Goal: Information Seeking & Learning: Learn about a topic

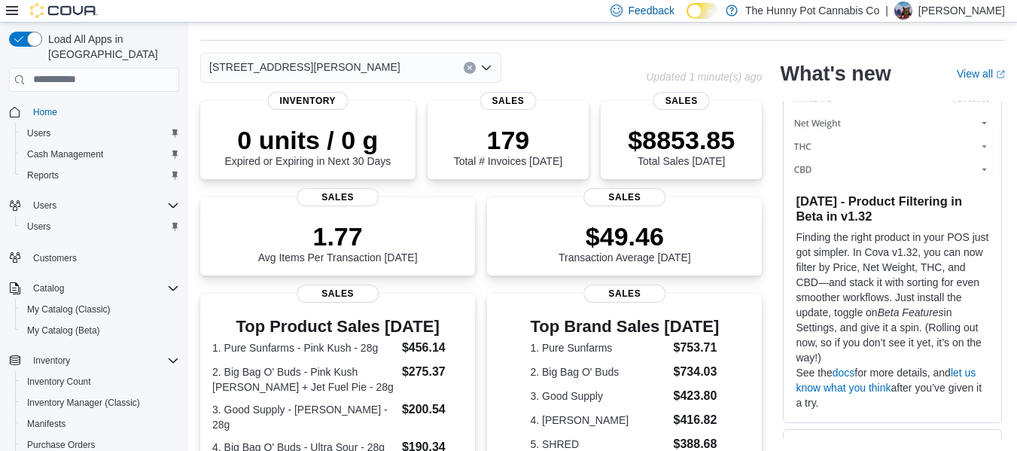
scroll to position [419, 0]
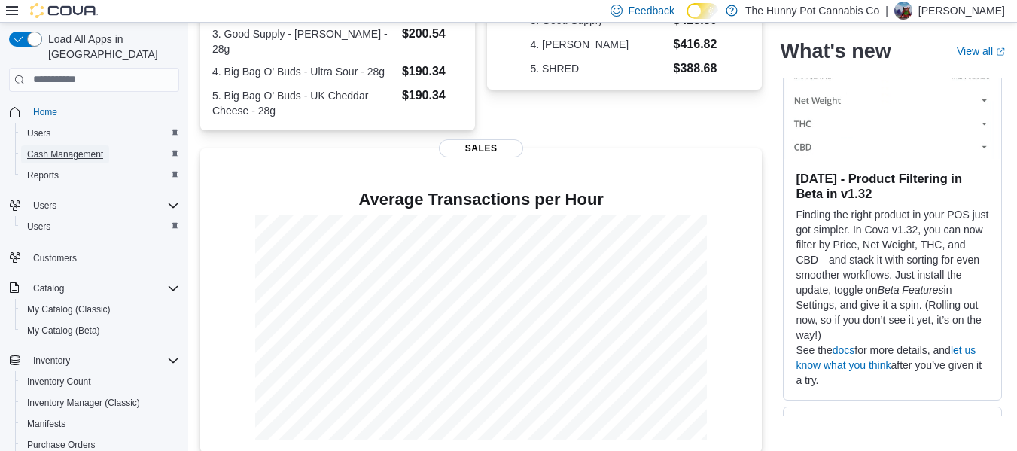
click at [80, 148] on span "Cash Management" at bounding box center [65, 154] width 76 height 12
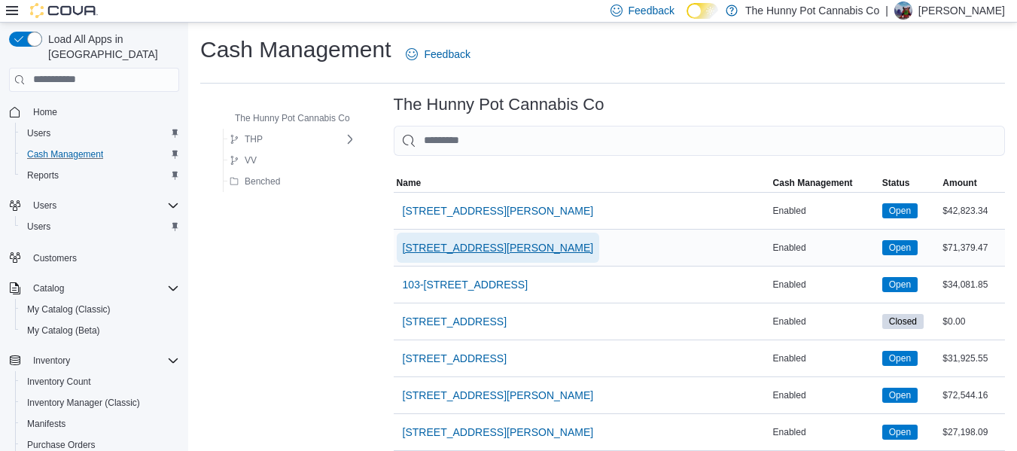
click at [462, 246] on span "[STREET_ADDRESS][PERSON_NAME]" at bounding box center [498, 247] width 191 height 15
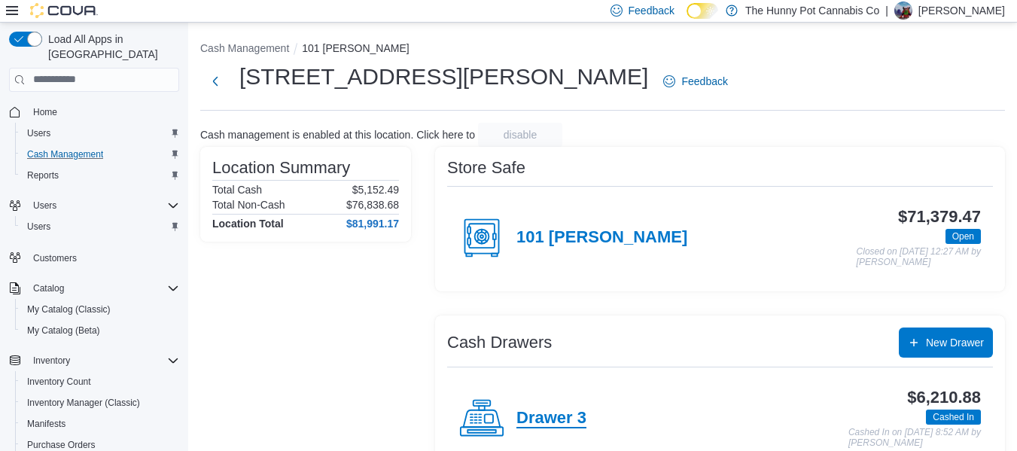
click at [555, 412] on h4 "Drawer 3" at bounding box center [551, 419] width 70 height 20
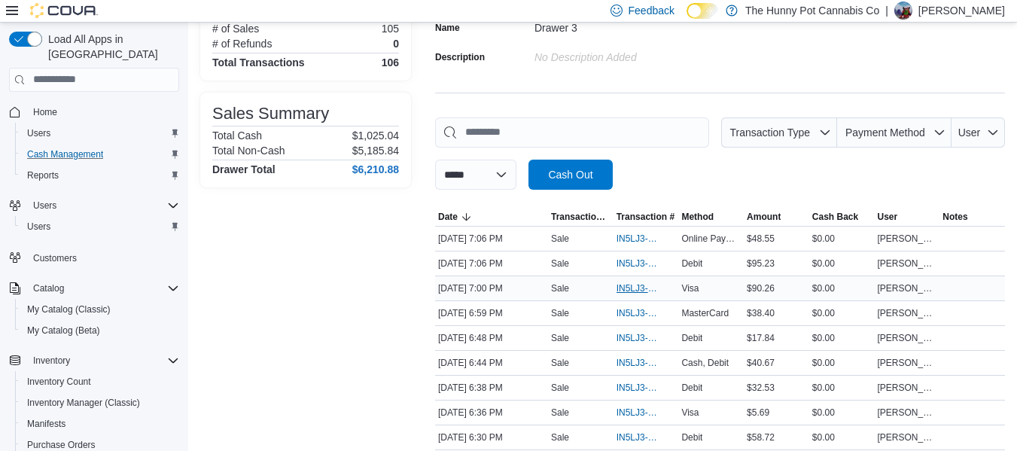
scroll to position [138, 0]
click at [647, 369] on span "IN5LJ3-6144147" at bounding box center [646, 362] width 59 height 18
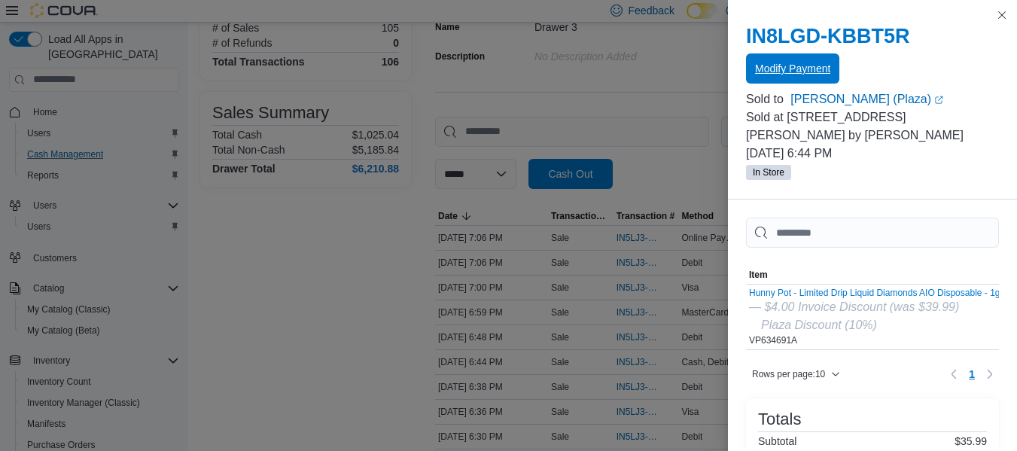
click at [791, 67] on span "Modify Payment" at bounding box center [792, 68] width 75 height 15
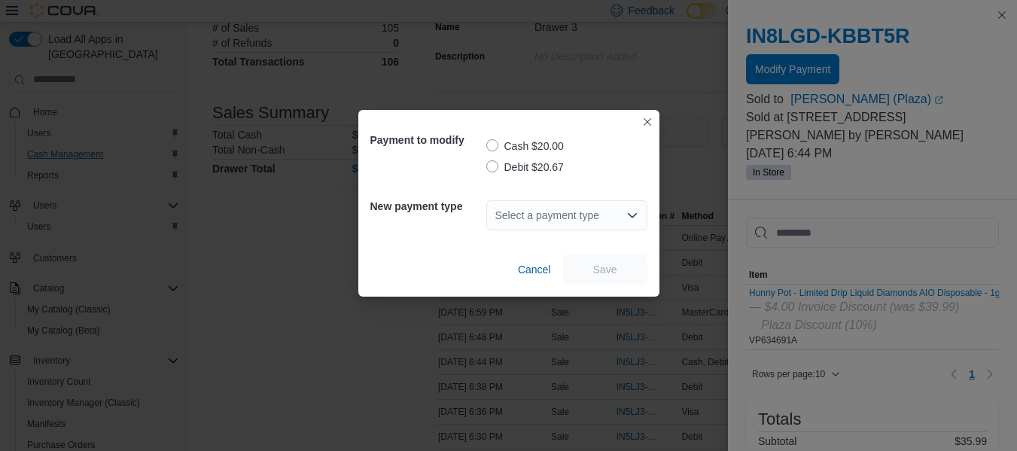
click at [519, 172] on label "Debit $20.67" at bounding box center [525, 167] width 78 height 18
click at [525, 219] on div "Select a payment type" at bounding box center [566, 215] width 161 height 30
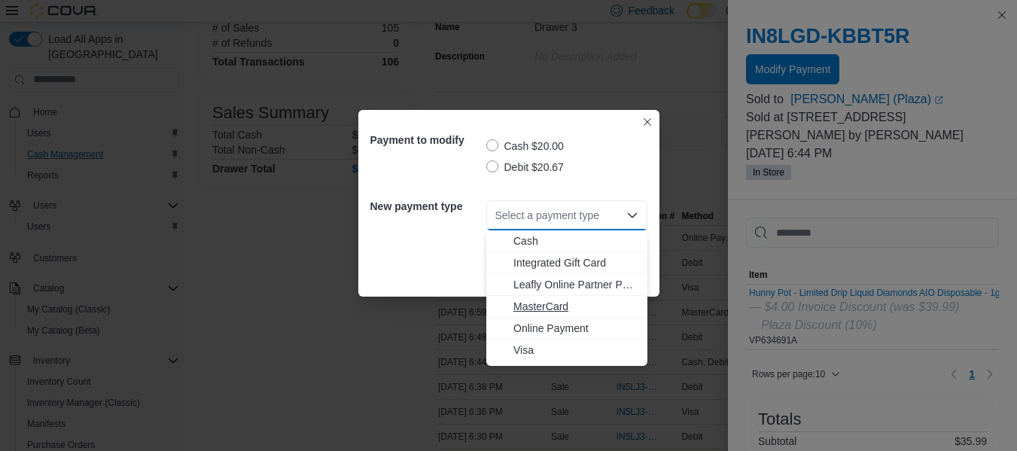
click at [540, 303] on span "MasterCard" at bounding box center [575, 306] width 125 height 15
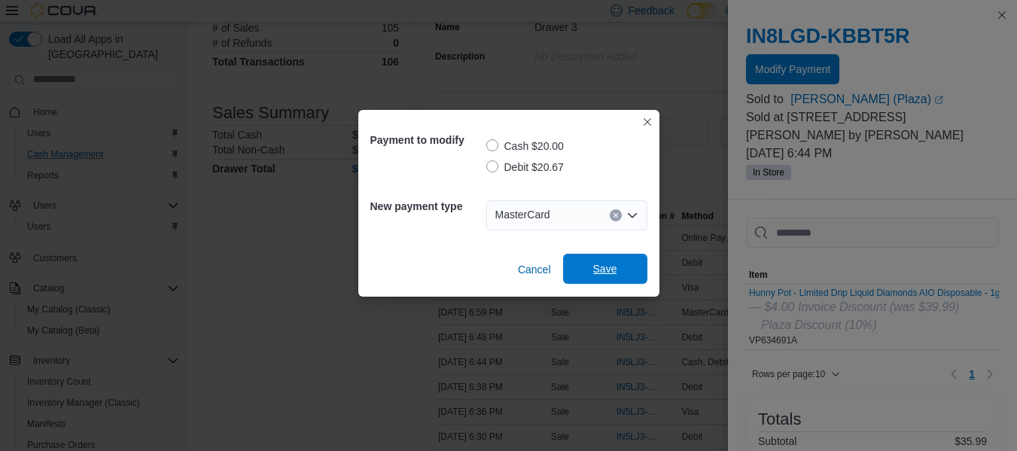
click at [589, 271] on span "Save" at bounding box center [605, 269] width 66 height 30
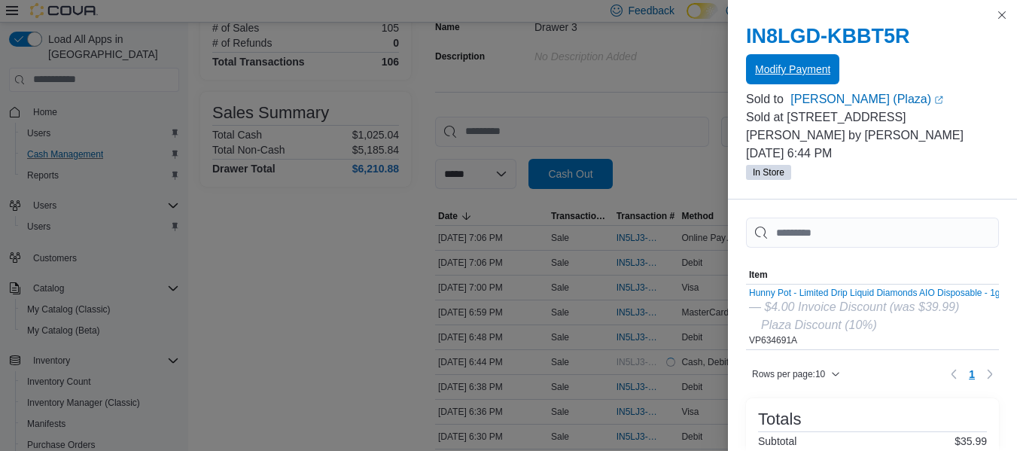
scroll to position [0, 0]
click at [1003, 17] on button "Close this dialog" at bounding box center [1002, 14] width 18 height 18
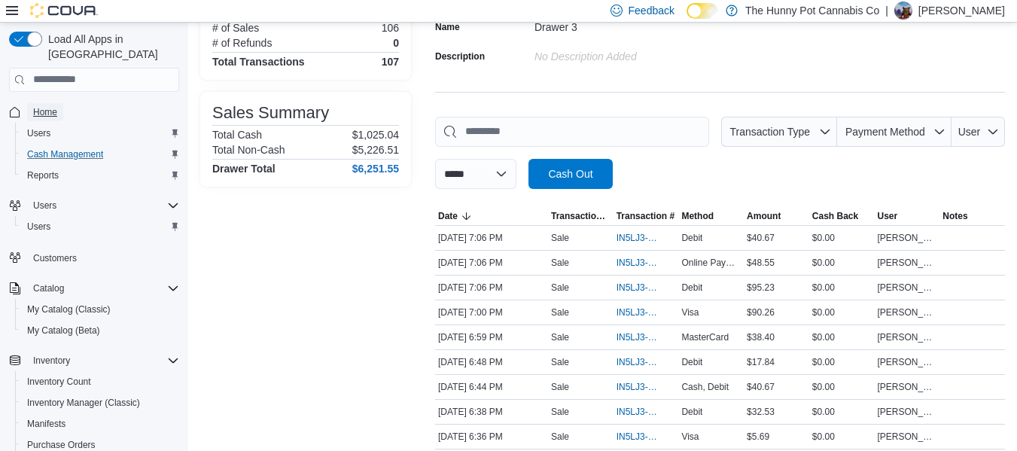
click at [44, 104] on span "Home" at bounding box center [45, 112] width 24 height 18
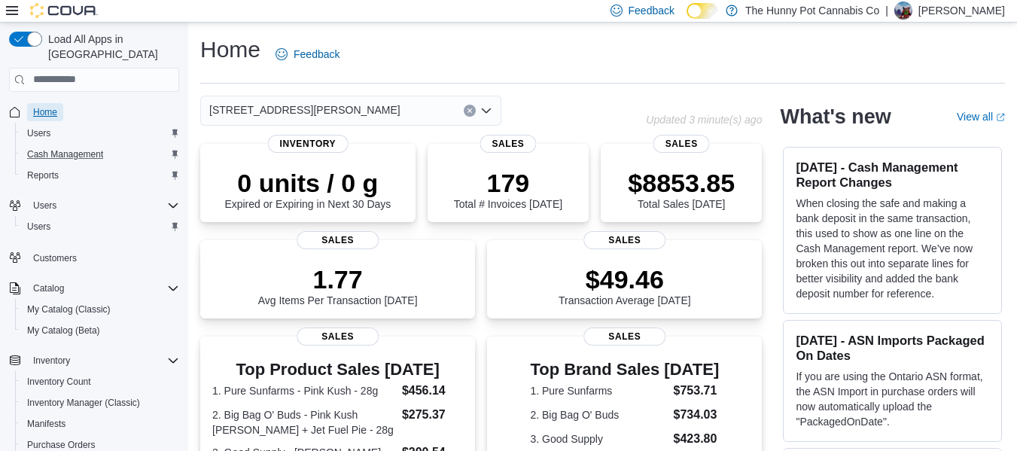
click at [51, 106] on span "Home" at bounding box center [45, 112] width 24 height 12
click at [52, 106] on span "Home" at bounding box center [45, 112] width 24 height 12
click at [78, 145] on span "Cash Management" at bounding box center [65, 154] width 76 height 18
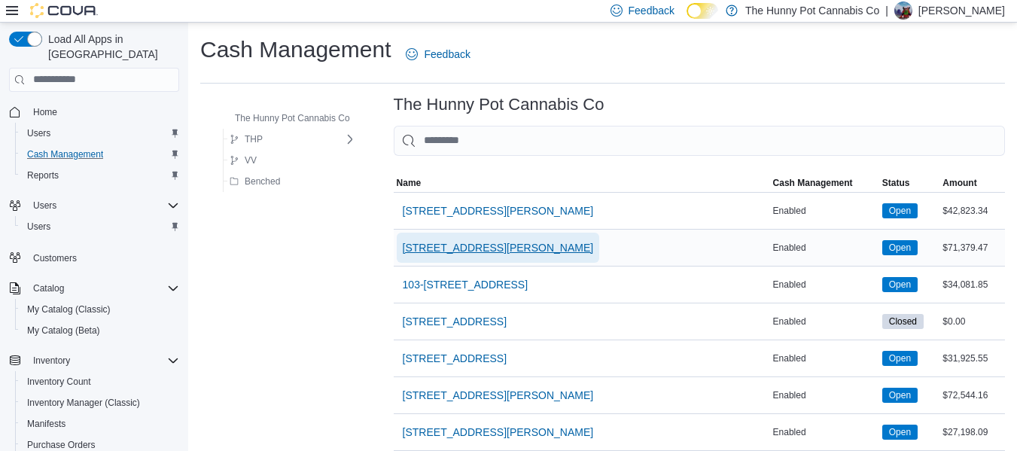
click at [431, 253] on span "[STREET_ADDRESS][PERSON_NAME]" at bounding box center [498, 247] width 191 height 15
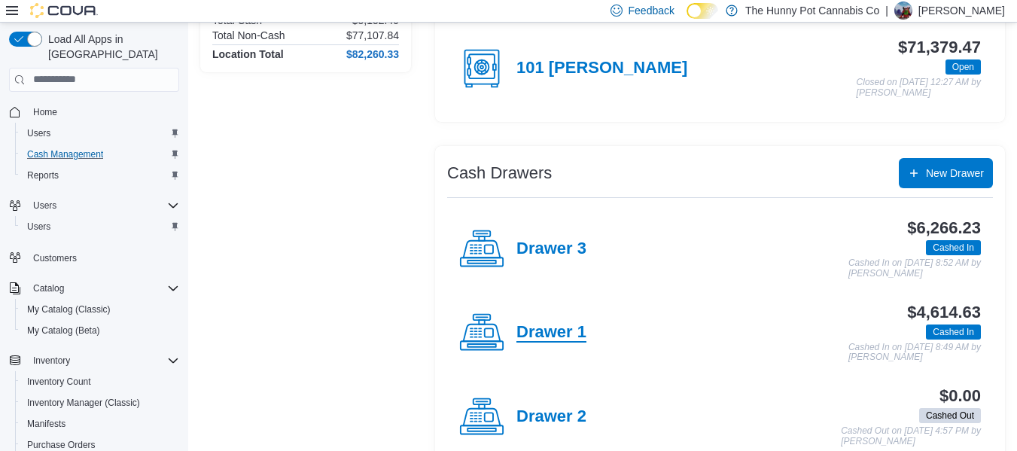
click at [572, 330] on h4 "Drawer 1" at bounding box center [551, 333] width 70 height 20
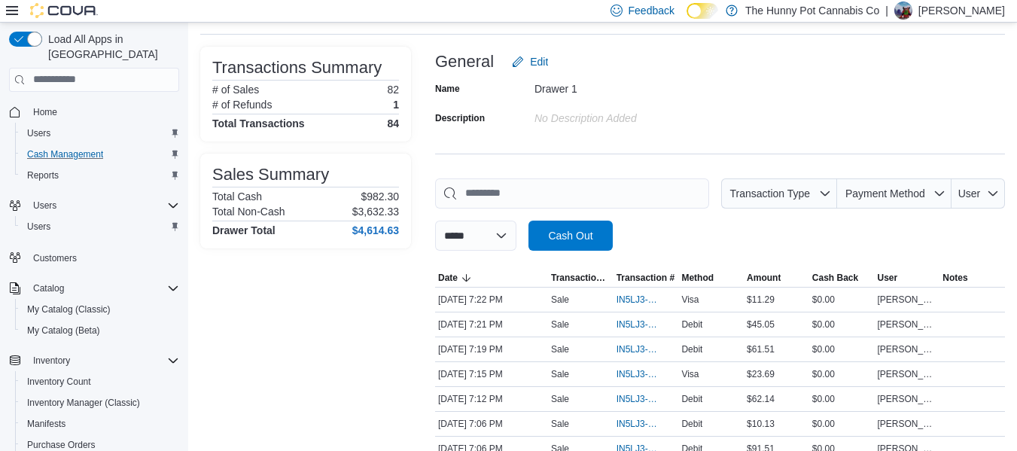
scroll to position [80, 0]
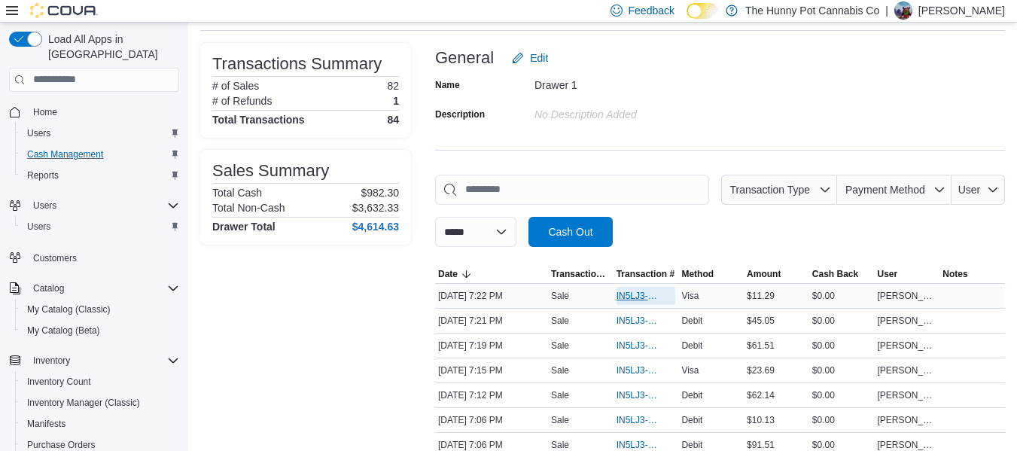
click at [623, 291] on span "IN5LJ3-6144625" at bounding box center [639, 296] width 44 height 12
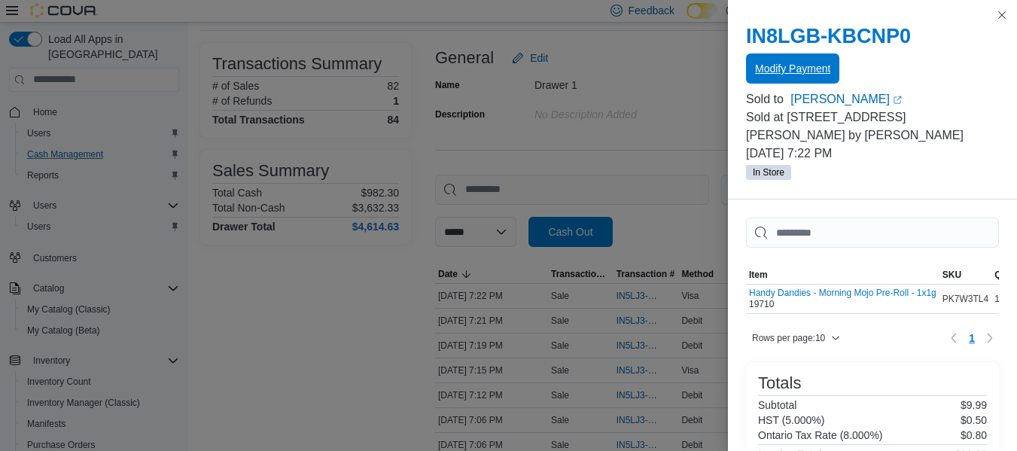
click at [802, 66] on span "Modify Payment" at bounding box center [792, 68] width 75 height 15
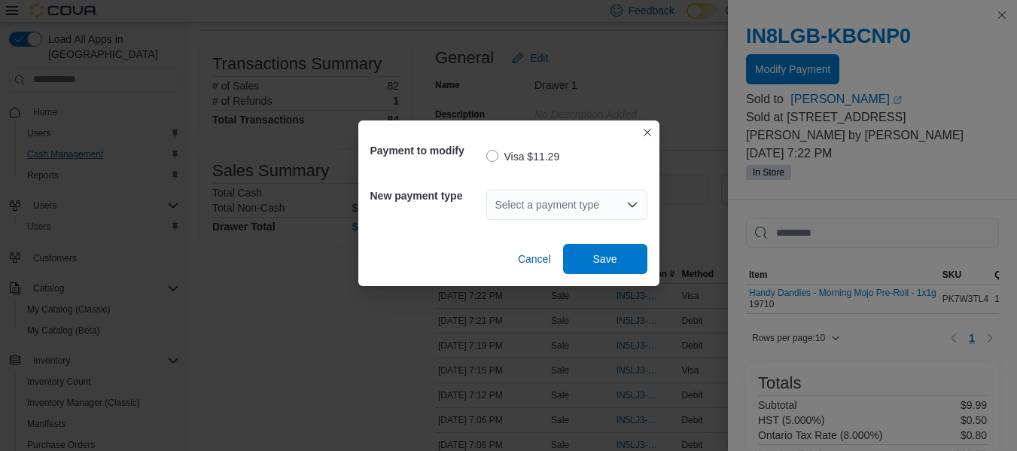
click at [542, 202] on div "Select a payment type" at bounding box center [566, 205] width 161 height 30
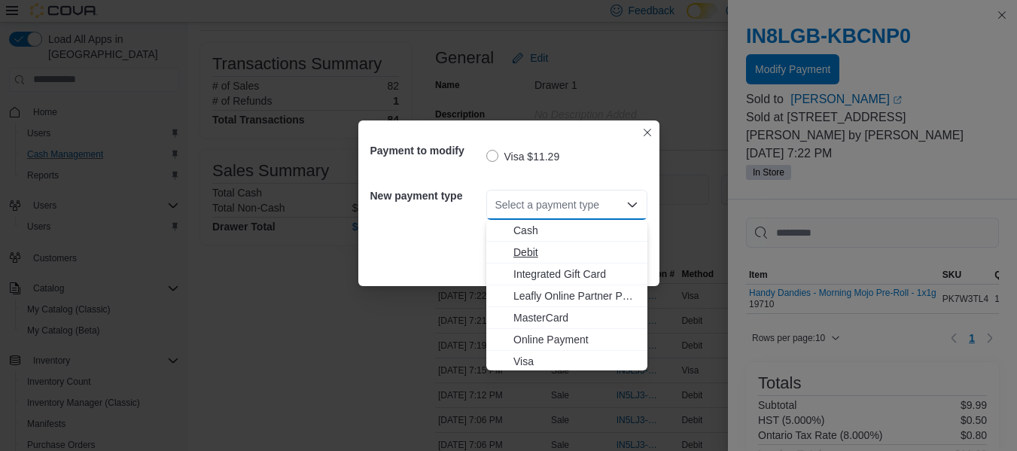
click at [540, 249] on span "Debit" at bounding box center [575, 252] width 125 height 15
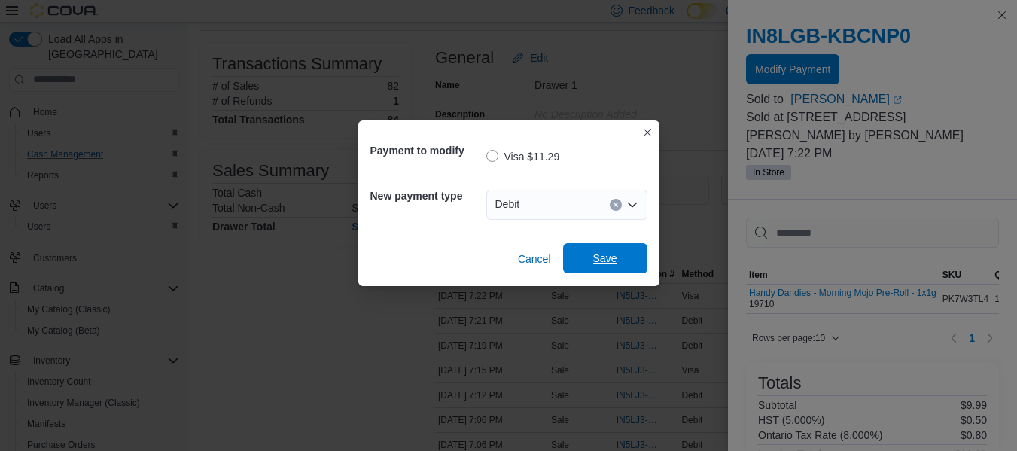
click at [614, 258] on span "Save" at bounding box center [605, 258] width 24 height 15
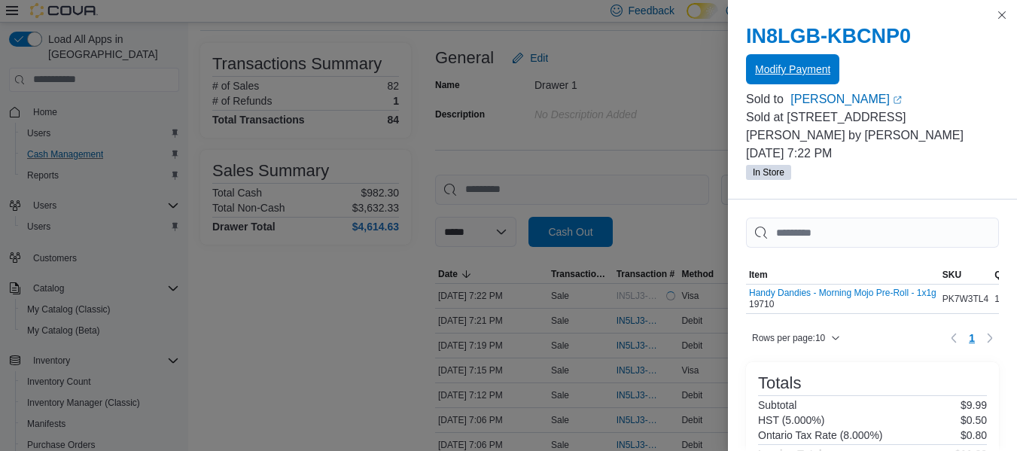
scroll to position [0, 0]
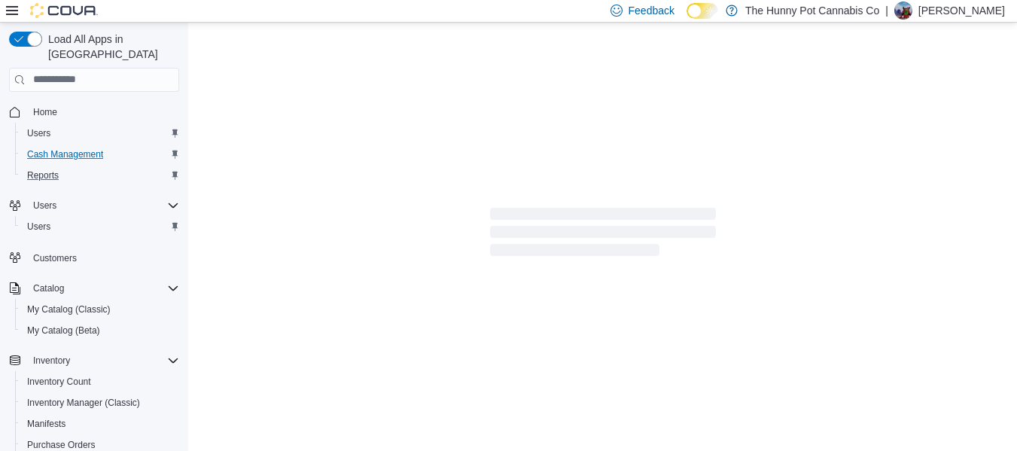
scroll to position [80, 0]
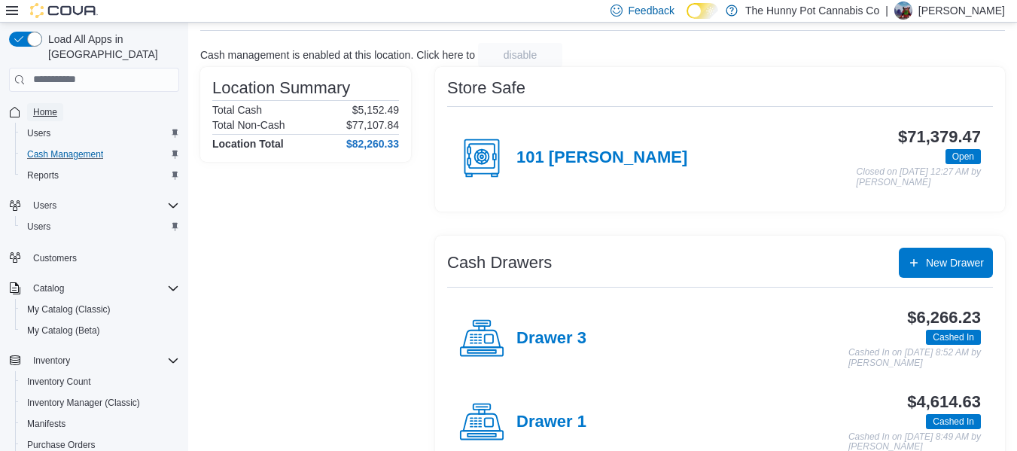
click at [45, 106] on span "Home" at bounding box center [45, 112] width 24 height 12
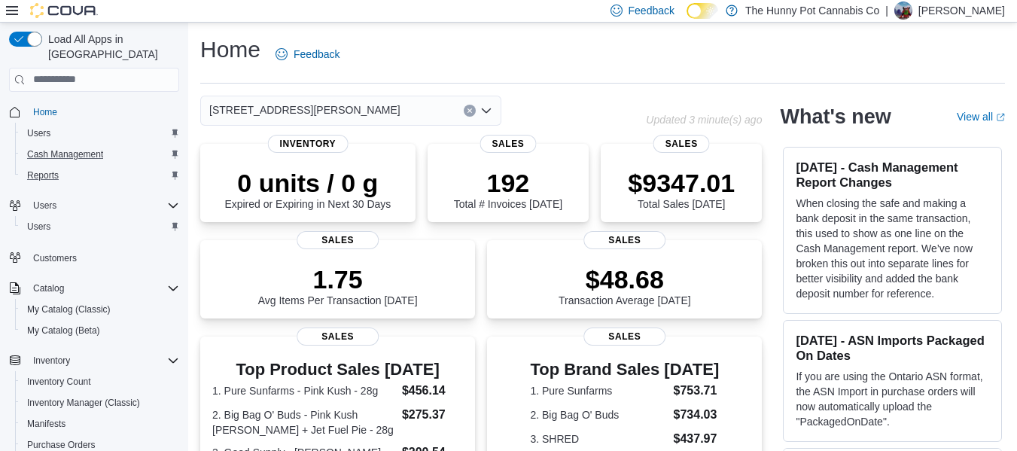
click at [66, 166] on div "Reports" at bounding box center [100, 175] width 158 height 18
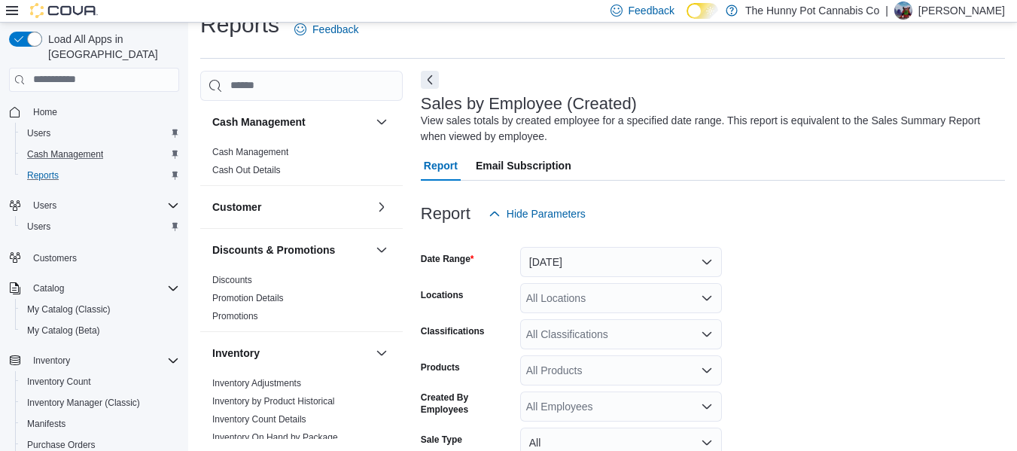
scroll to position [50, 0]
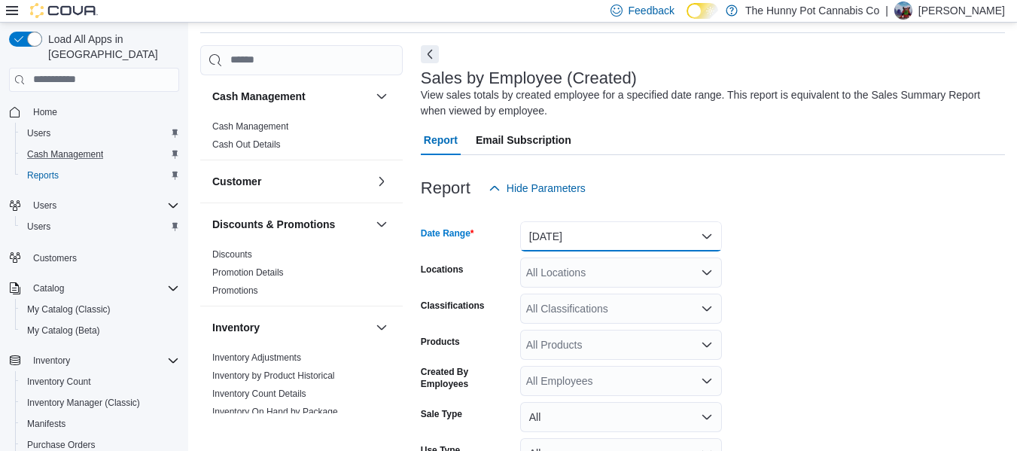
click at [592, 237] on button "[DATE]" at bounding box center [621, 236] width 202 height 30
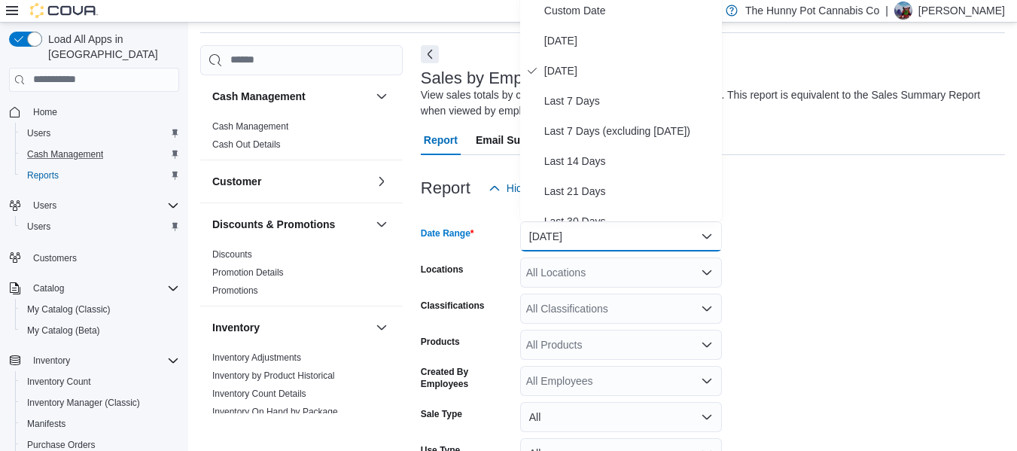
scroll to position [46, 0]
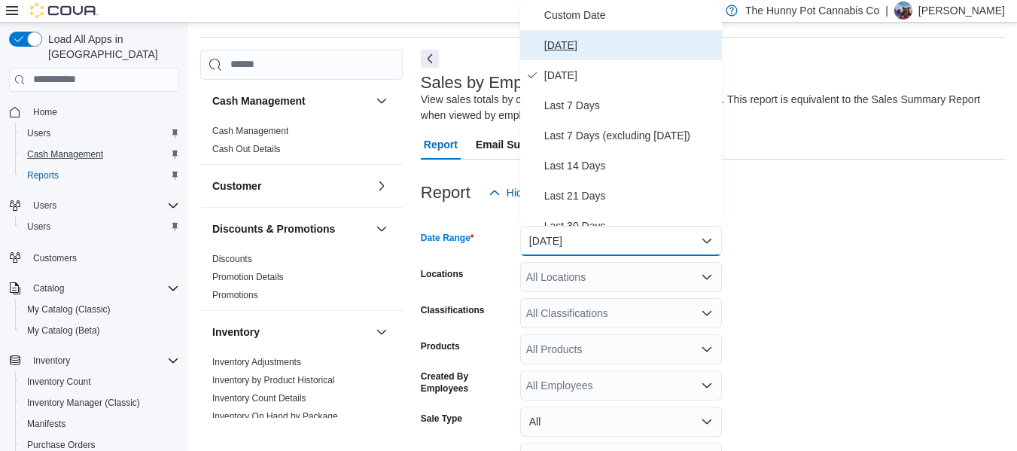
click at [565, 49] on span "[DATE]" at bounding box center [630, 45] width 172 height 18
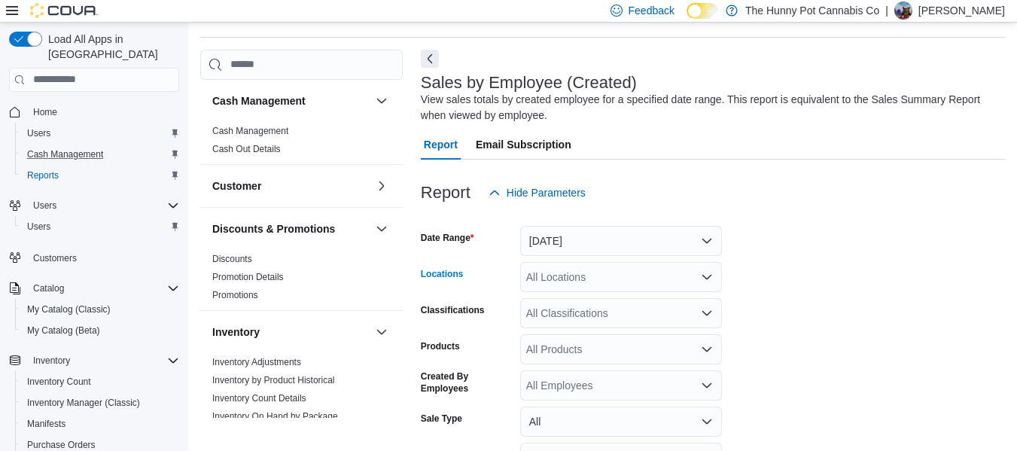
click at [556, 276] on div "All Locations" at bounding box center [621, 277] width 202 height 30
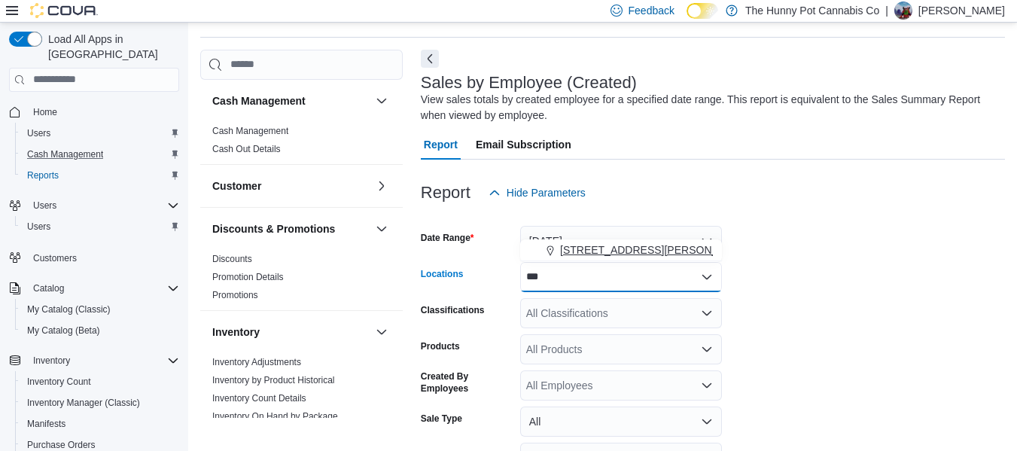
type input "***"
click at [585, 257] on span "[STREET_ADDRESS][PERSON_NAME]" at bounding box center [655, 249] width 191 height 15
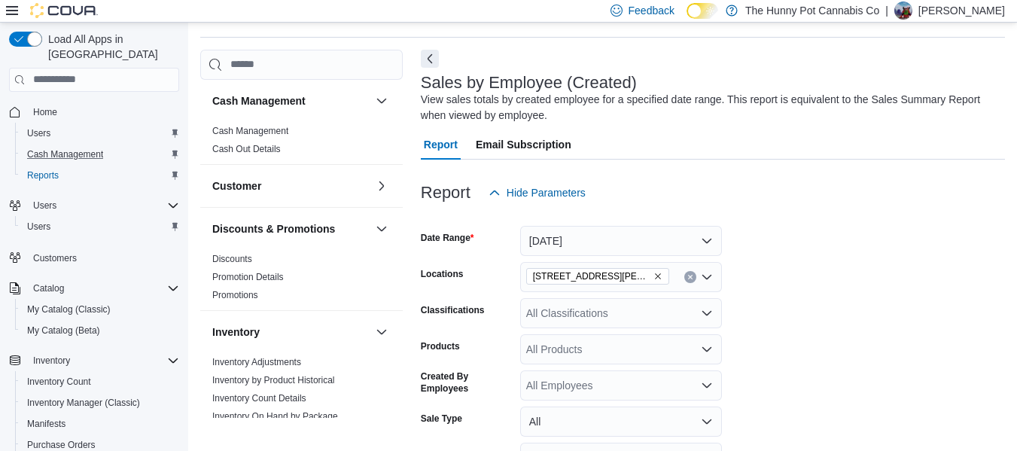
click at [872, 312] on form "Date Range [DATE] Locations [STREET_ADDRESS][PERSON_NAME] Classifications All C…" at bounding box center [713, 379] width 584 height 343
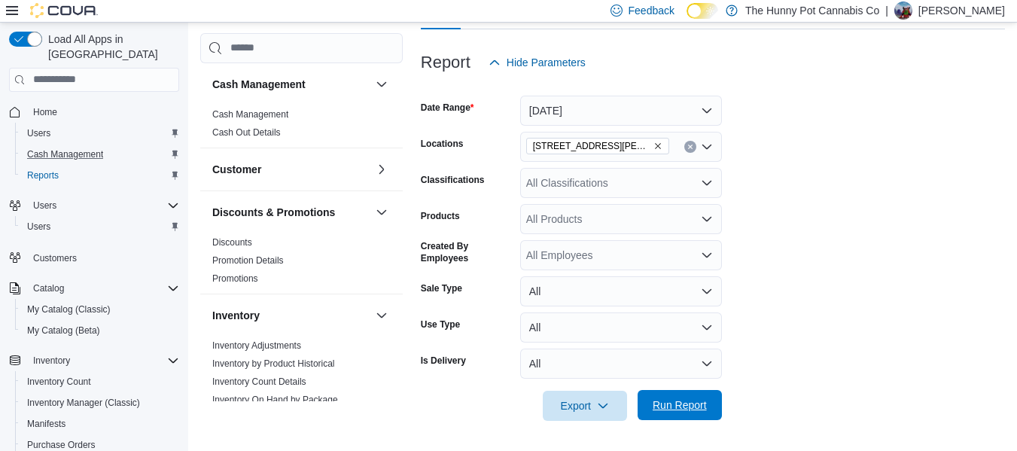
click at [684, 392] on span "Run Report" at bounding box center [680, 405] width 66 height 30
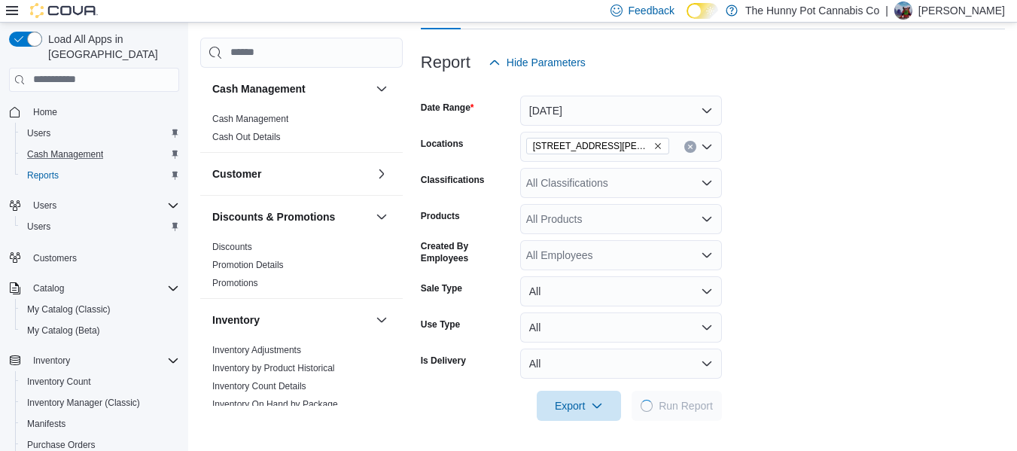
click at [826, 233] on form "Date Range [DATE] Locations [STREET_ADDRESS][PERSON_NAME] Classifications All C…" at bounding box center [713, 249] width 584 height 343
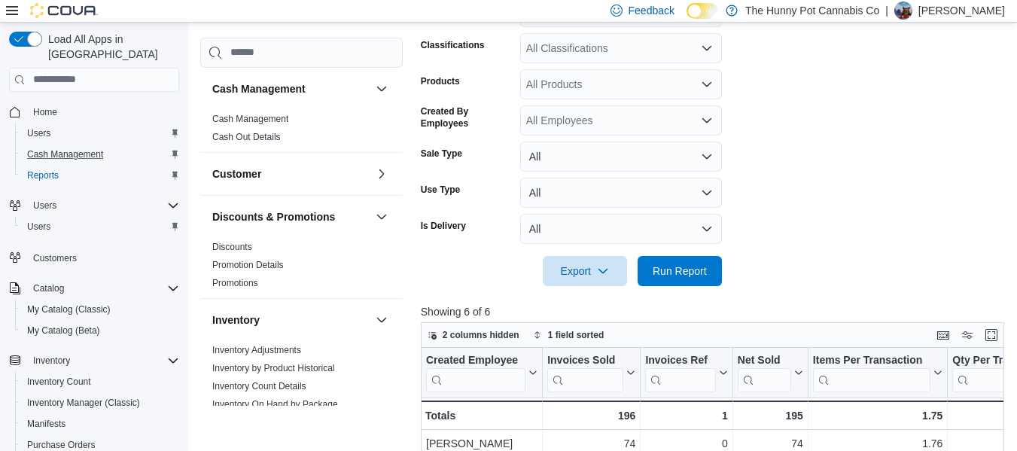
scroll to position [310, 0]
click at [680, 163] on button "All" at bounding box center [621, 157] width 202 height 30
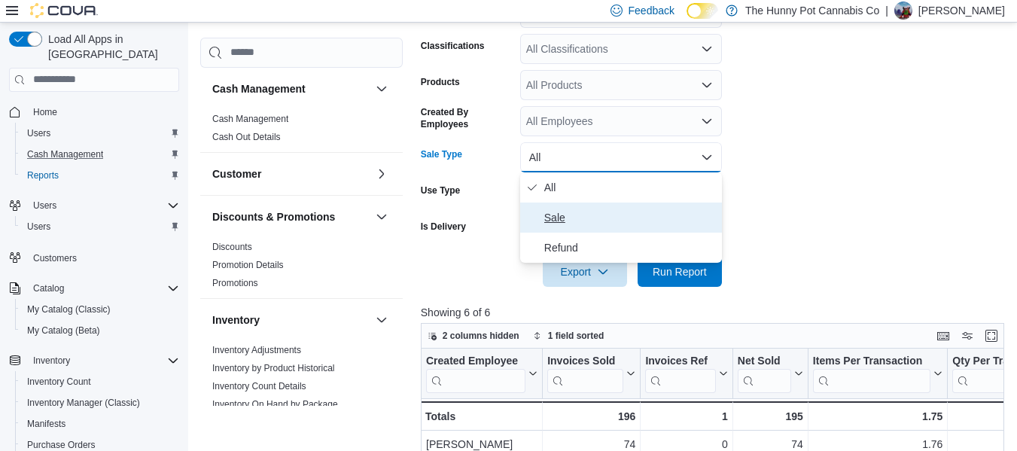
click at [611, 212] on span "Sale" at bounding box center [630, 218] width 172 height 18
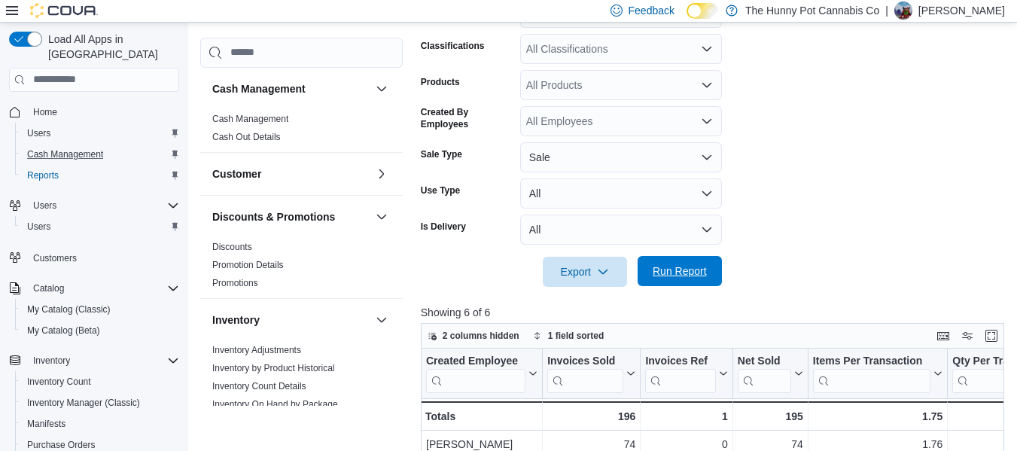
click at [655, 266] on span "Run Report" at bounding box center [680, 270] width 54 height 15
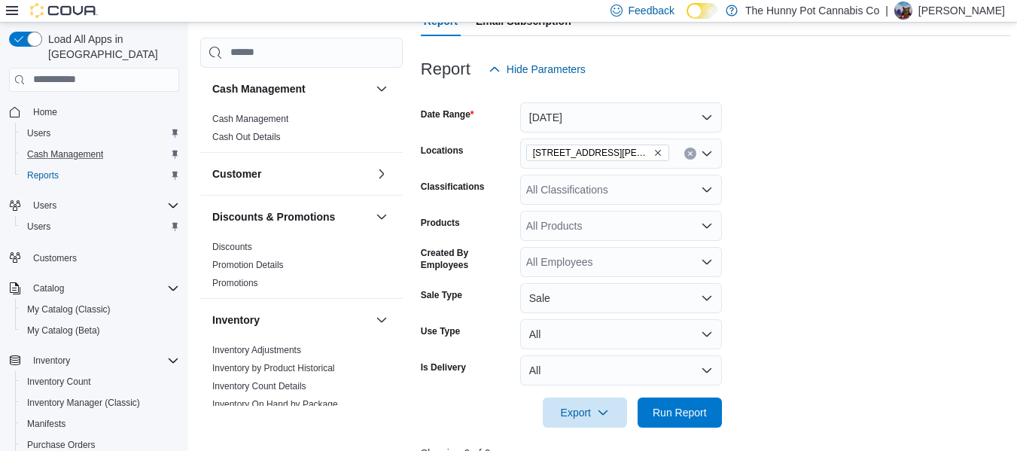
scroll to position [169, 0]
click at [569, 193] on div "All Classifications" at bounding box center [621, 190] width 202 height 30
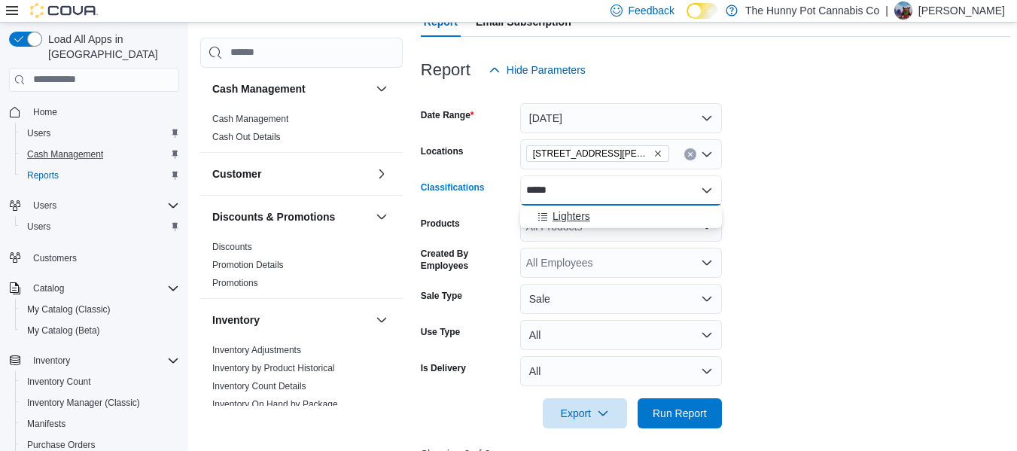
type input "*****"
click at [575, 218] on span "Lighters" at bounding box center [572, 216] width 38 height 15
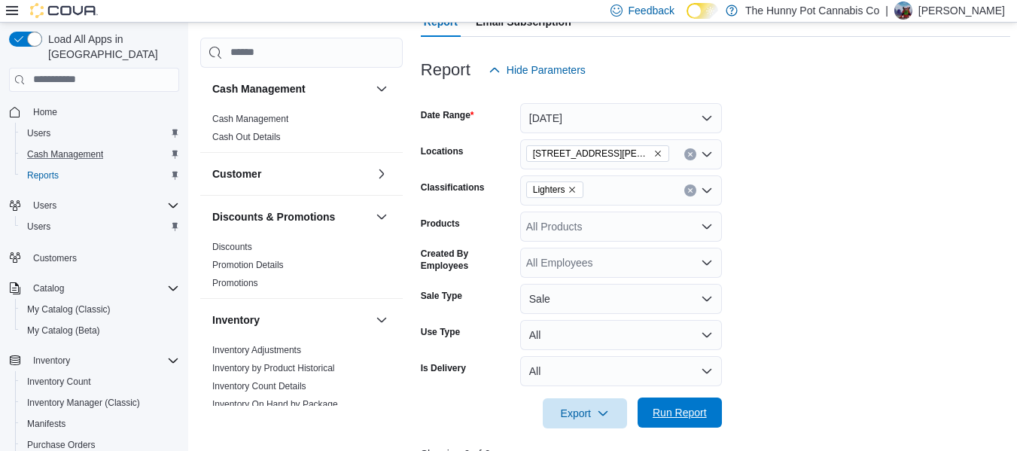
click at [669, 400] on span "Run Report" at bounding box center [680, 412] width 66 height 30
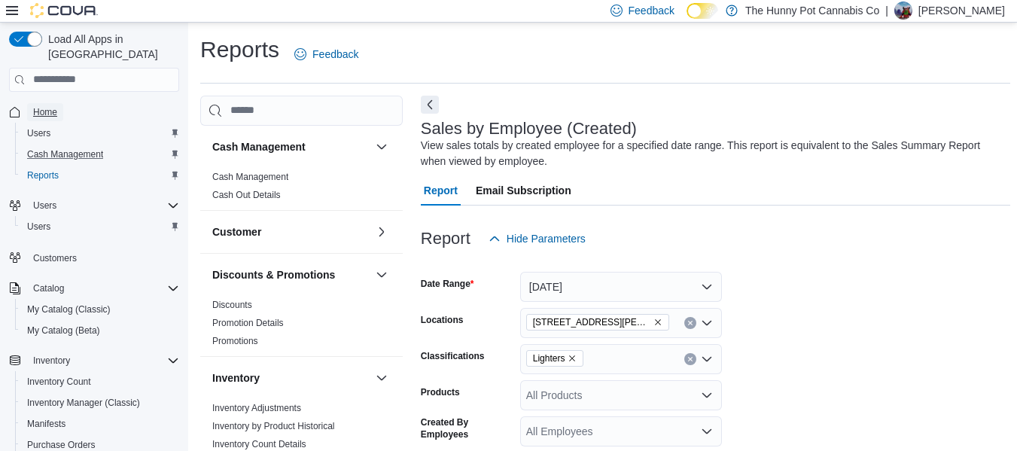
click at [48, 103] on span "Home" at bounding box center [45, 112] width 24 height 18
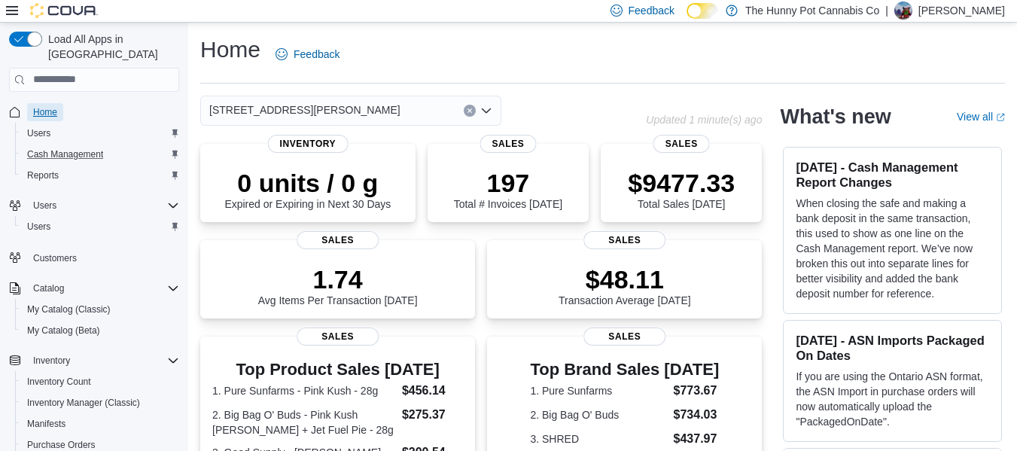
click at [60, 103] on link "Home" at bounding box center [45, 112] width 36 height 18
click at [67, 169] on div "Reports" at bounding box center [100, 175] width 158 height 18
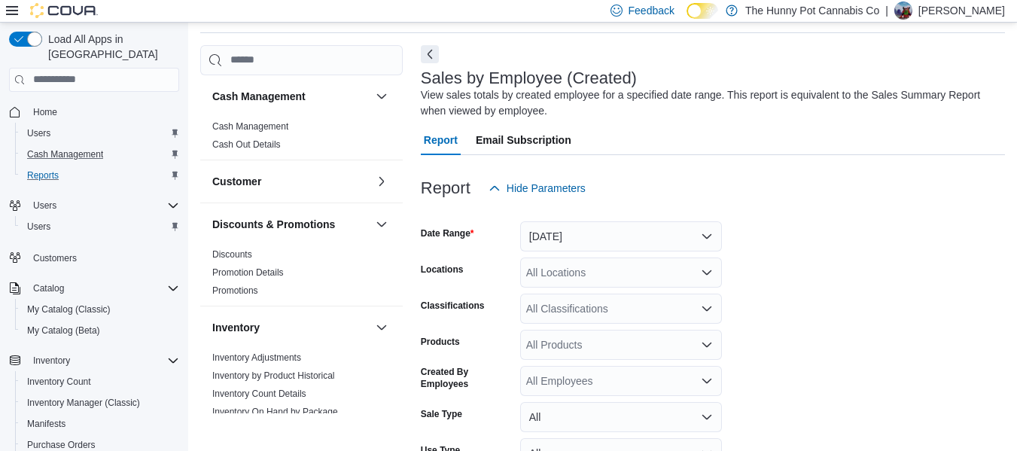
scroll to position [139, 0]
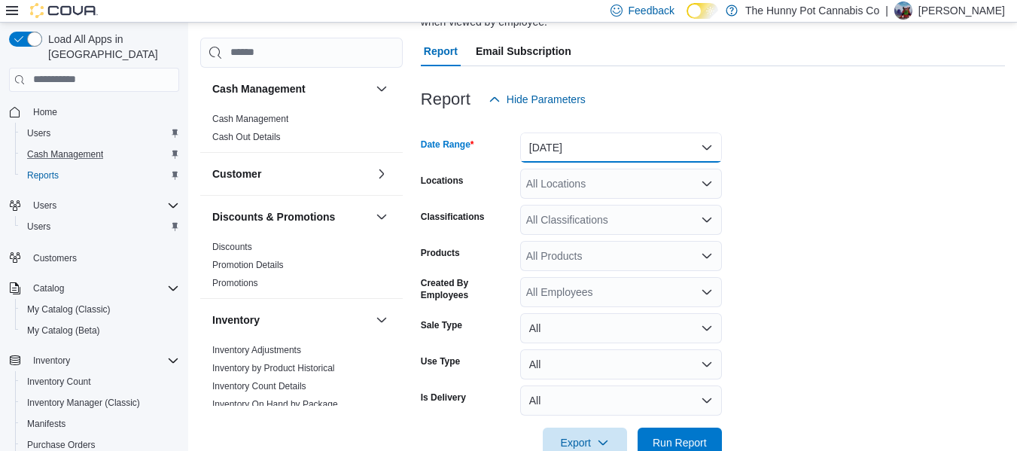
click at [623, 158] on button "[DATE]" at bounding box center [621, 147] width 202 height 30
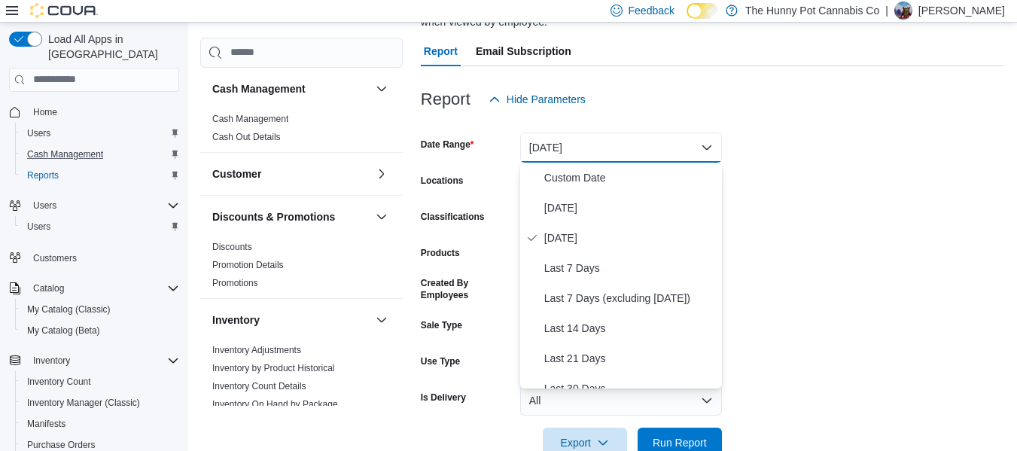
drag, startPoint x: 839, startPoint y: 196, endPoint x: 851, endPoint y: 137, distance: 60.7
click at [851, 137] on form "Date Range Yesterday Locations All Locations Classifications All Classification…" at bounding box center [713, 285] width 584 height 343
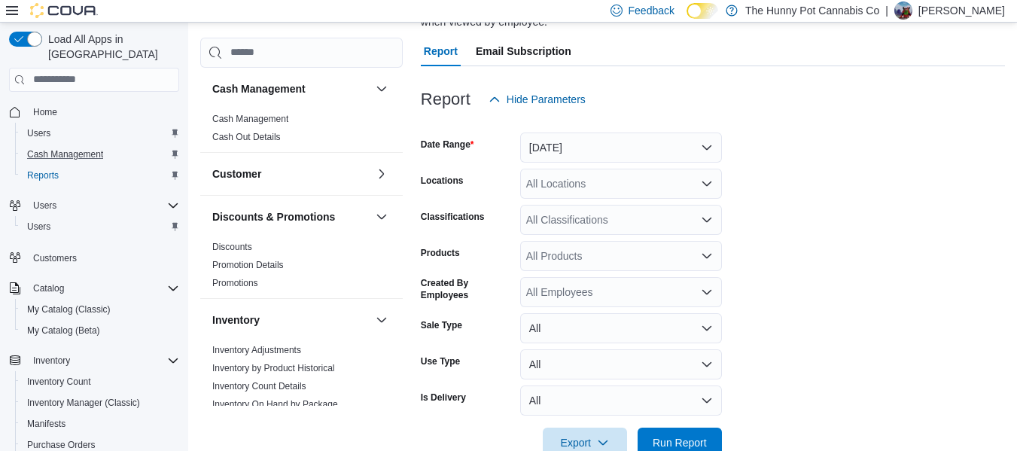
click at [851, 137] on form "Date Range Yesterday Locations All Locations Classifications All Classification…" at bounding box center [713, 285] width 584 height 343
click at [651, 177] on div "All Locations" at bounding box center [621, 184] width 202 height 30
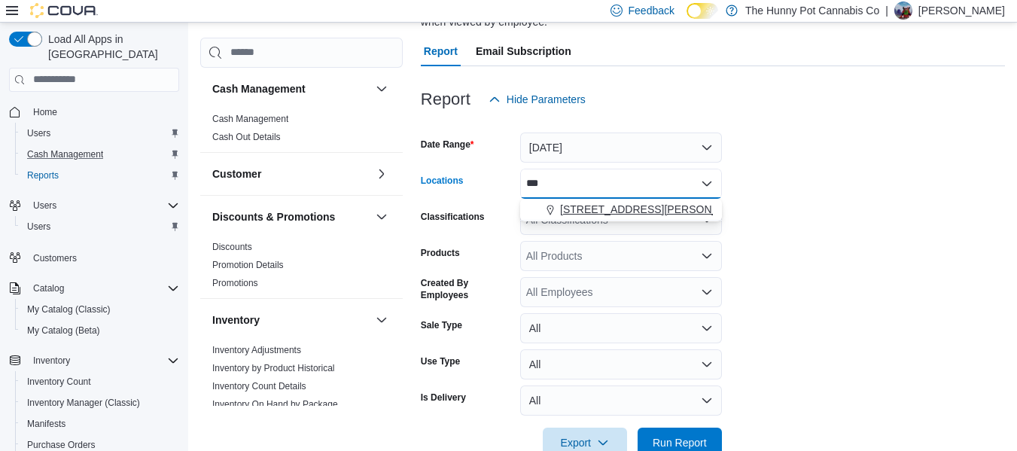
type input "***"
click at [642, 202] on span "[STREET_ADDRESS][PERSON_NAME]" at bounding box center [655, 209] width 191 height 15
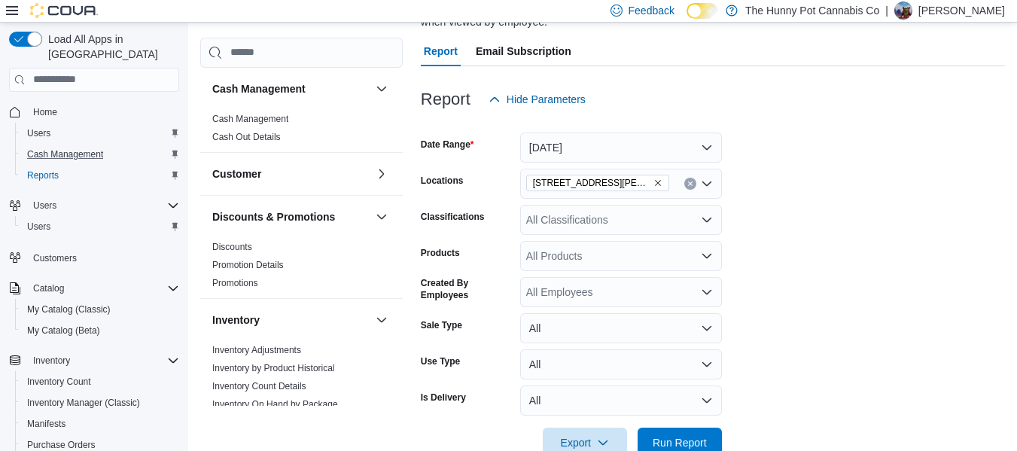
click at [833, 221] on form "Date Range Yesterday Locations 101 James Snow Pkwy Classifications All Classifi…" at bounding box center [713, 285] width 584 height 343
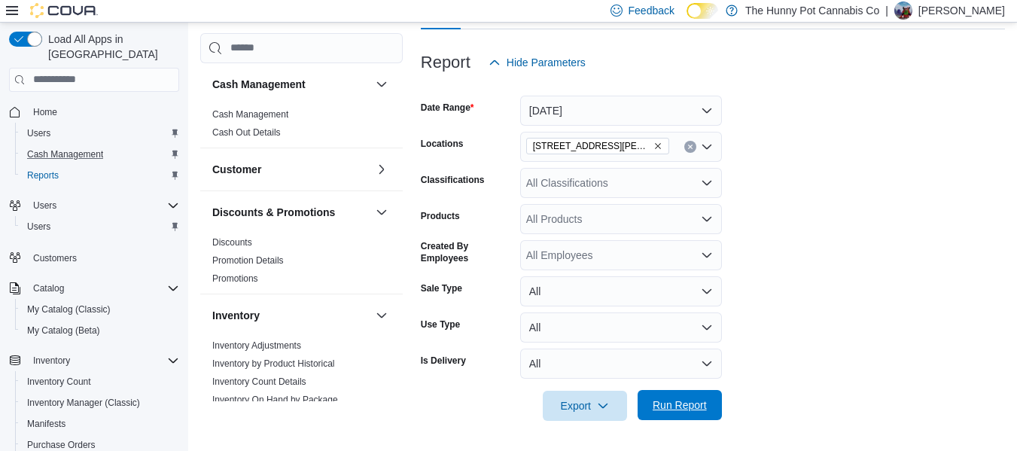
click at [684, 394] on span "Run Report" at bounding box center [680, 405] width 66 height 30
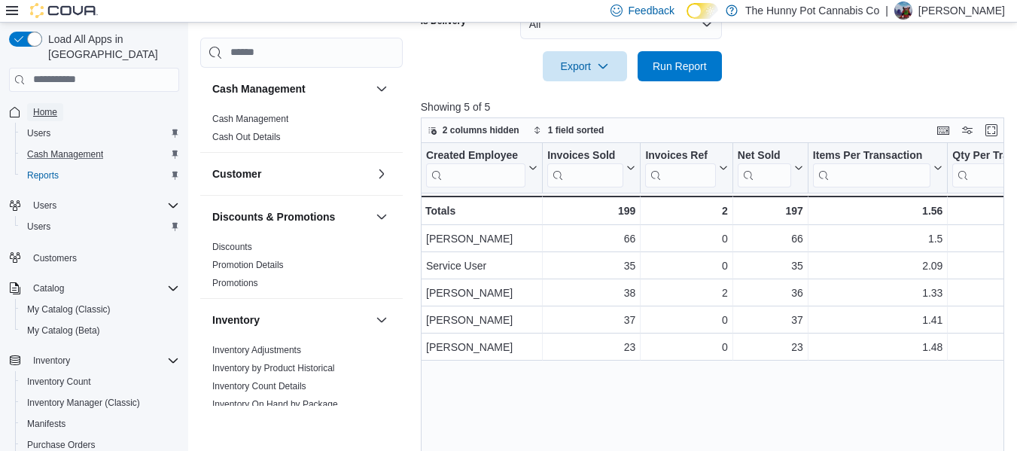
click at [35, 106] on span "Home" at bounding box center [45, 112] width 24 height 12
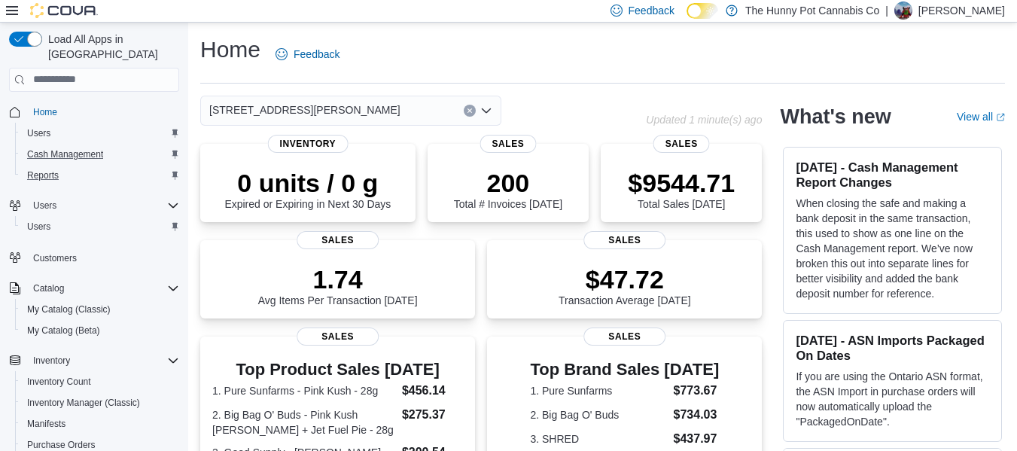
click at [73, 166] on div "Reports" at bounding box center [100, 175] width 158 height 18
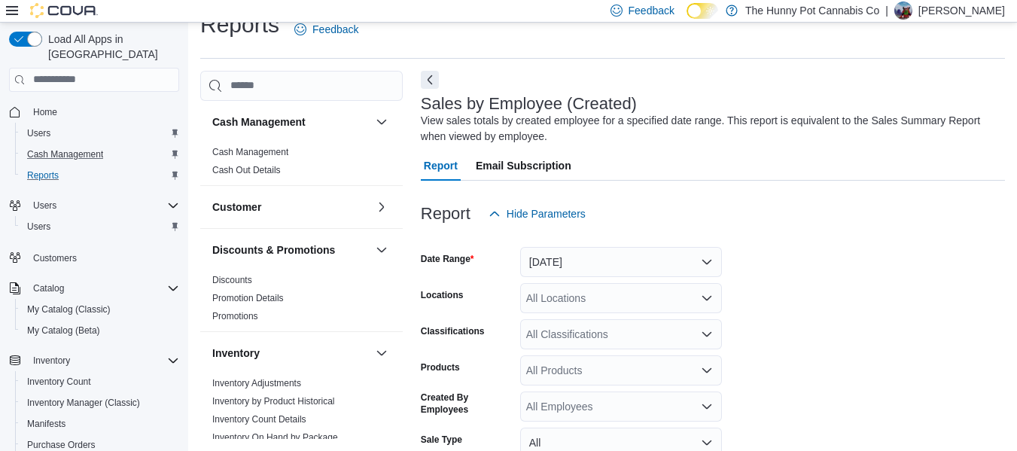
scroll to position [50, 0]
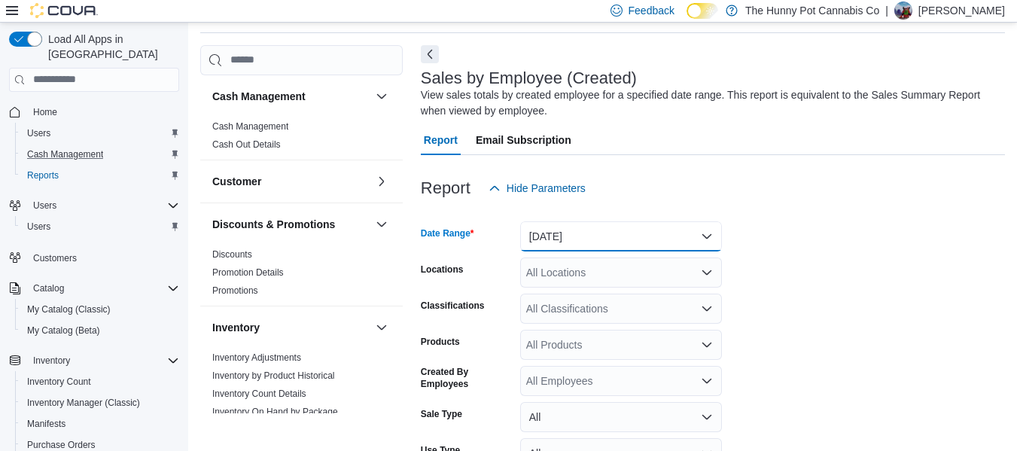
click at [574, 232] on button "[DATE]" at bounding box center [621, 236] width 202 height 30
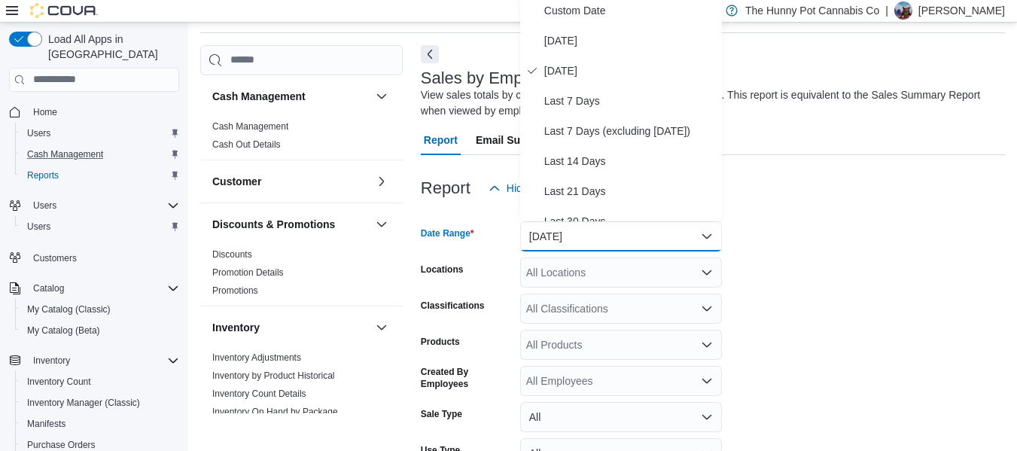
scroll to position [46, 0]
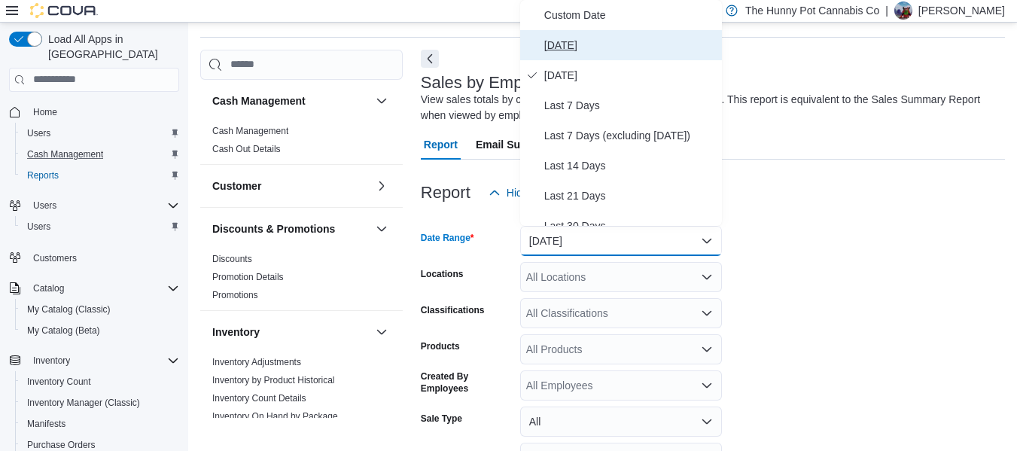
click at [592, 40] on span "[DATE]" at bounding box center [630, 45] width 172 height 18
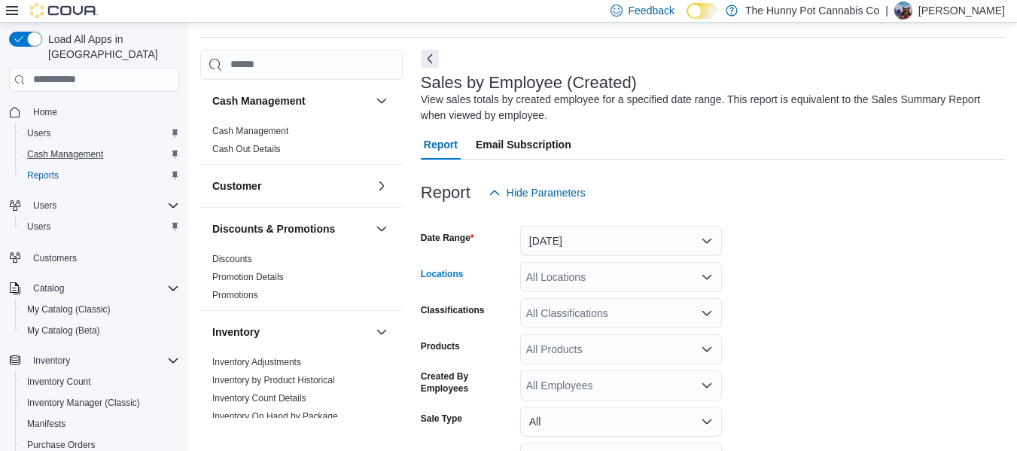
click at [588, 276] on div "All Locations" at bounding box center [621, 277] width 202 height 30
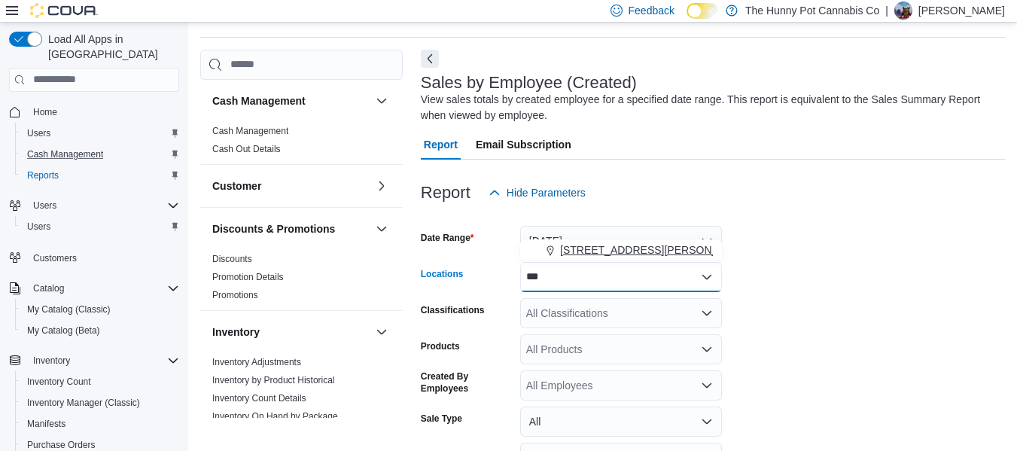
type input "***"
click at [597, 259] on button "[STREET_ADDRESS][PERSON_NAME]" at bounding box center [621, 250] width 202 height 22
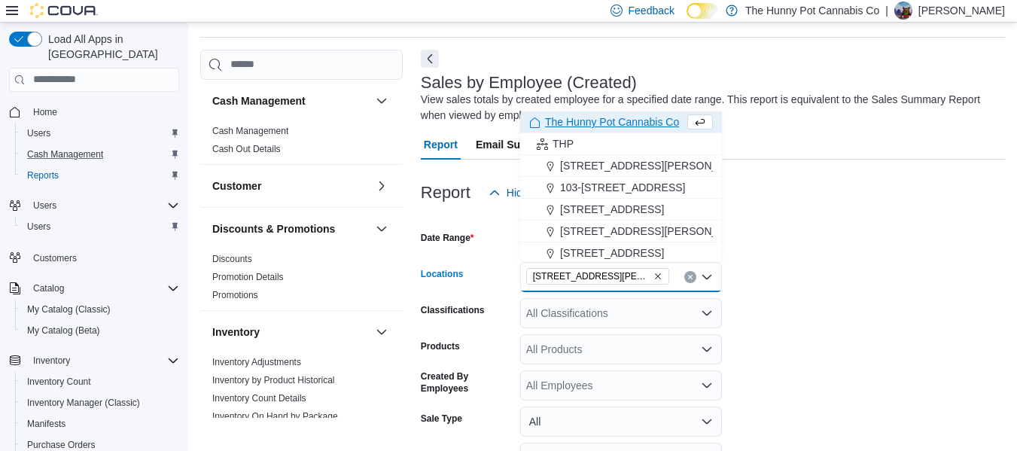
click at [793, 208] on div at bounding box center [713, 217] width 584 height 18
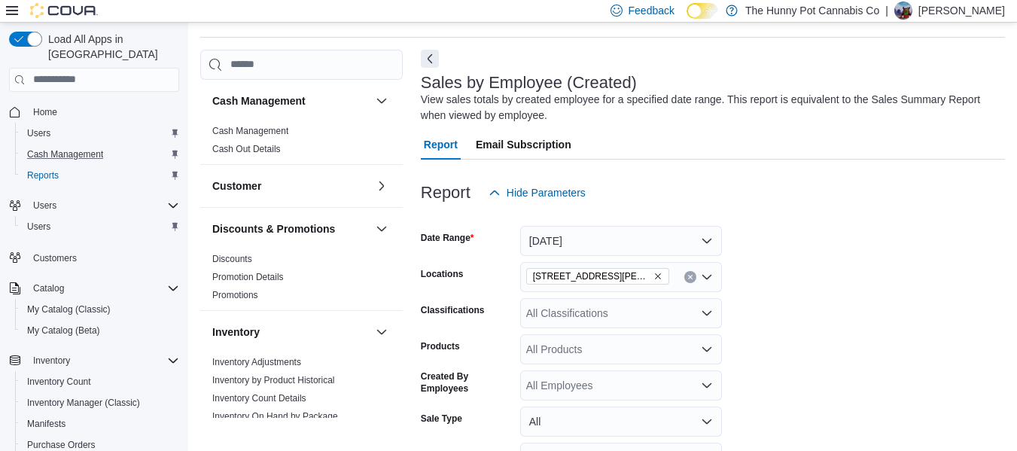
scroll to position [176, 0]
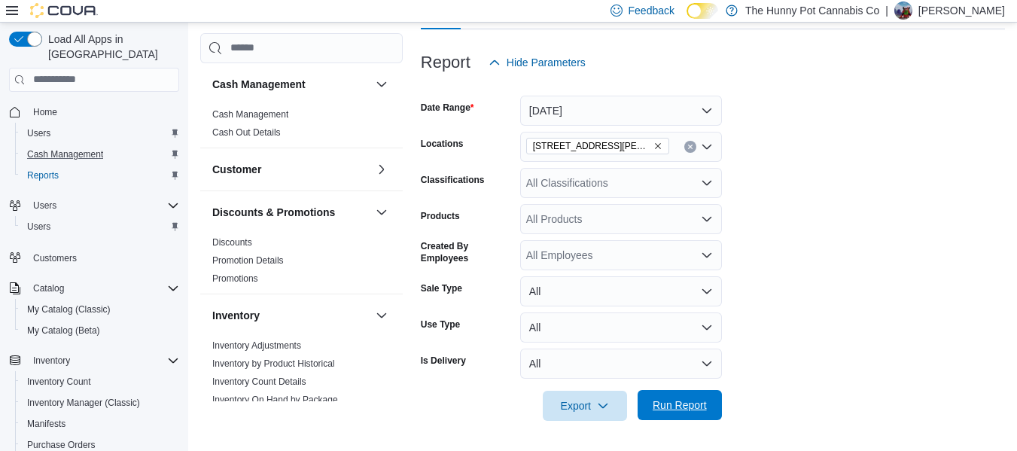
click at [649, 407] on span "Run Report" at bounding box center [680, 405] width 66 height 30
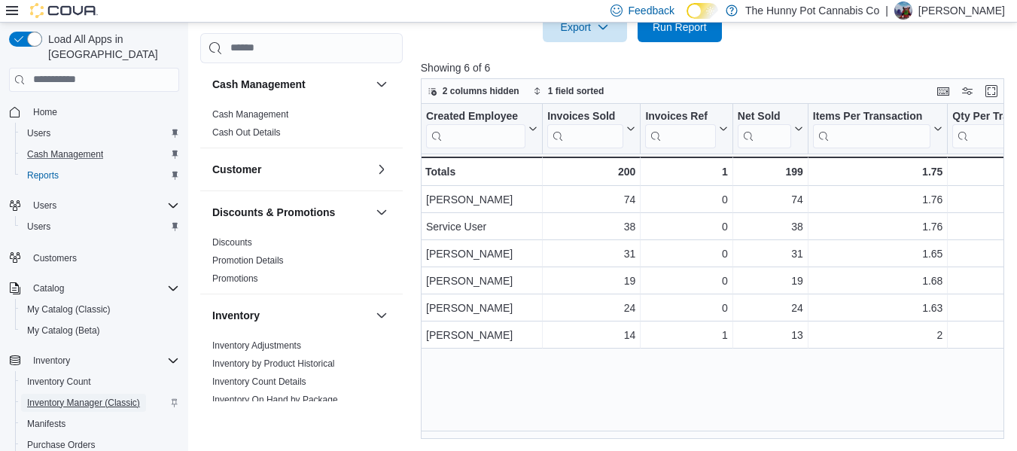
click at [86, 394] on span "Inventory Manager (Classic)" at bounding box center [83, 403] width 113 height 18
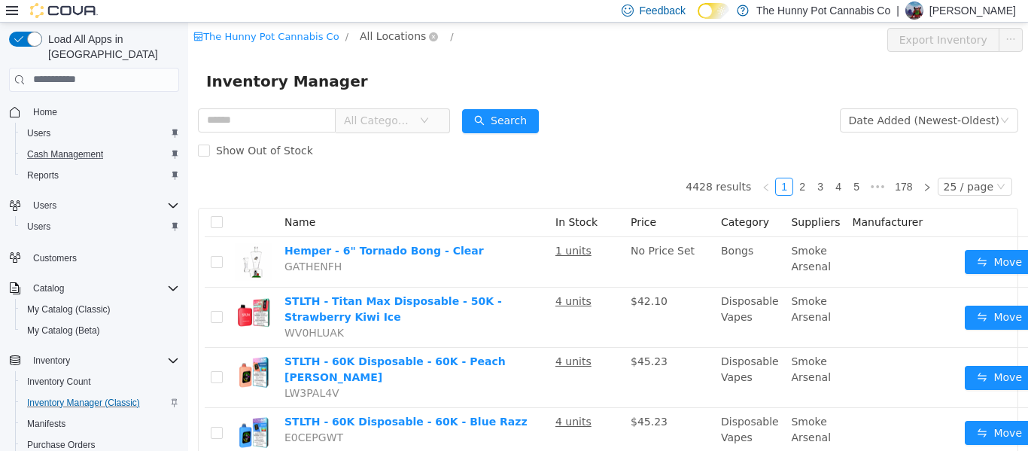
click at [393, 42] on span "All Locations" at bounding box center [393, 35] width 66 height 17
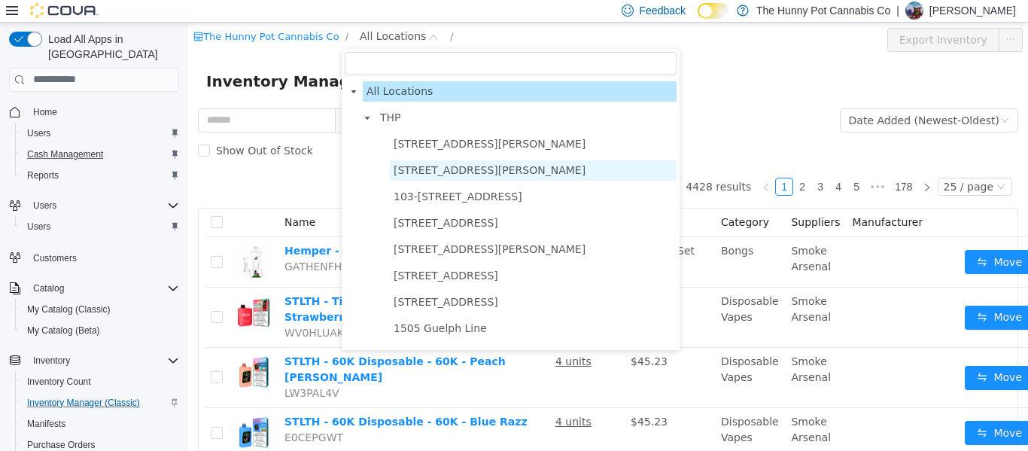
click at [434, 175] on span "[STREET_ADDRESS][PERSON_NAME]" at bounding box center [490, 169] width 192 height 12
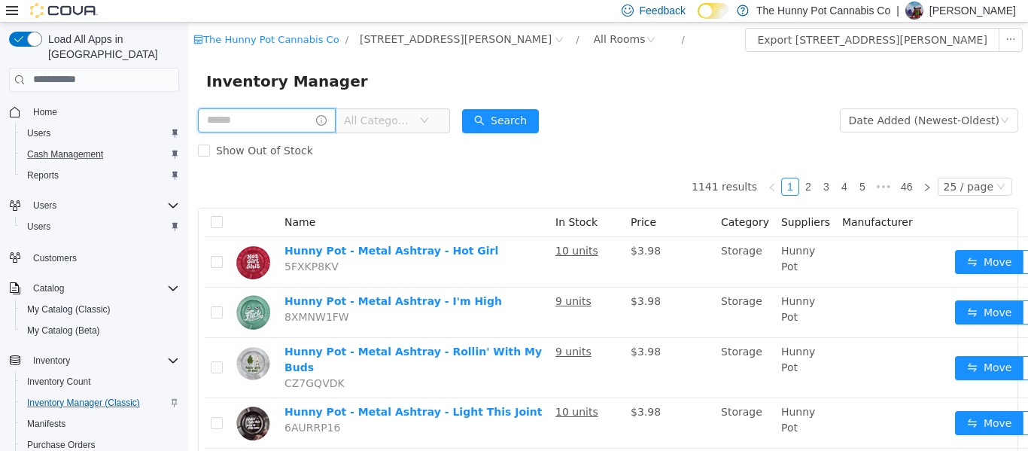
click at [300, 120] on input "text" at bounding box center [267, 120] width 138 height 24
type input "*****"
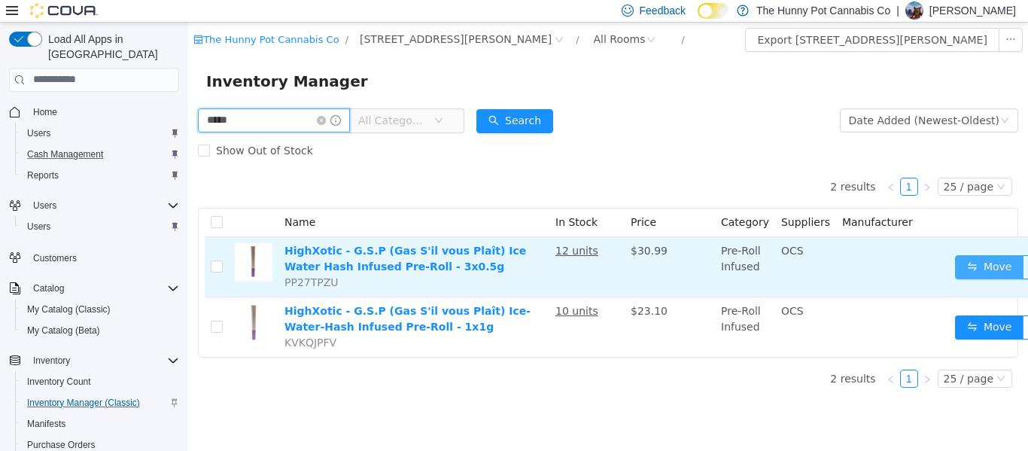
scroll to position [0, 30]
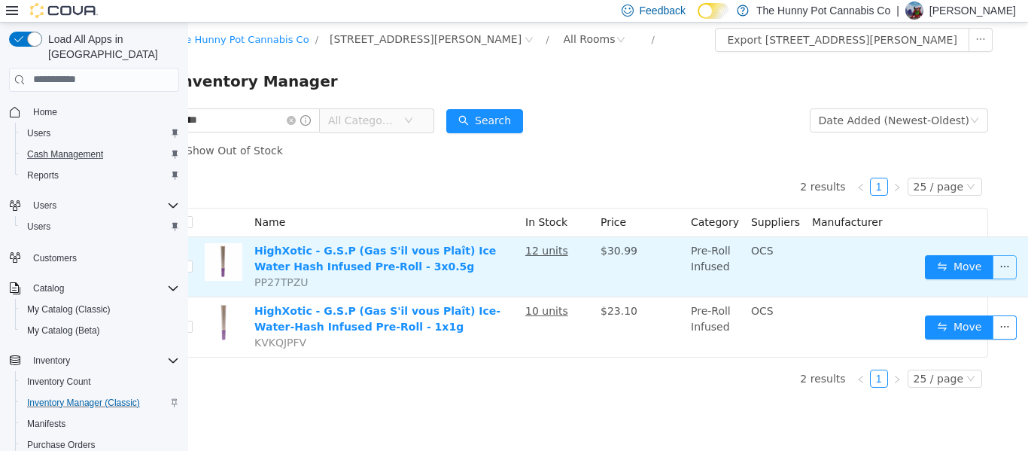
click at [995, 268] on button "button" at bounding box center [1005, 266] width 24 height 24
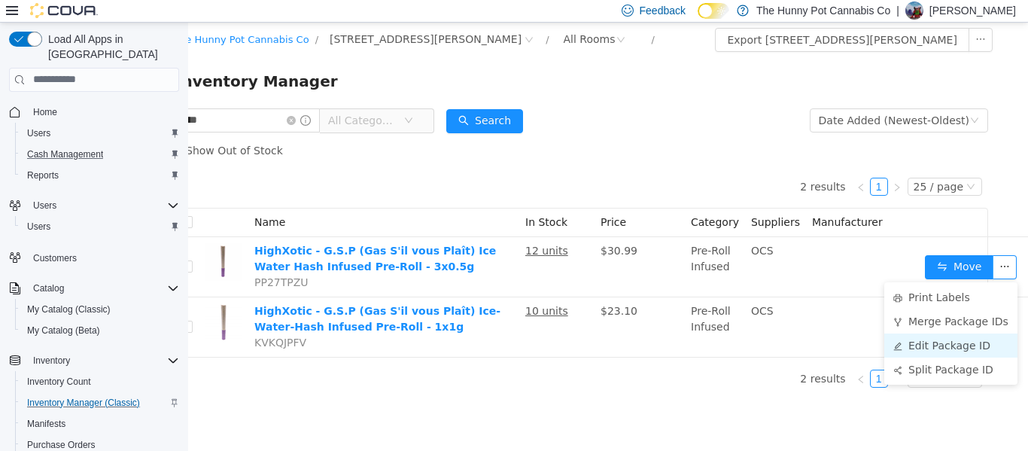
click at [952, 351] on li "Edit Package ID" at bounding box center [951, 345] width 133 height 24
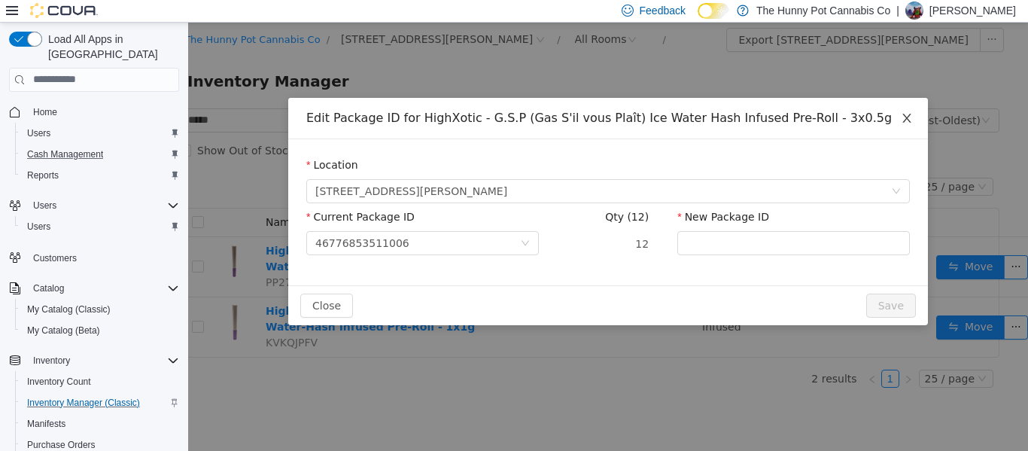
click at [907, 111] on span "Close" at bounding box center [907, 118] width 42 height 42
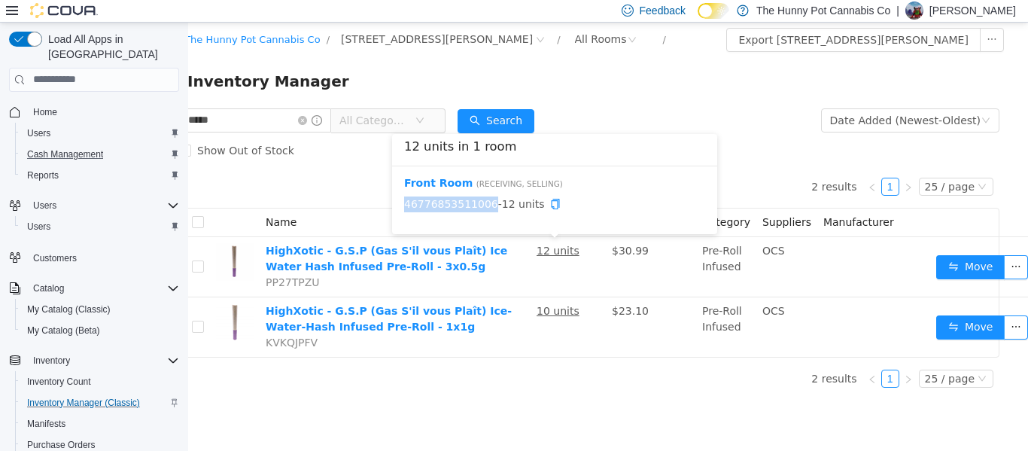
drag, startPoint x: 484, startPoint y: 204, endPoint x: 405, endPoint y: 206, distance: 79.1
click at [405, 206] on span "46776853511006 - 12 units" at bounding box center [554, 204] width 301 height 16
copy link "46776853511006"
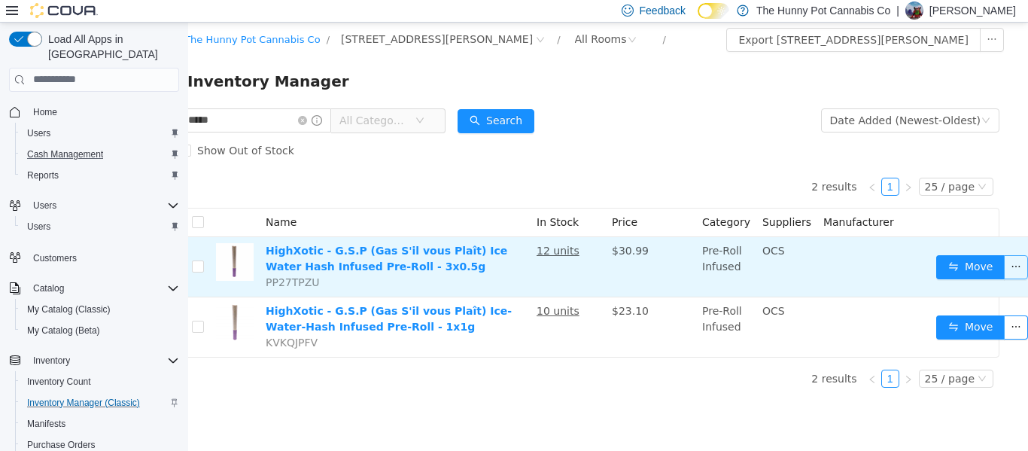
click at [1008, 263] on button "button" at bounding box center [1016, 266] width 24 height 24
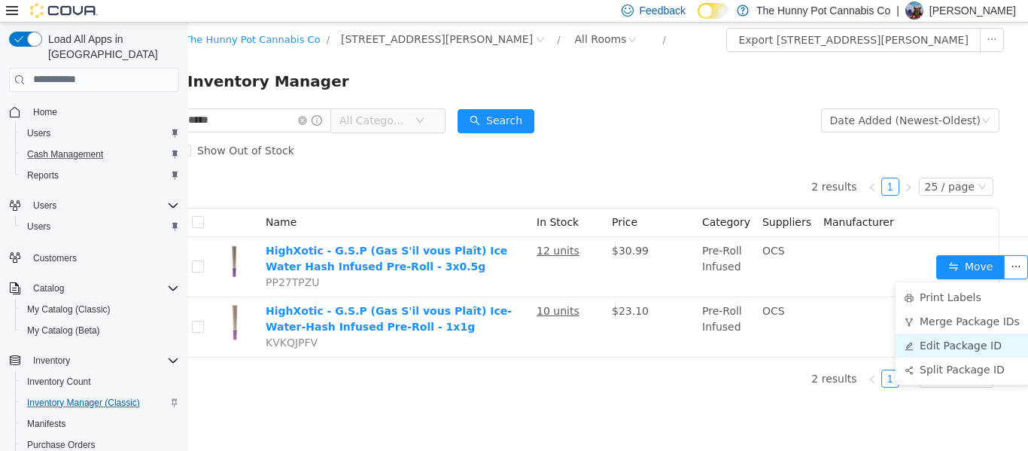
click at [951, 337] on li "Edit Package ID" at bounding box center [962, 345] width 133 height 24
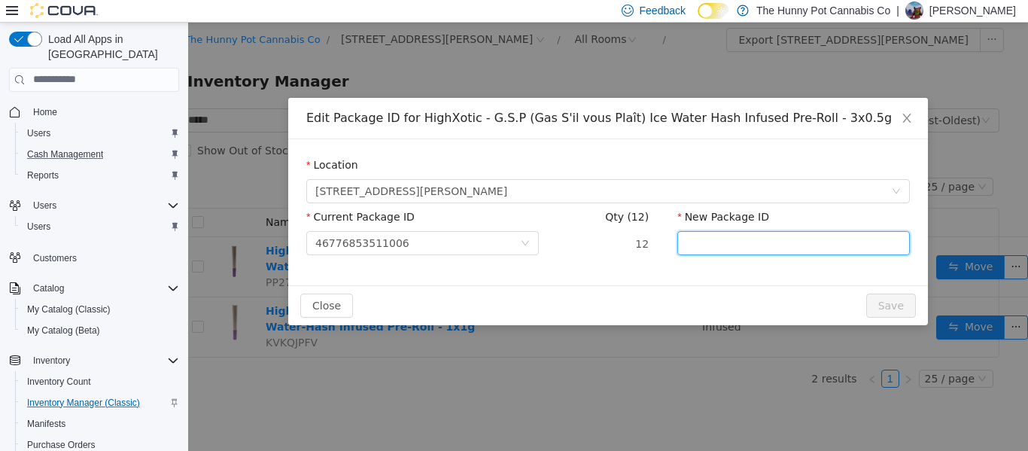
paste input "**********"
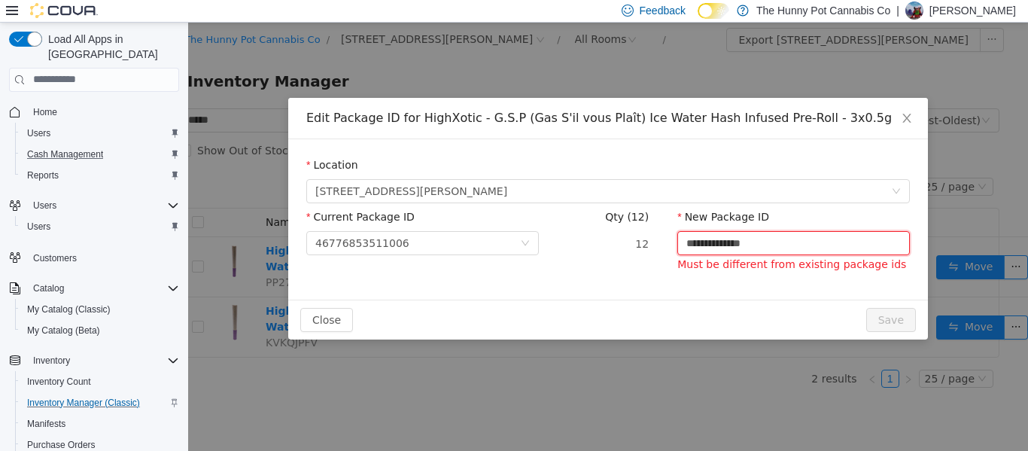
click at [743, 244] on input "**********" at bounding box center [794, 242] width 233 height 24
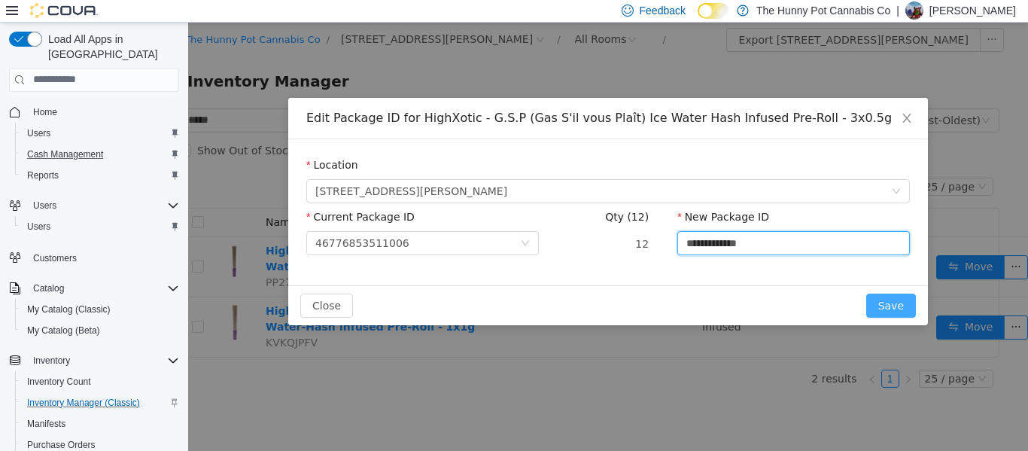
type input "**********"
click at [897, 306] on button "Save" at bounding box center [891, 305] width 50 height 24
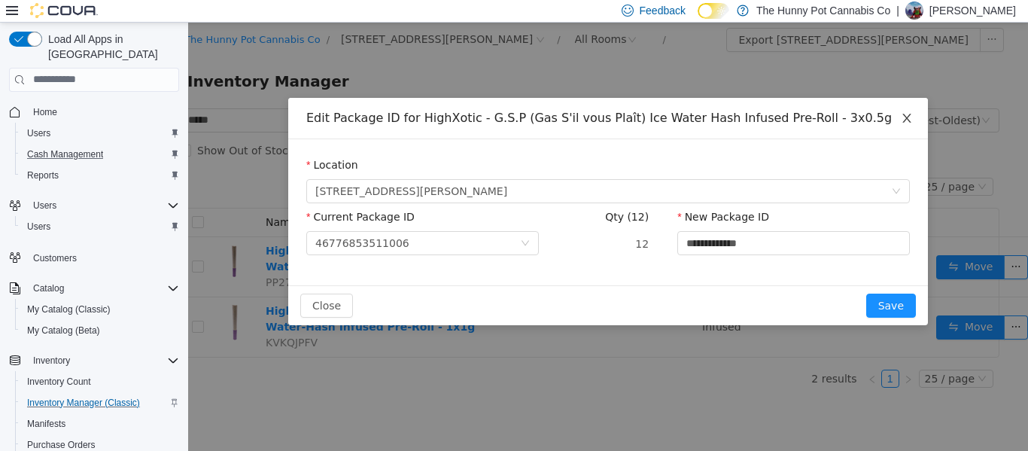
click at [908, 118] on icon "icon: close" at bounding box center [907, 117] width 12 height 12
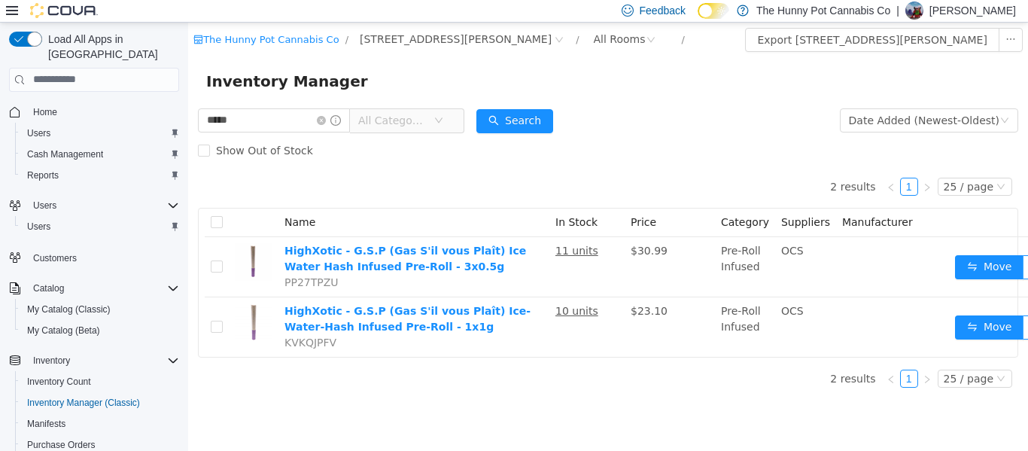
scroll to position [0, 30]
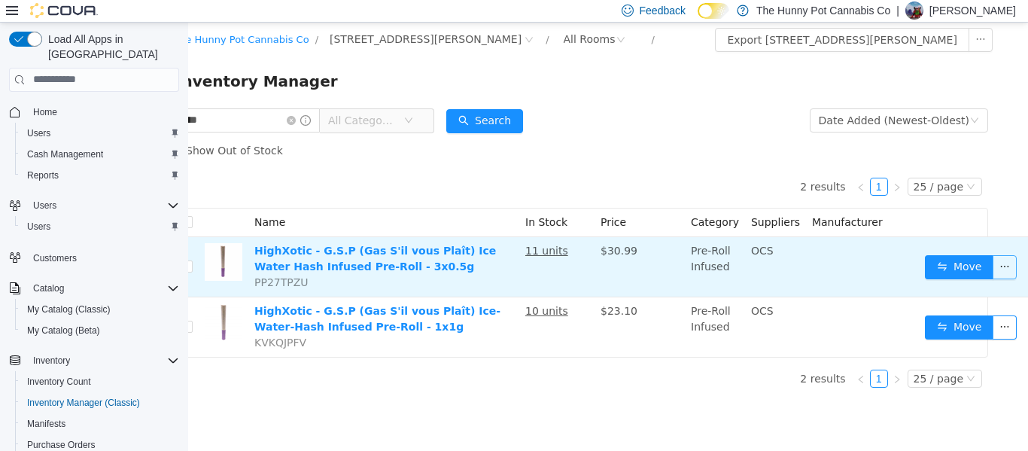
click at [993, 270] on button "button" at bounding box center [1005, 266] width 24 height 24
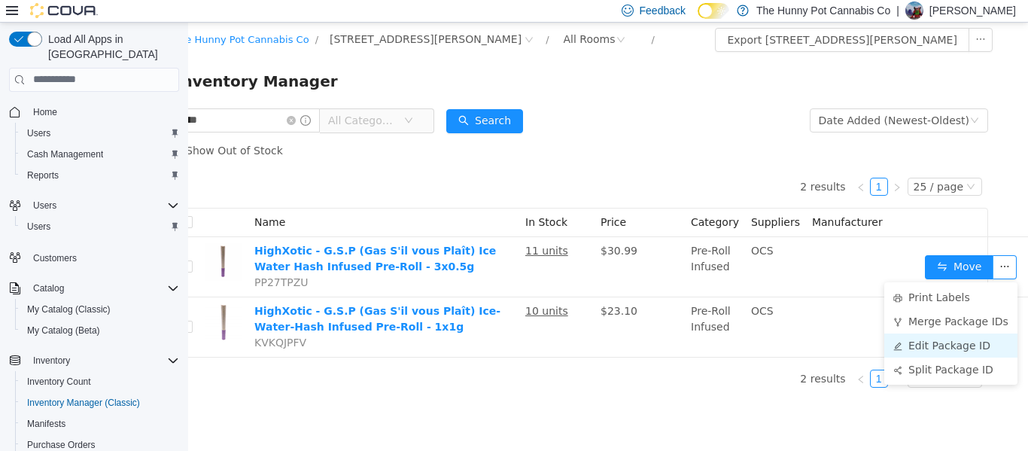
click at [924, 343] on li "Edit Package ID" at bounding box center [951, 345] width 133 height 24
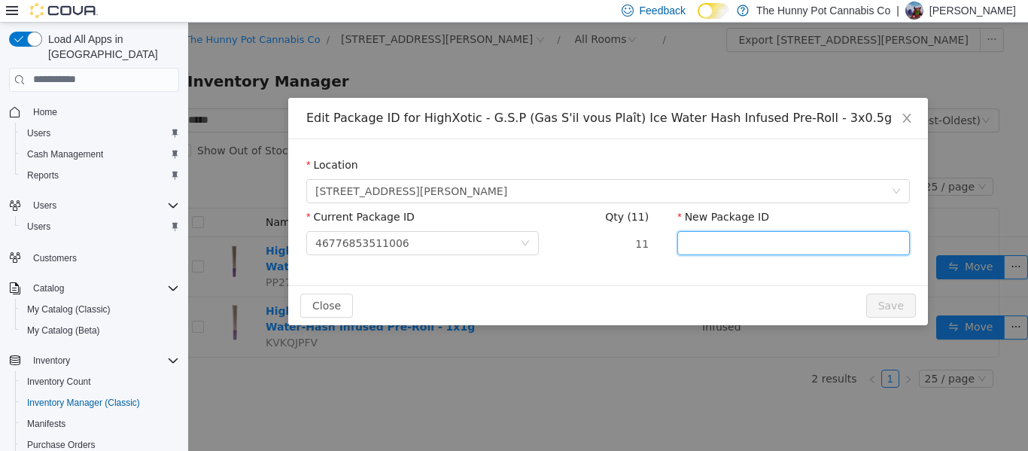
paste input "**********"
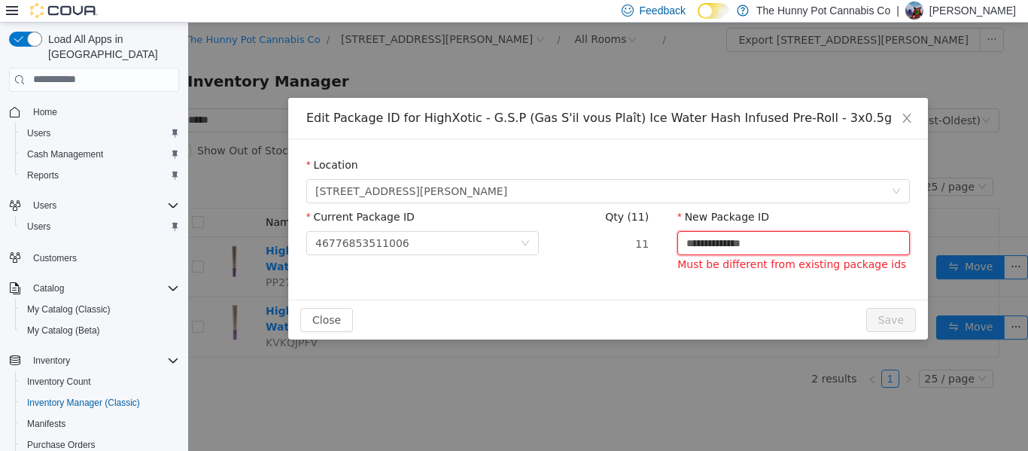
click at [745, 241] on input "**********" at bounding box center [794, 242] width 233 height 24
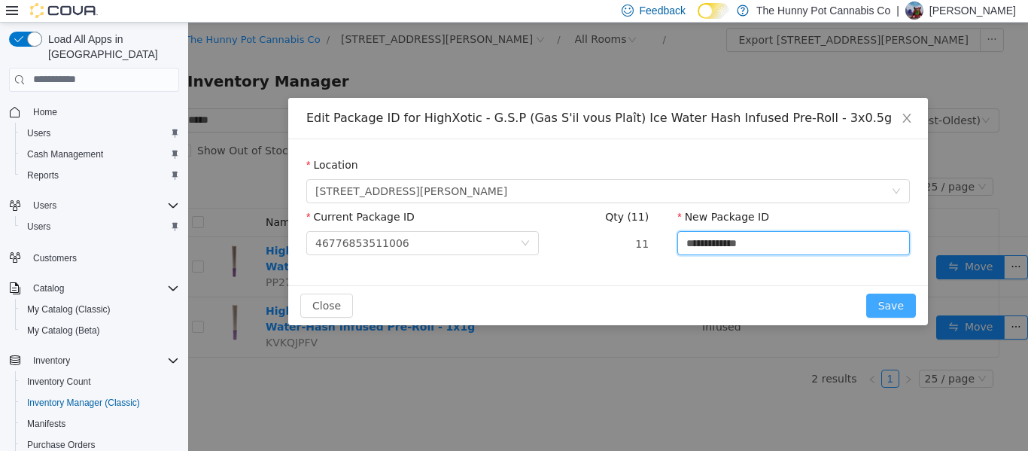
type input "**********"
click at [893, 301] on button "Save" at bounding box center [891, 305] width 50 height 24
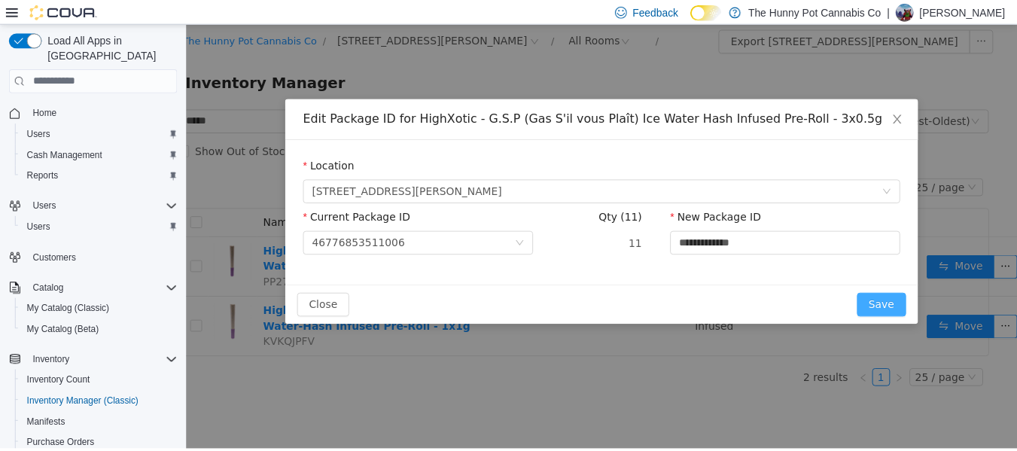
scroll to position [0, 0]
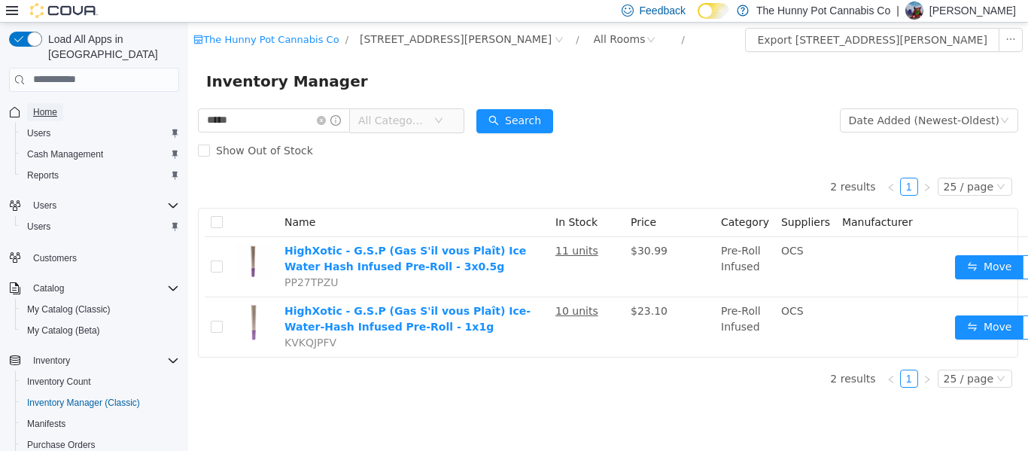
click at [47, 106] on span "Home" at bounding box center [45, 112] width 24 height 12
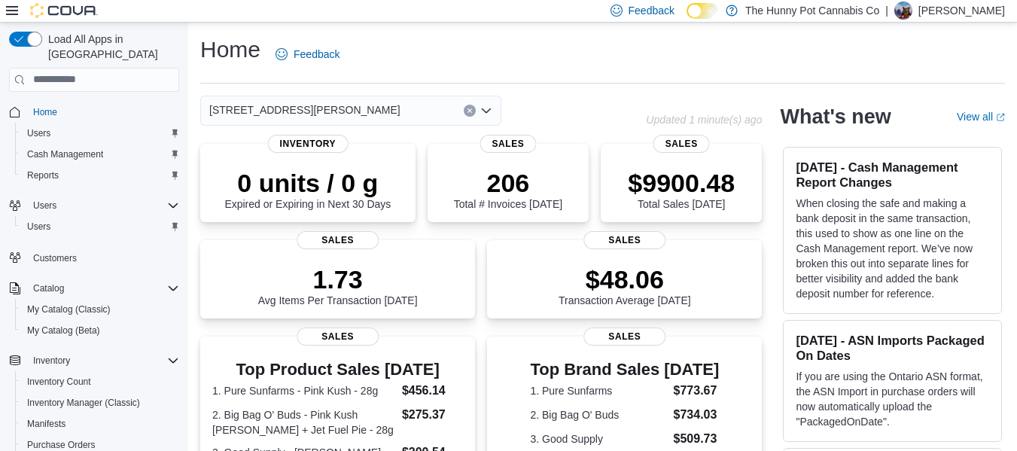
scroll to position [419, 0]
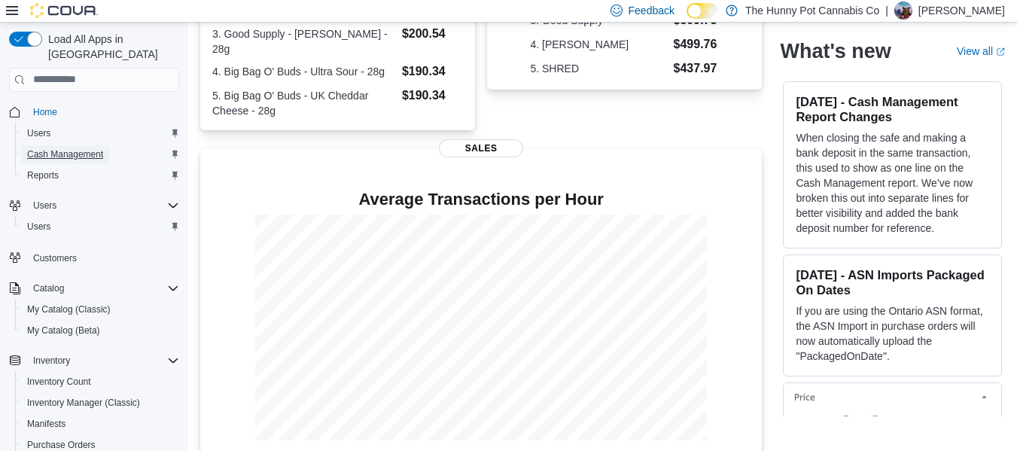
click at [108, 145] on link "Cash Management" at bounding box center [65, 154] width 88 height 18
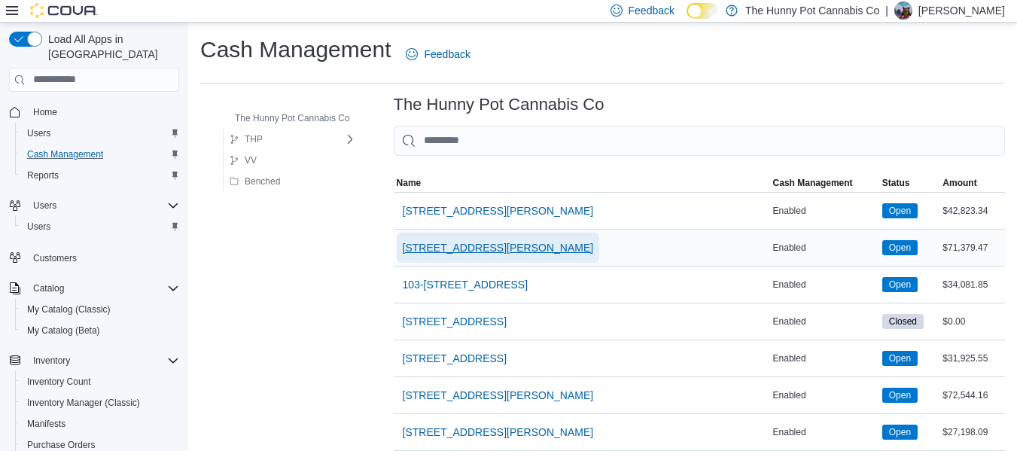
click at [496, 241] on span "[STREET_ADDRESS][PERSON_NAME]" at bounding box center [498, 247] width 191 height 15
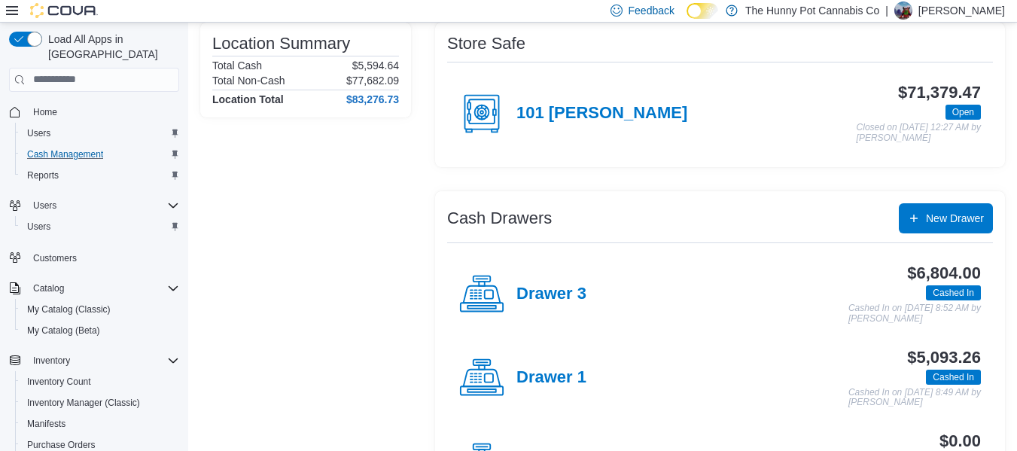
scroll to position [126, 0]
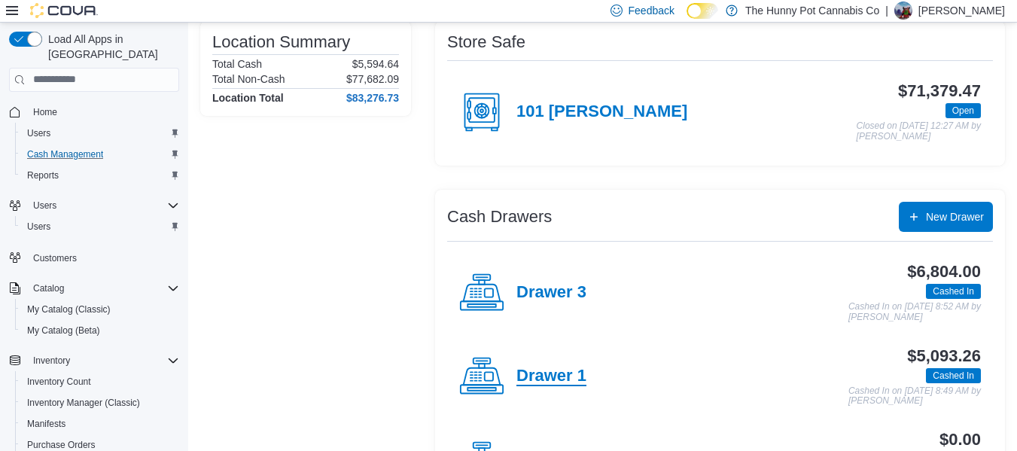
click at [533, 370] on h4 "Drawer 1" at bounding box center [551, 377] width 70 height 20
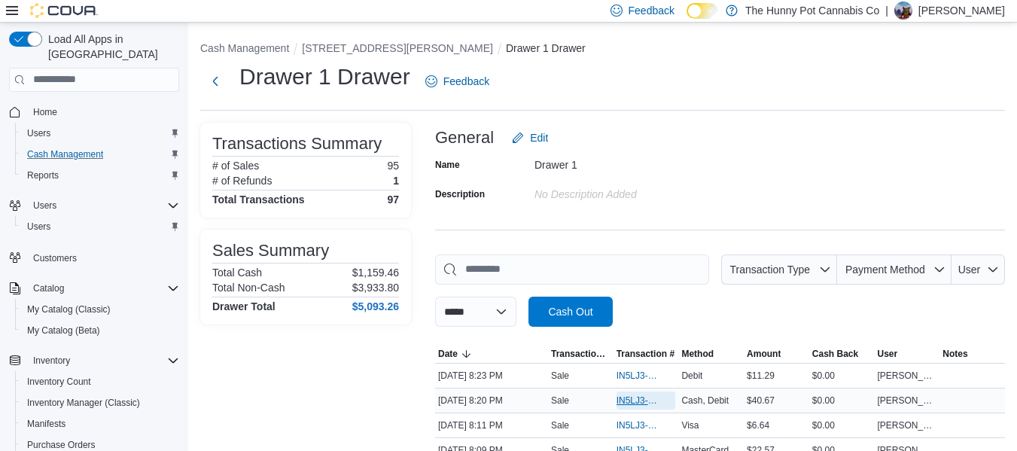
click at [637, 399] on span "IN5LJ3-6145352" at bounding box center [639, 400] width 44 height 12
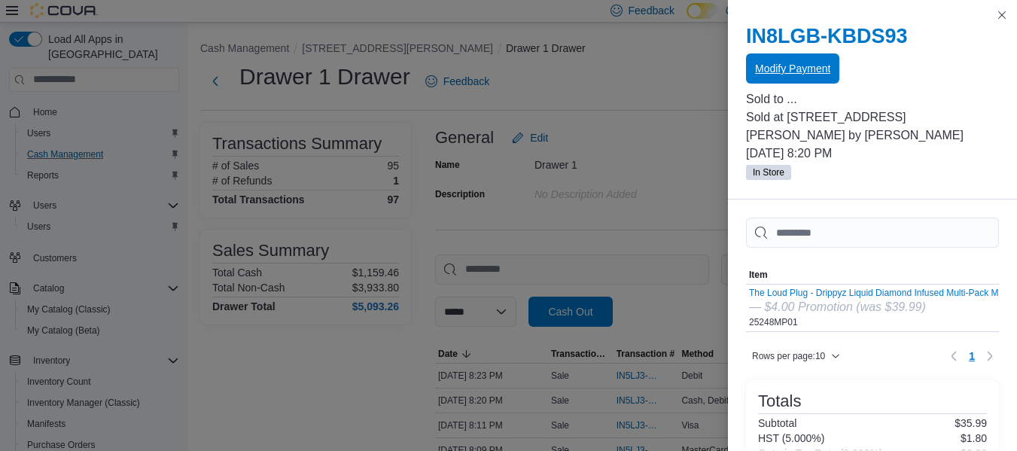
click at [811, 69] on span "Modify Payment" at bounding box center [792, 68] width 75 height 15
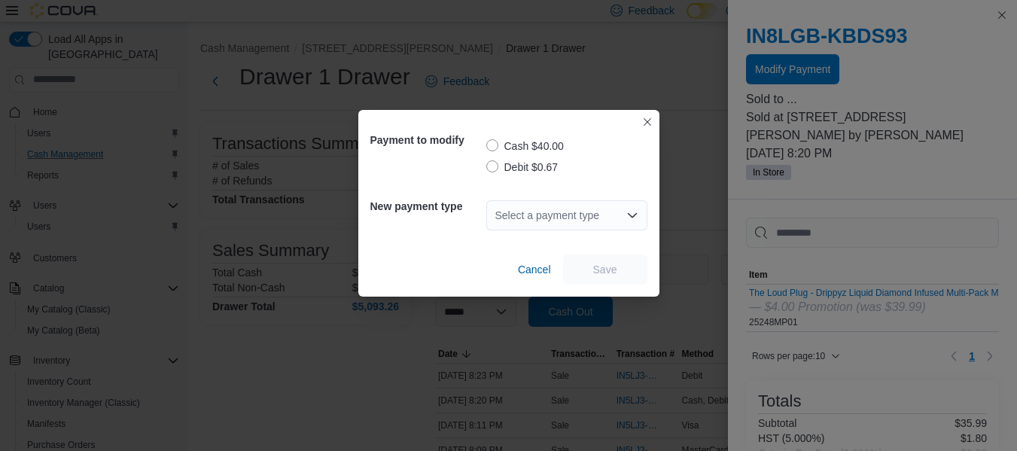
click at [540, 173] on label "Debit $0.67" at bounding box center [522, 167] width 72 height 18
click at [544, 223] on div "Select a payment type" at bounding box center [566, 215] width 161 height 30
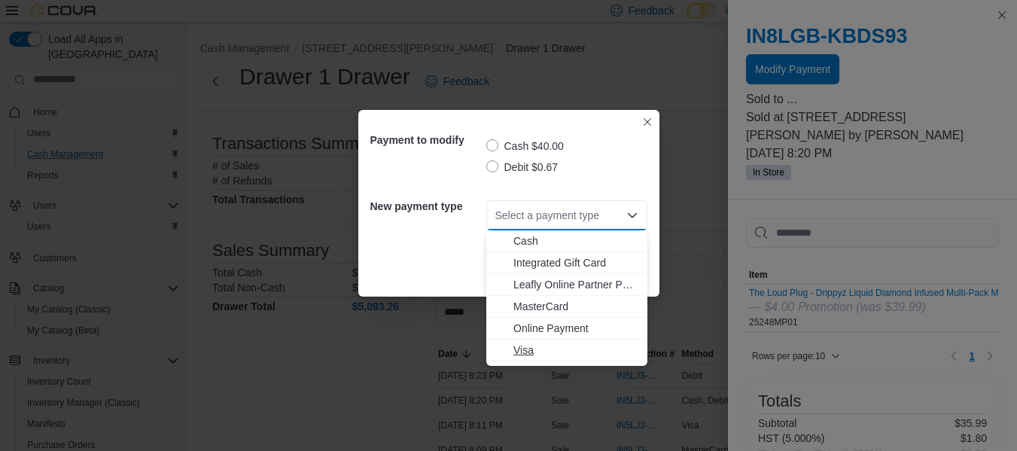
click at [537, 351] on span "Visa" at bounding box center [575, 350] width 125 height 15
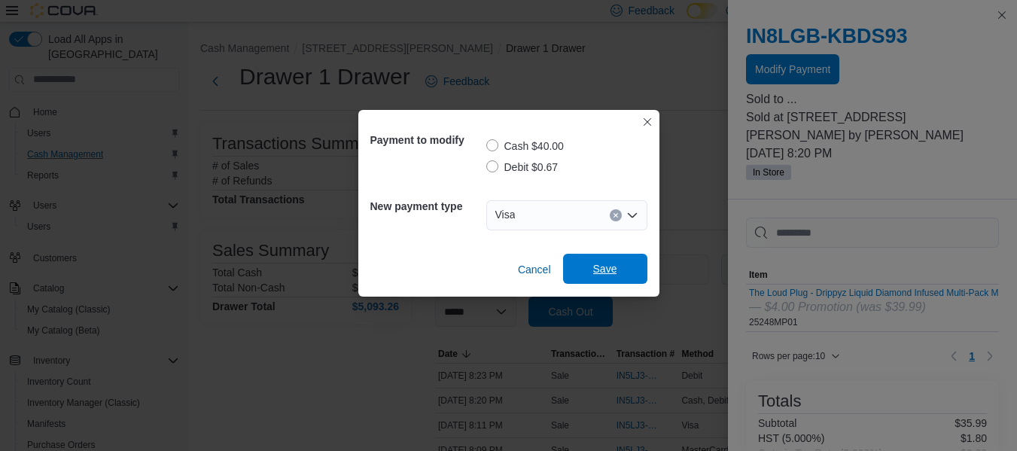
click at [621, 273] on span "Save" at bounding box center [605, 269] width 66 height 30
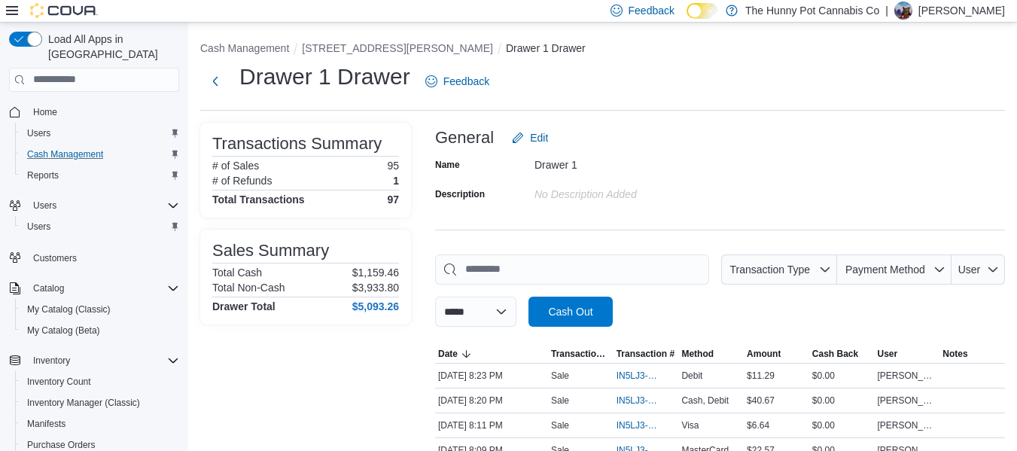
scroll to position [105, 0]
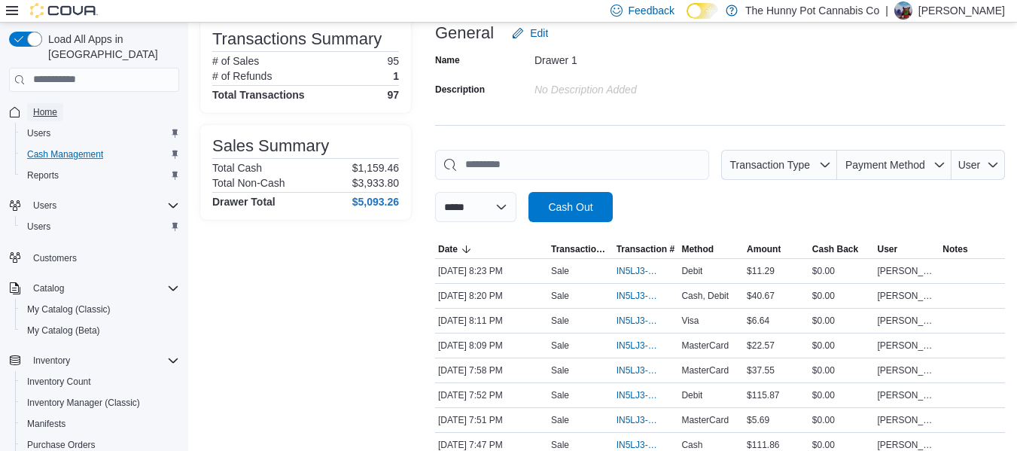
click at [53, 106] on span "Home" at bounding box center [45, 112] width 24 height 12
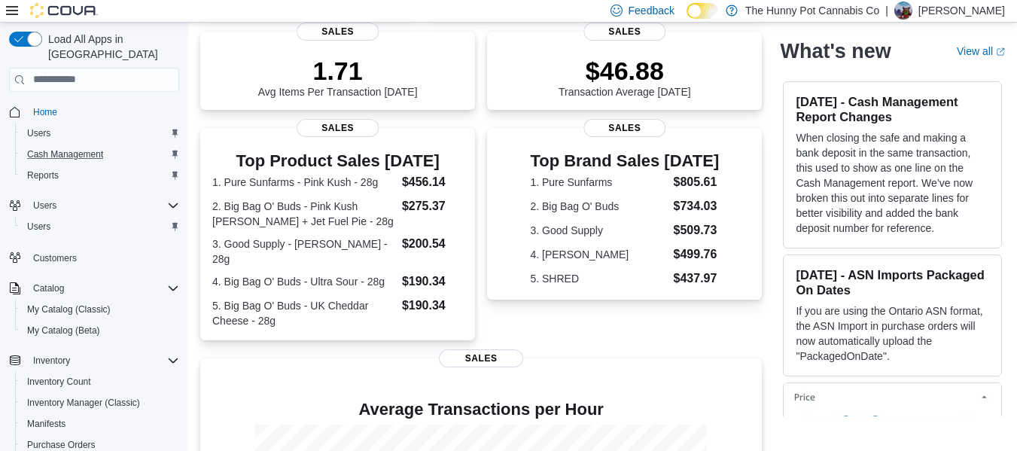
scroll to position [208, 0]
click at [73, 166] on div "Reports" at bounding box center [100, 175] width 158 height 18
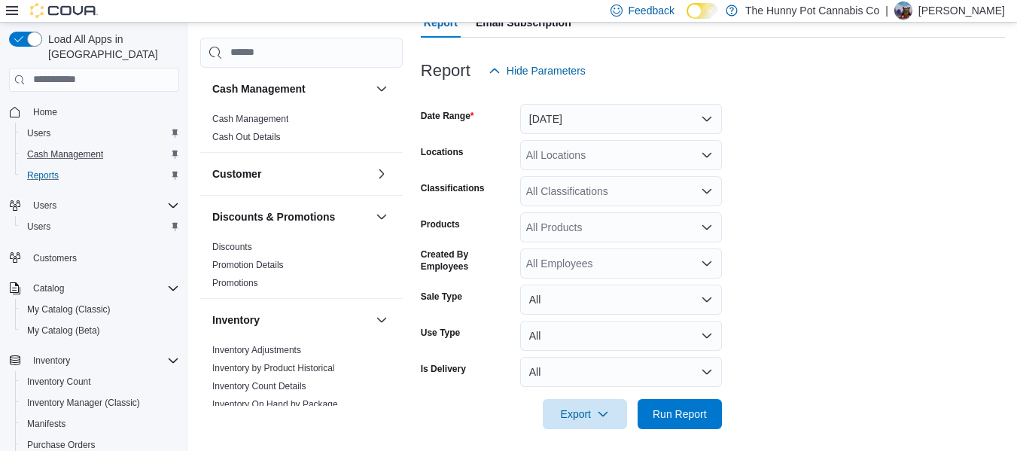
scroll to position [176, 0]
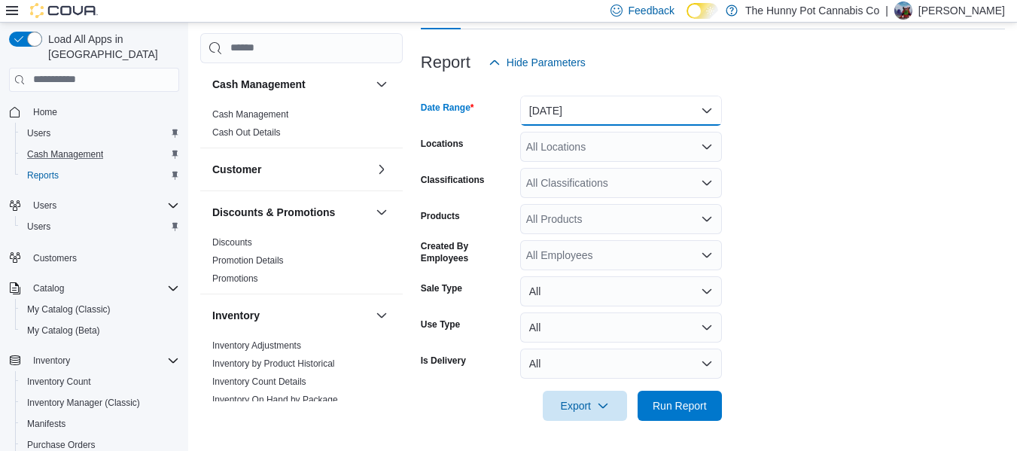
click at [565, 98] on button "[DATE]" at bounding box center [621, 111] width 202 height 30
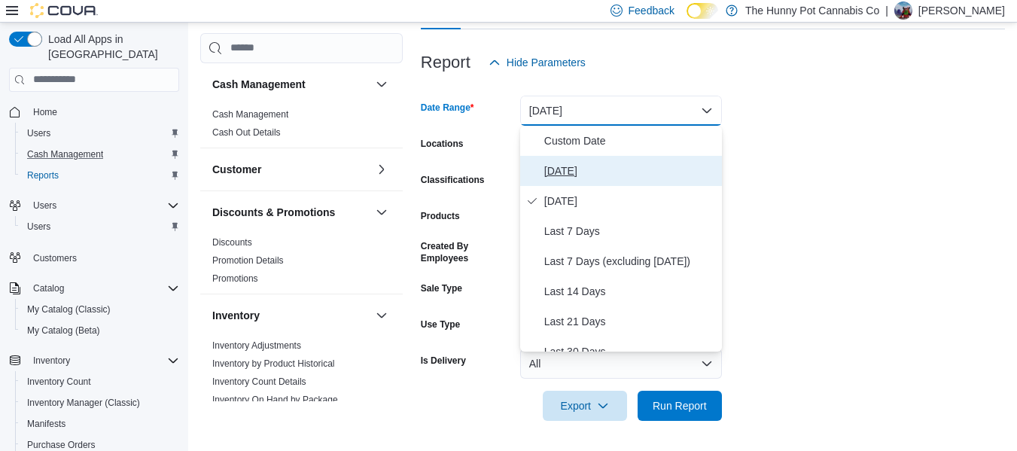
click at [556, 165] on span "[DATE]" at bounding box center [630, 171] width 172 height 18
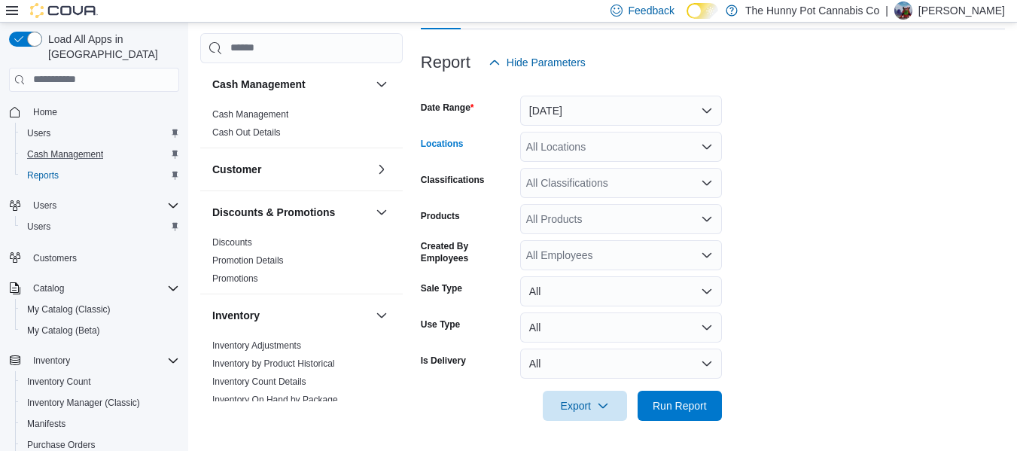
click at [575, 154] on div "All Locations" at bounding box center [621, 147] width 202 height 30
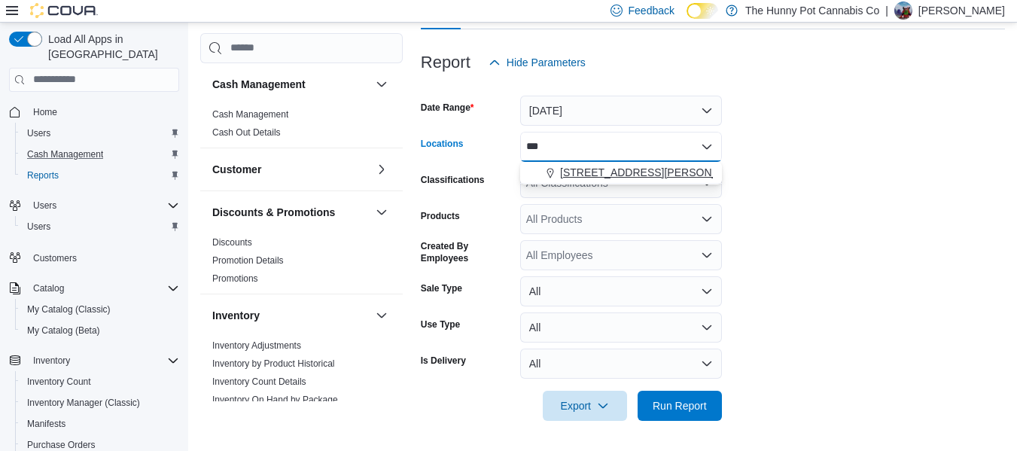
type input "***"
click at [585, 172] on span "[STREET_ADDRESS][PERSON_NAME]" at bounding box center [655, 172] width 191 height 15
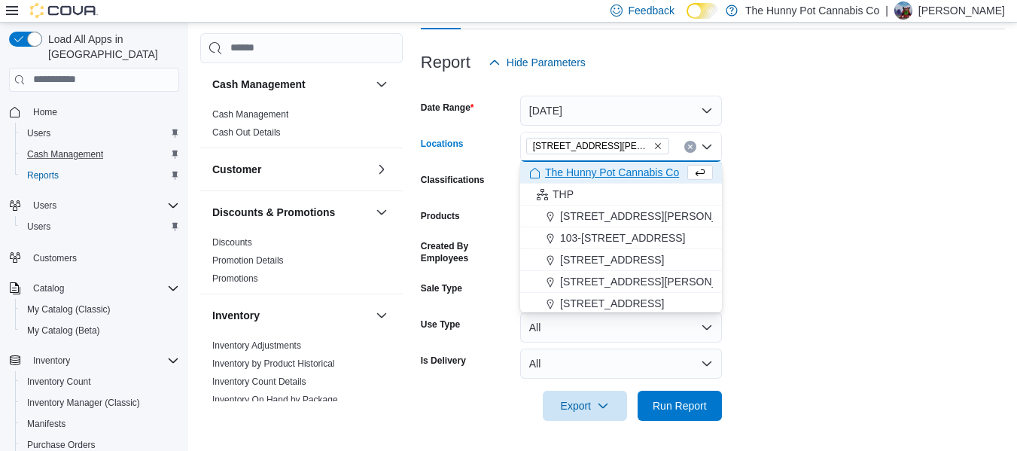
click at [909, 247] on form "Date Range [DATE] Locations [STREET_ADDRESS][PERSON_NAME] Selected. [STREET_ADD…" at bounding box center [713, 249] width 584 height 343
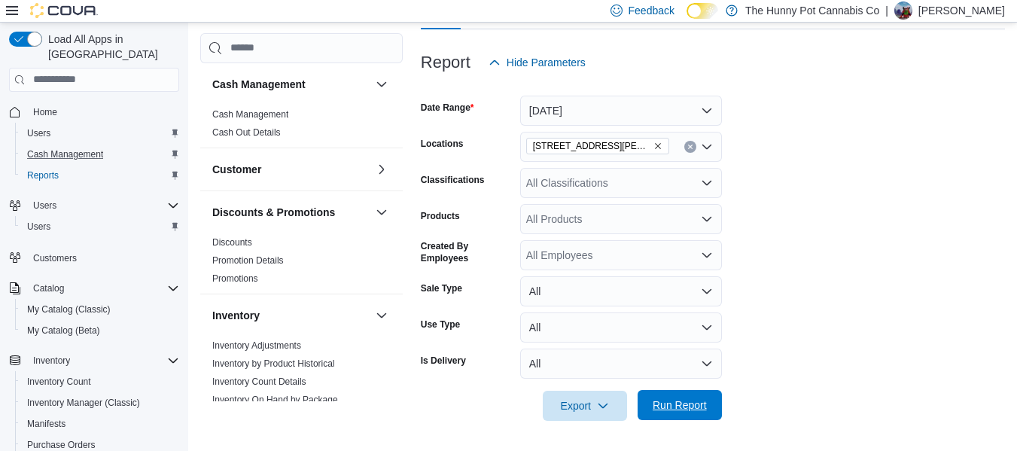
click at [704, 399] on span "Run Report" at bounding box center [680, 404] width 54 height 15
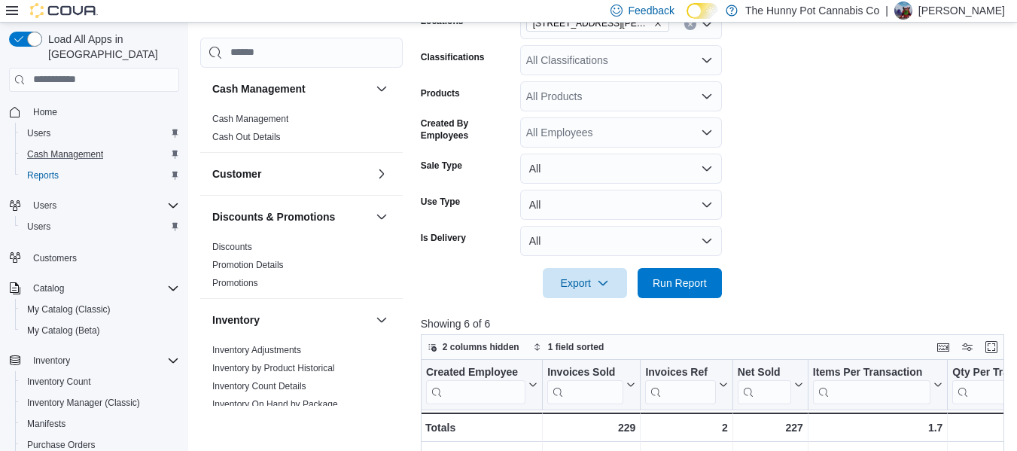
scroll to position [292, 0]
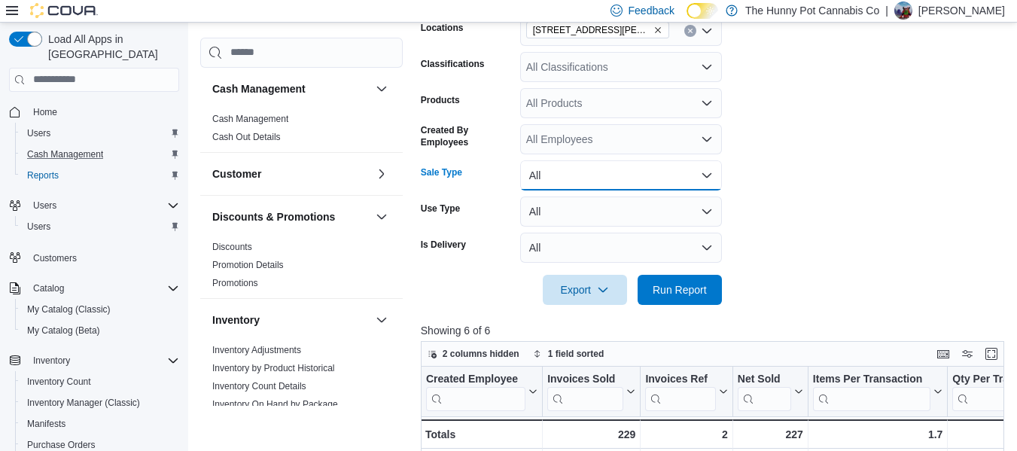
click at [634, 187] on button "All" at bounding box center [621, 175] width 202 height 30
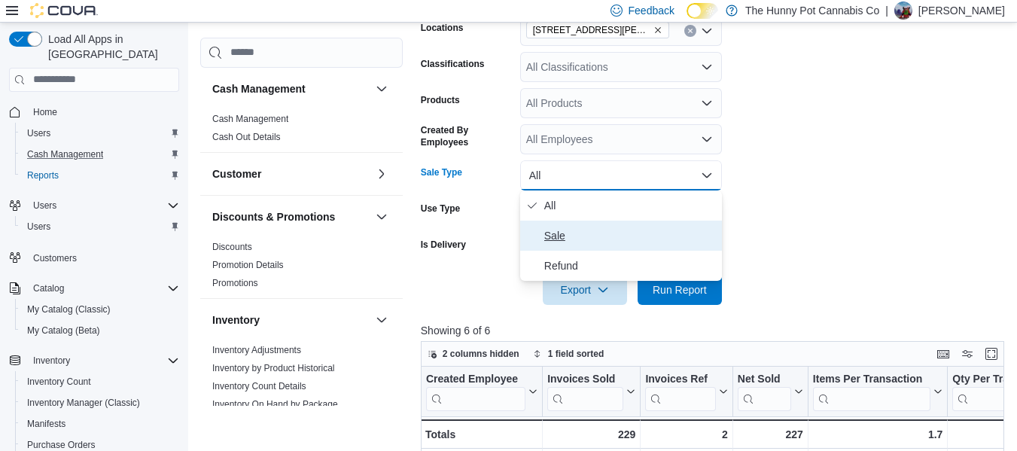
click at [568, 236] on span "Sale" at bounding box center [630, 236] width 172 height 18
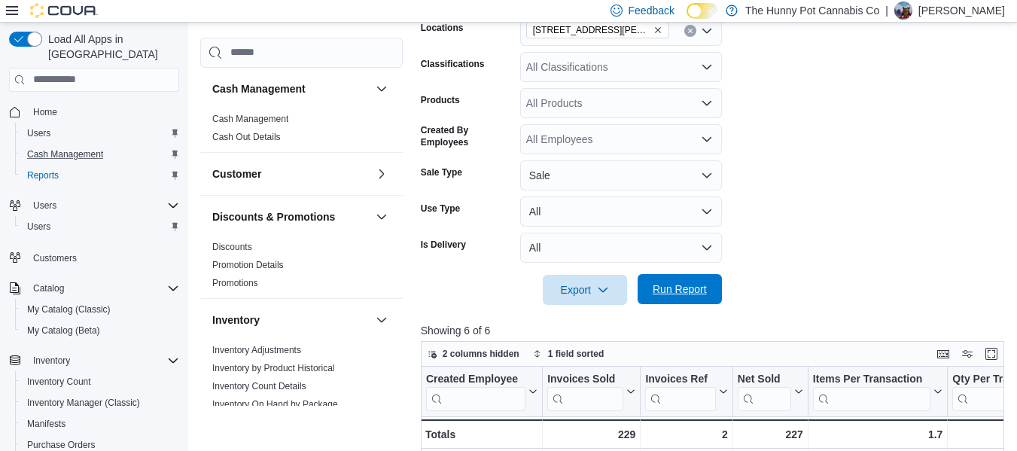
click at [669, 280] on span "Run Report" at bounding box center [680, 289] width 66 height 30
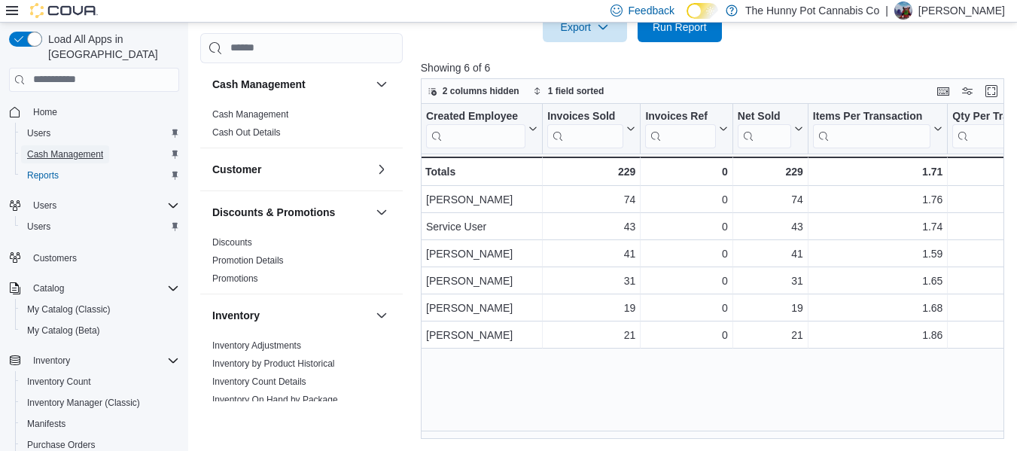
click at [91, 148] on span "Cash Management" at bounding box center [65, 154] width 76 height 12
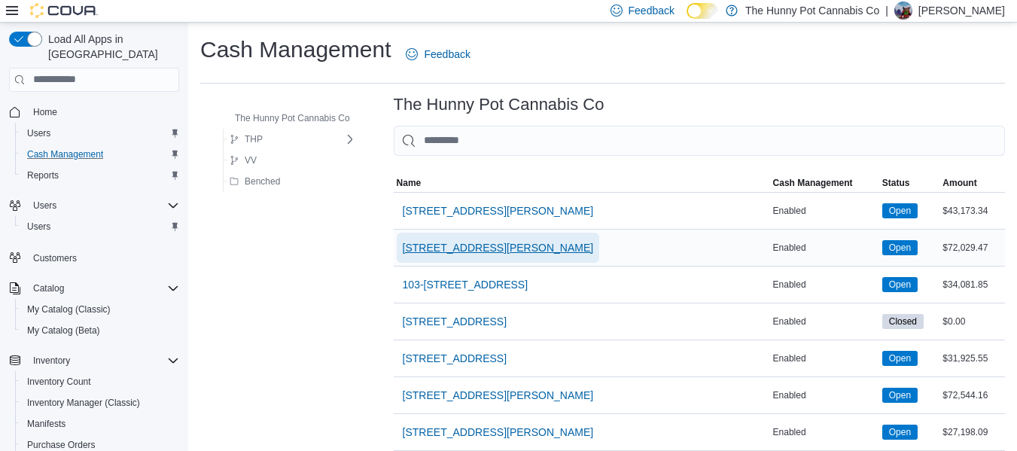
click at [440, 249] on span "[STREET_ADDRESS][PERSON_NAME]" at bounding box center [498, 247] width 191 height 15
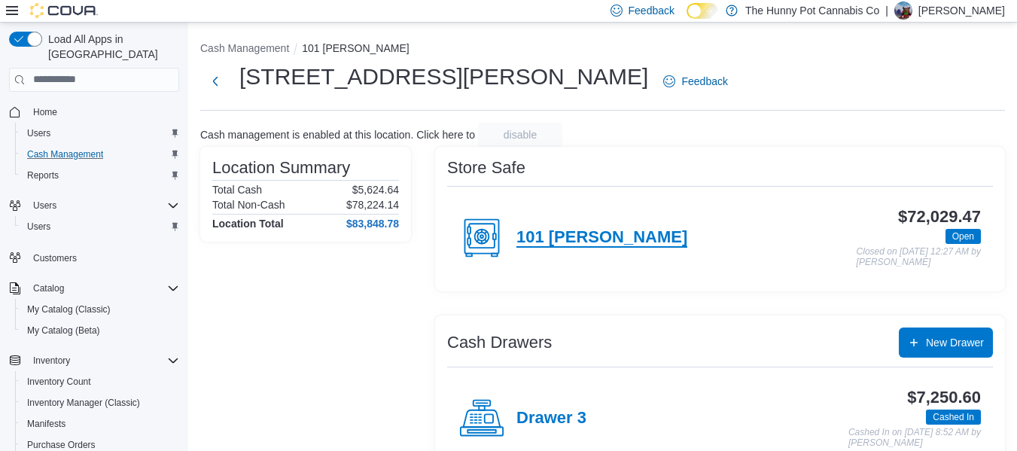
click at [548, 235] on h4 "101 [PERSON_NAME]" at bounding box center [601, 238] width 171 height 20
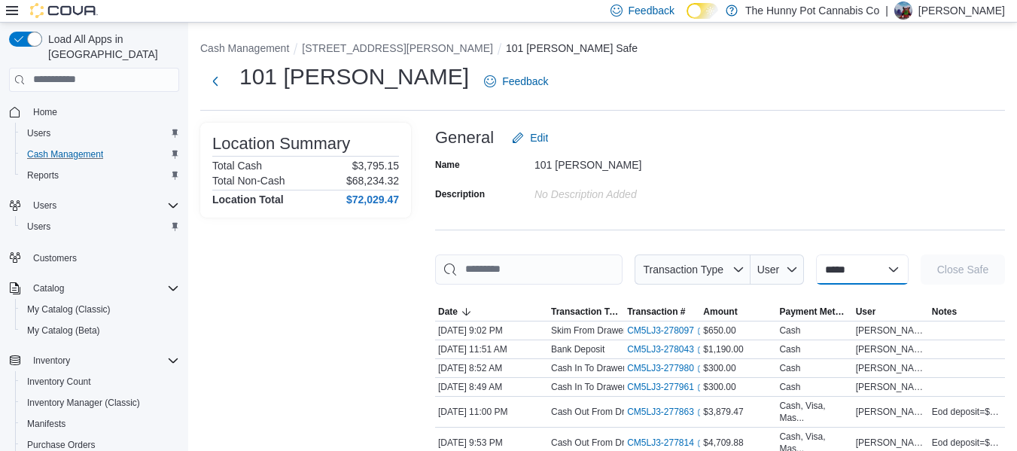
click at [848, 268] on select "**********" at bounding box center [862, 269] width 93 height 30
select select "**********"
click at [816, 254] on select "**********" at bounding box center [862, 269] width 93 height 30
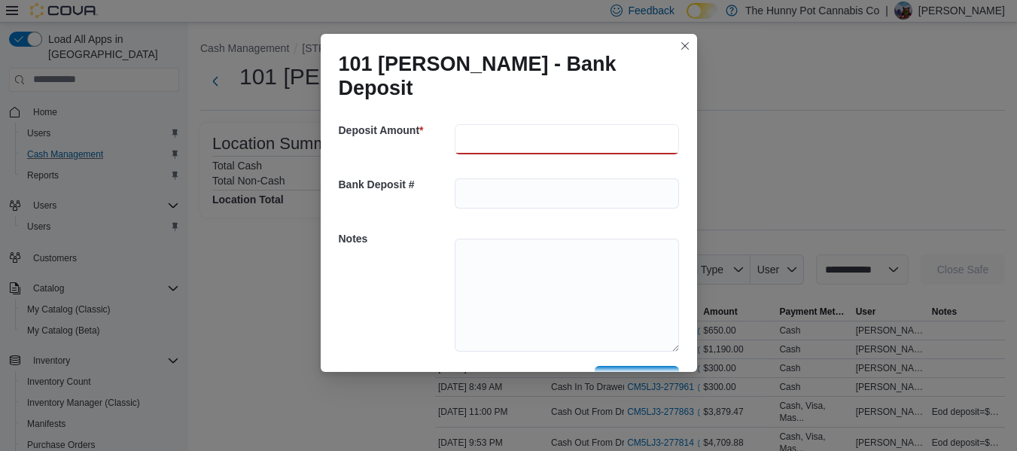
click at [518, 124] on input "number" at bounding box center [567, 139] width 224 height 30
type input "***"
click at [531, 239] on textarea at bounding box center [567, 295] width 224 height 113
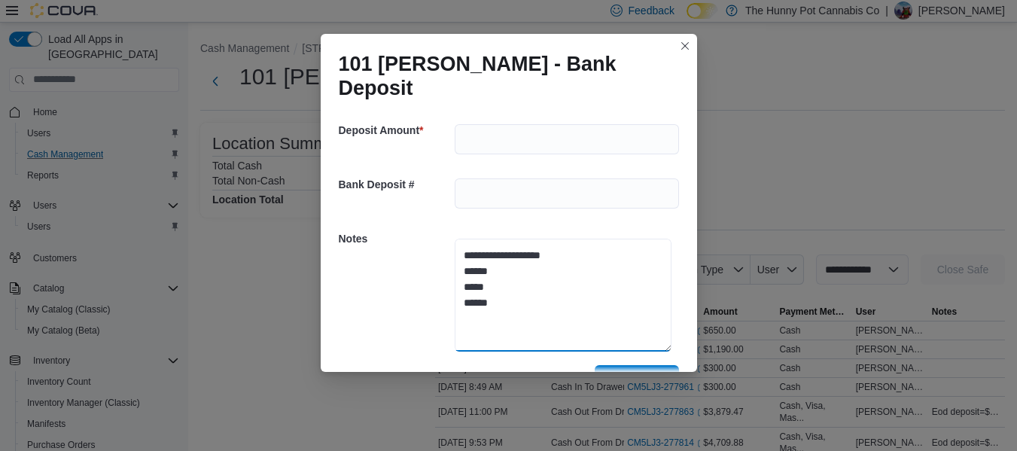
type textarea "**********"
click at [641, 373] on span "Save" at bounding box center [637, 380] width 24 height 15
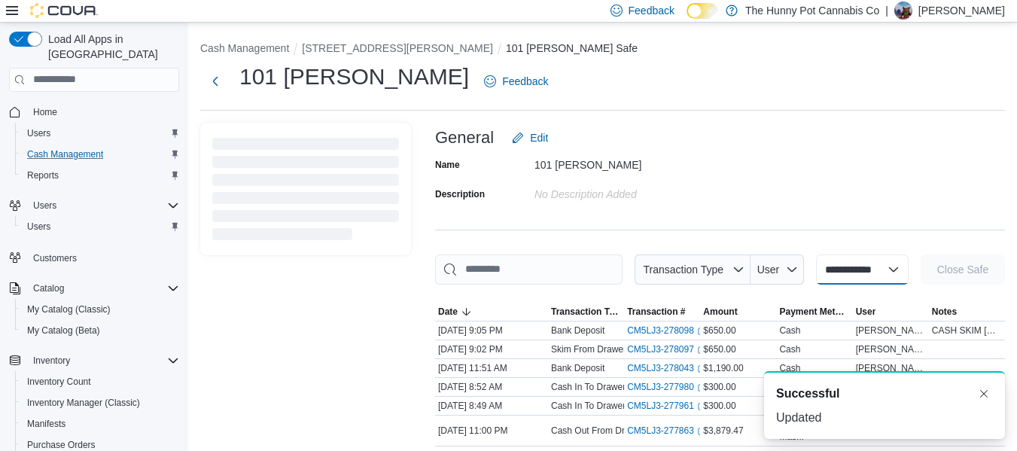
select select
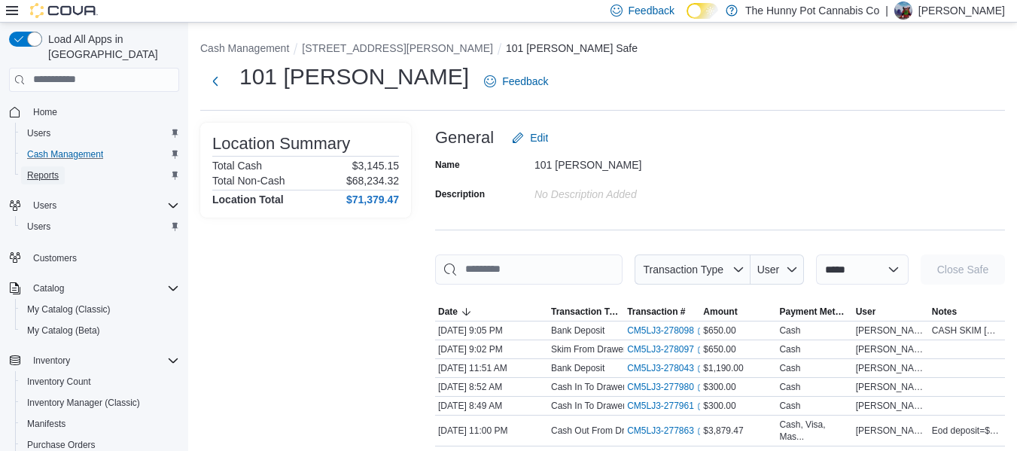
click at [45, 169] on span "Reports" at bounding box center [43, 175] width 32 height 12
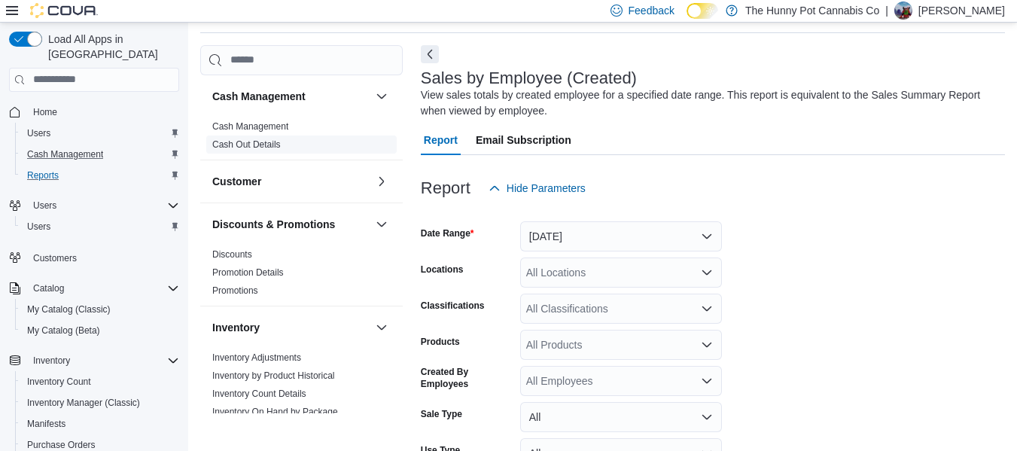
scroll to position [97, 0]
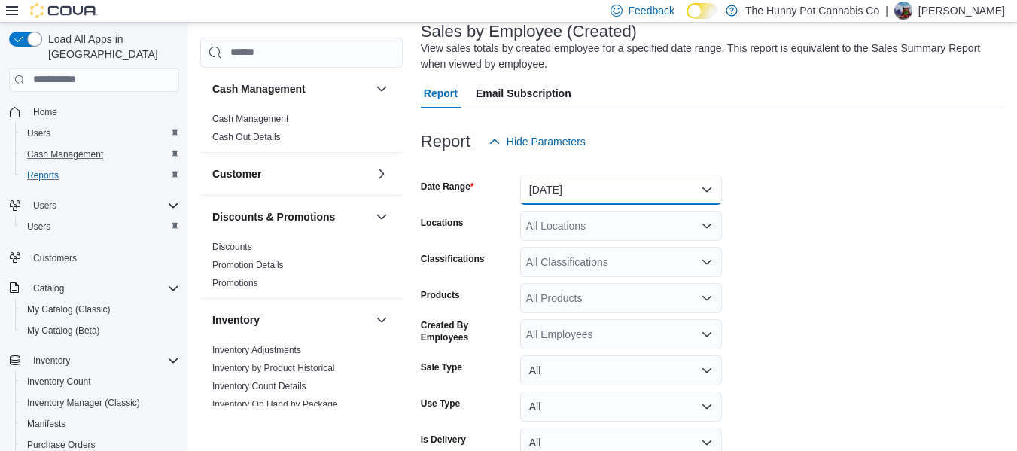
click at [632, 191] on button "[DATE]" at bounding box center [621, 190] width 202 height 30
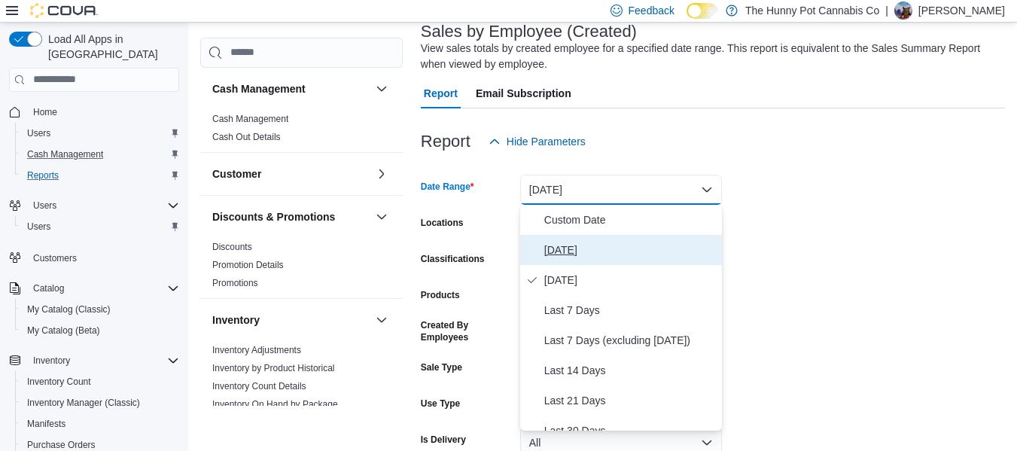
click at [551, 235] on button "[DATE]" at bounding box center [621, 250] width 202 height 30
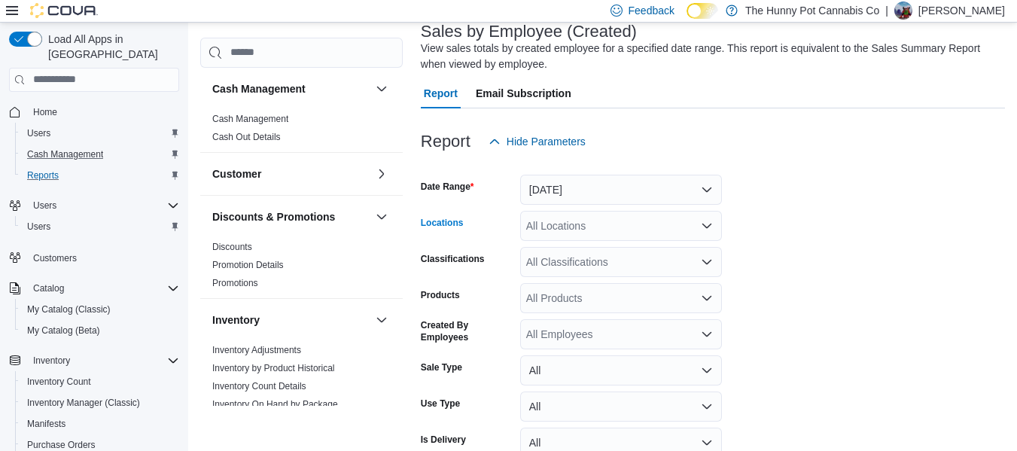
click at [589, 215] on div "All Locations" at bounding box center [621, 226] width 202 height 30
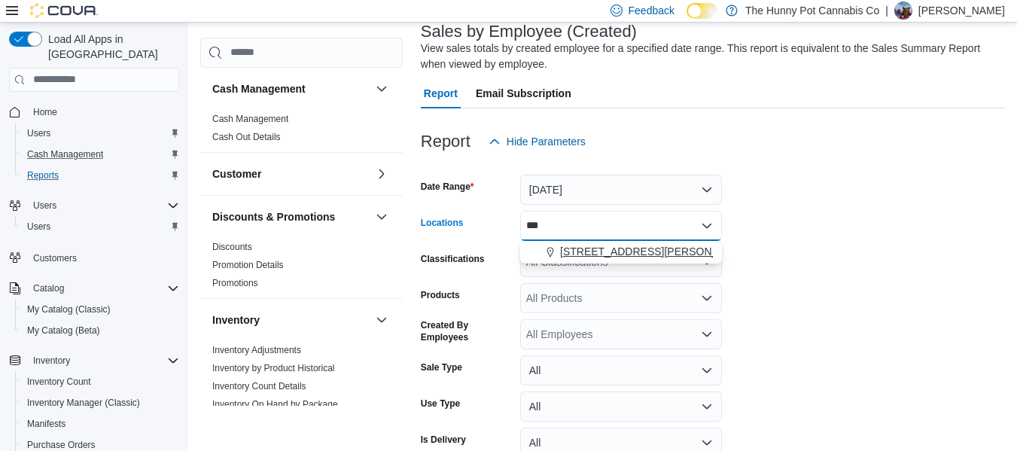
type input "***"
click at [605, 247] on span "[STREET_ADDRESS][PERSON_NAME]" at bounding box center [655, 251] width 191 height 15
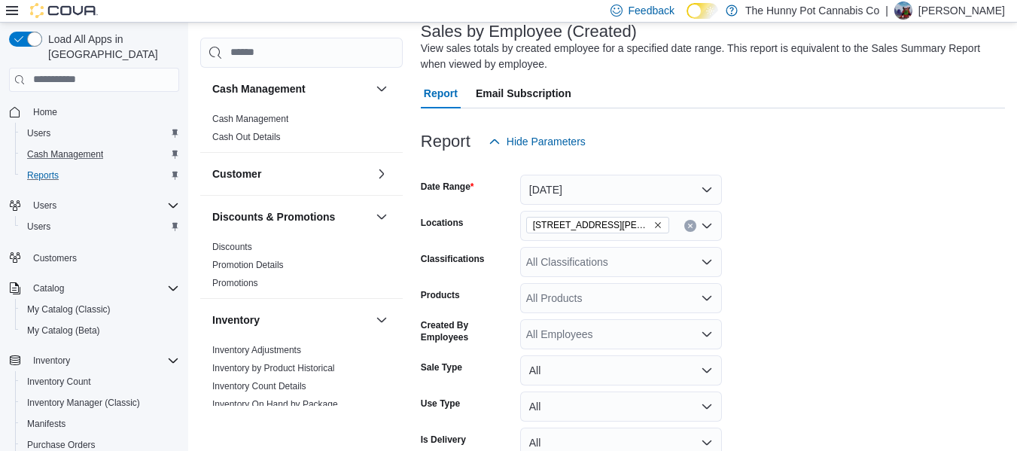
click at [799, 199] on form "Date Range [DATE] Locations [STREET_ADDRESS][PERSON_NAME] Classifications All C…" at bounding box center [713, 328] width 584 height 343
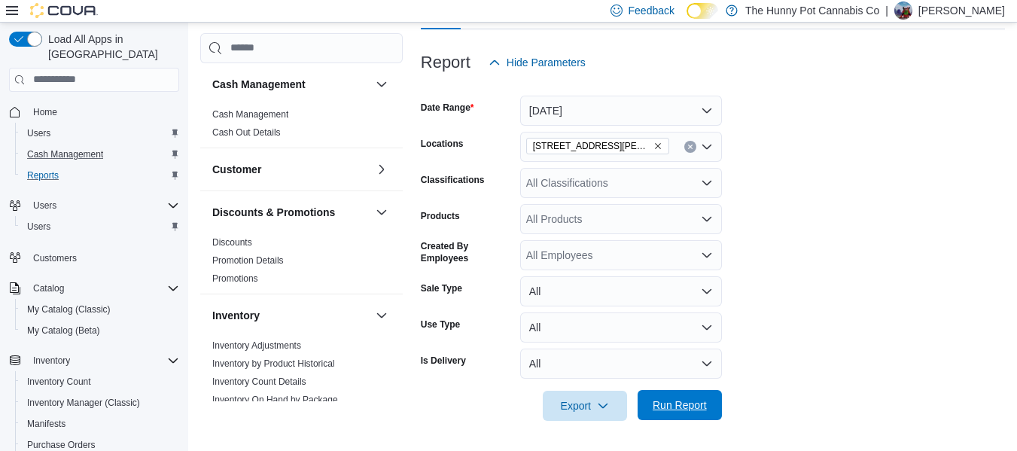
click at [659, 411] on span "Run Report" at bounding box center [680, 404] width 54 height 15
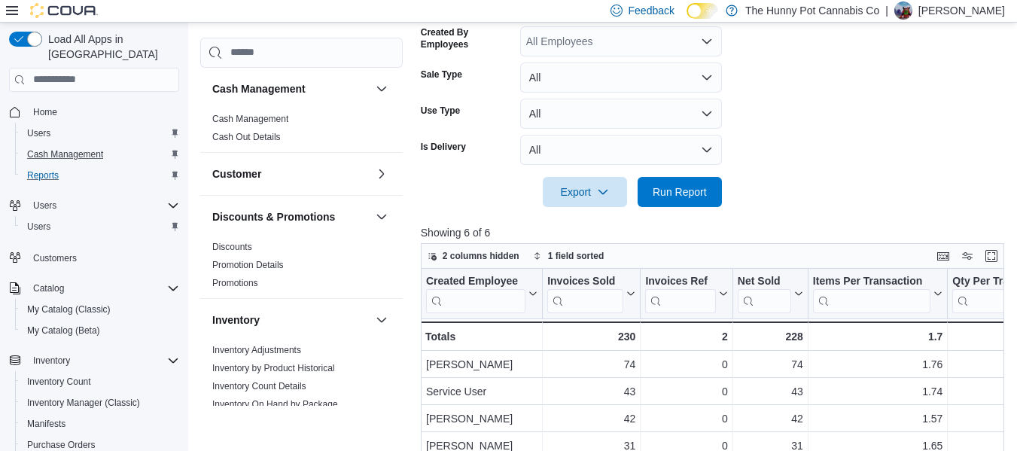
scroll to position [385, 0]
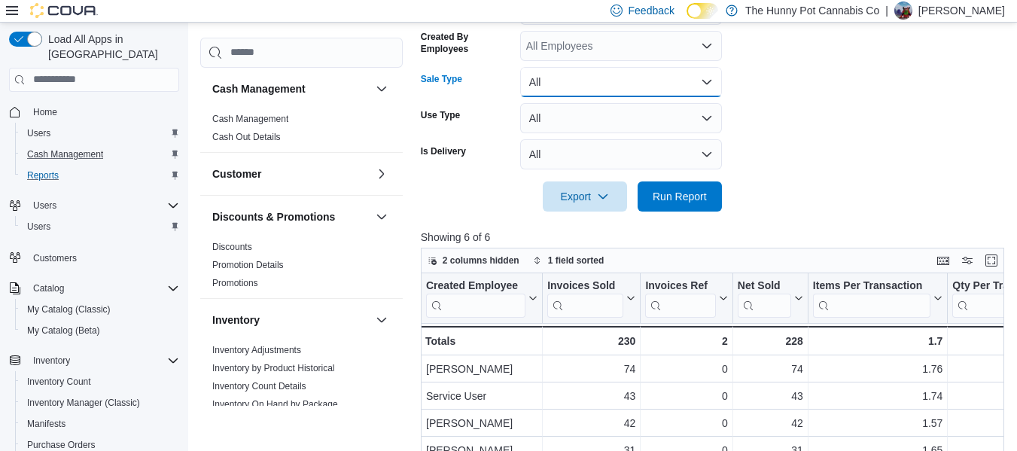
click at [551, 86] on button "All" at bounding box center [621, 82] width 202 height 30
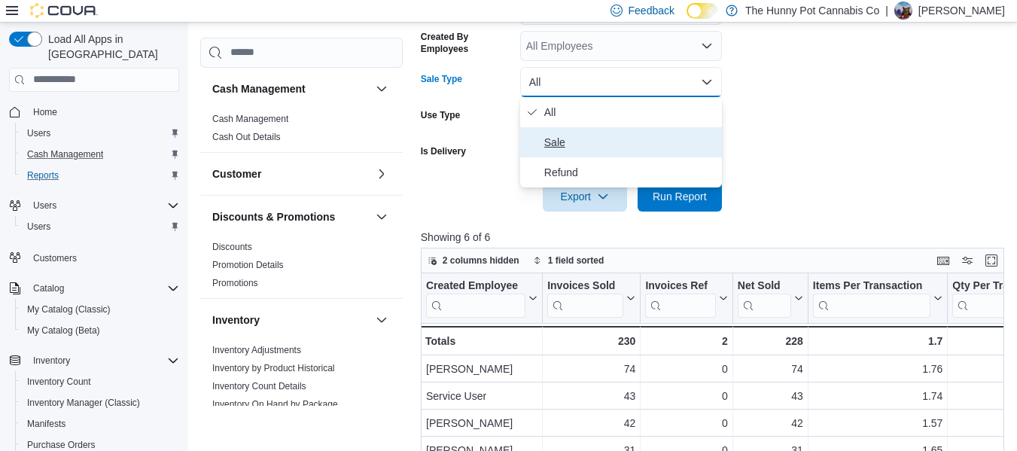
click at [551, 129] on button "Sale" at bounding box center [621, 142] width 202 height 30
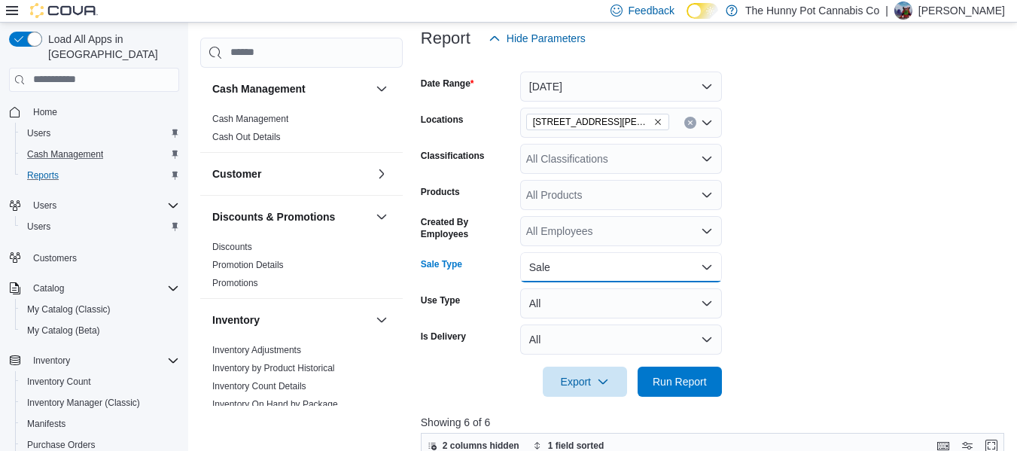
scroll to position [196, 0]
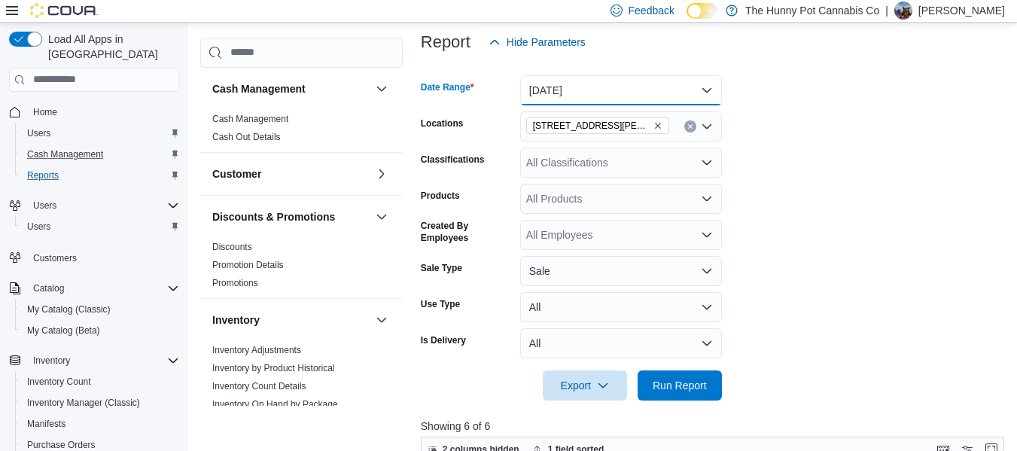
click at [627, 89] on button "[DATE]" at bounding box center [621, 90] width 202 height 30
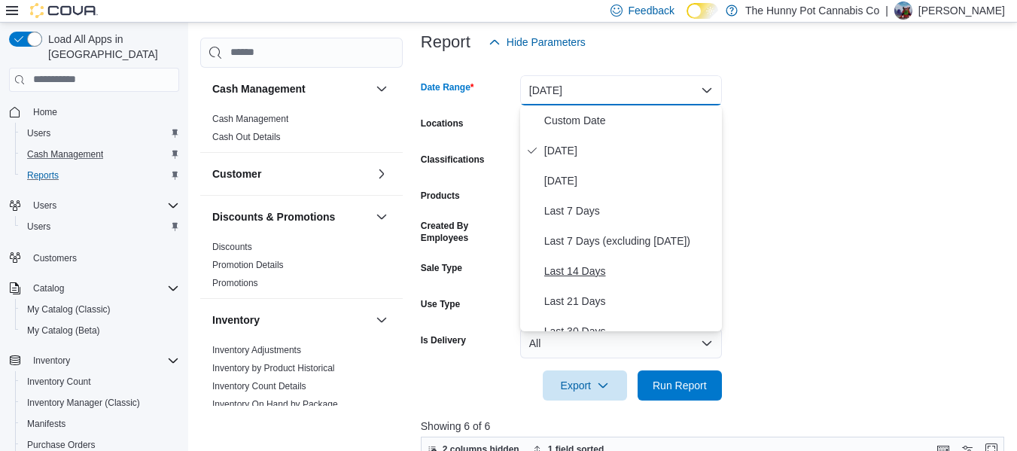
scroll to position [226, 0]
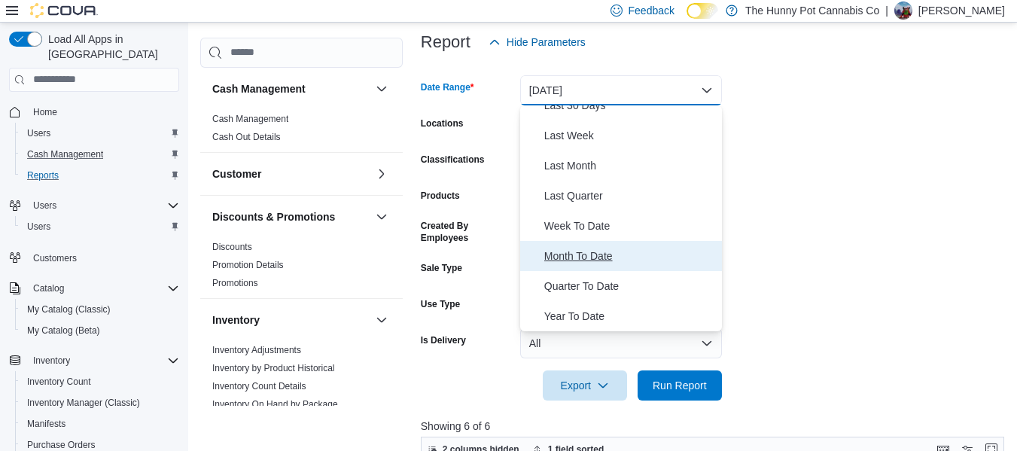
click at [585, 259] on span "Month To Date" at bounding box center [630, 256] width 172 height 18
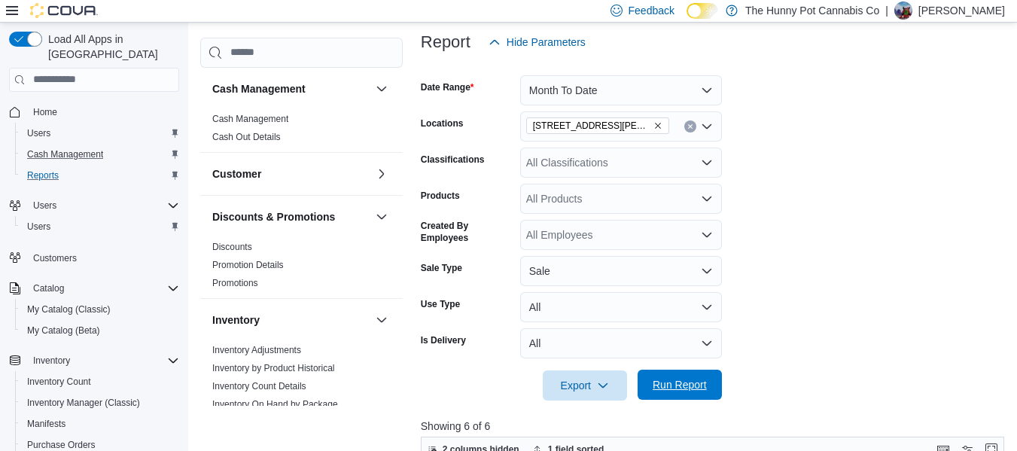
click at [697, 379] on span "Run Report" at bounding box center [680, 384] width 54 height 15
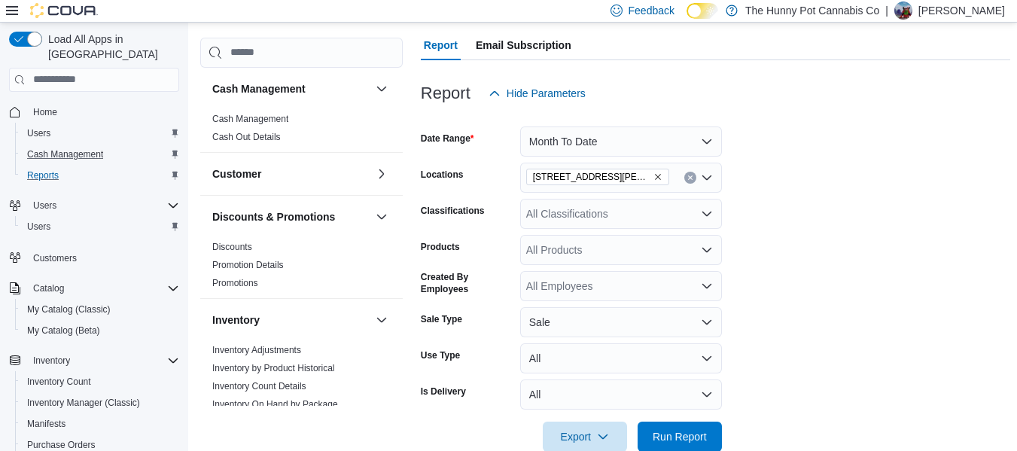
scroll to position [113, 0]
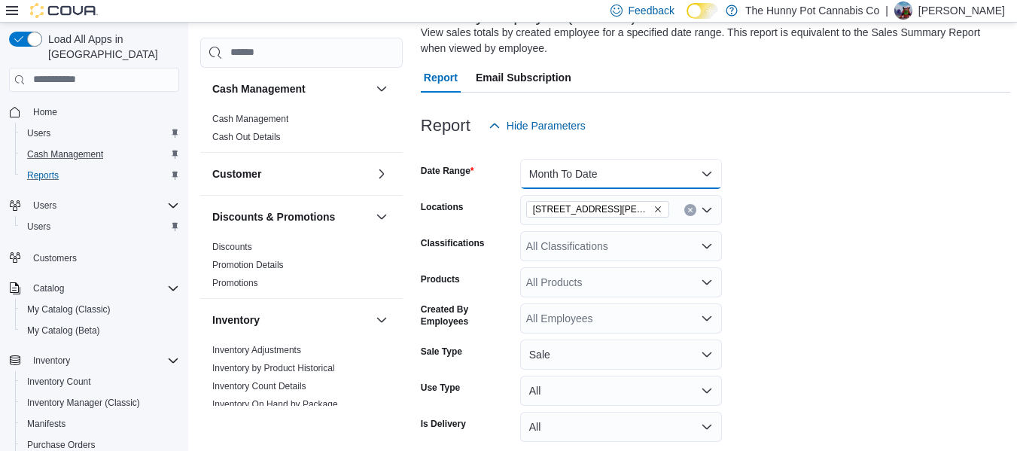
click at [628, 176] on button "Month To Date" at bounding box center [621, 174] width 202 height 30
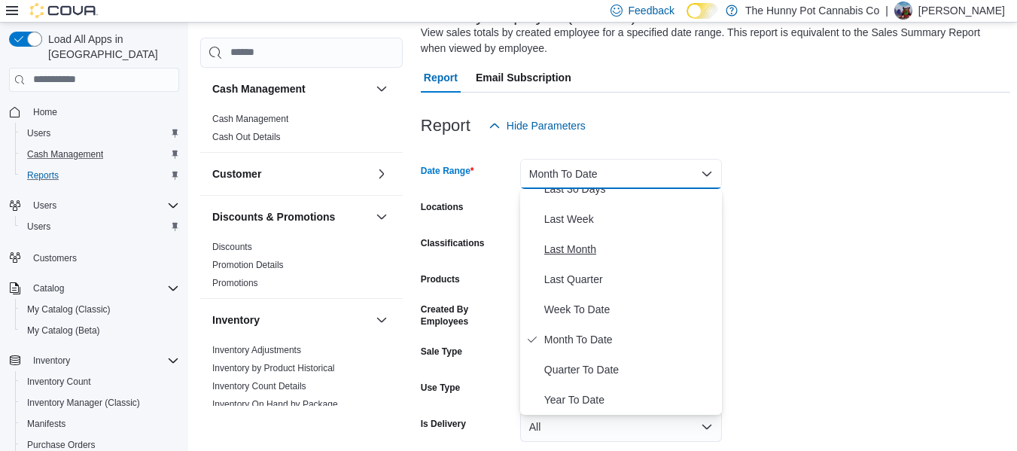
scroll to position [0, 0]
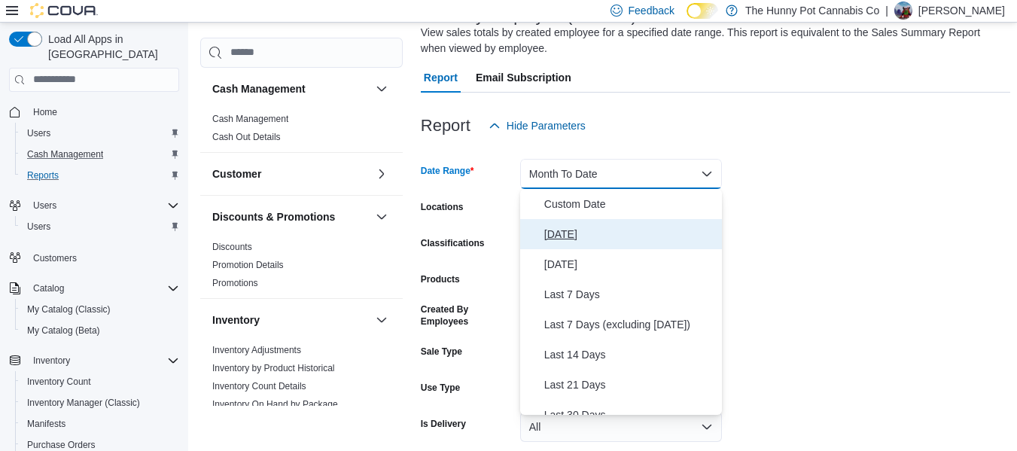
click at [576, 237] on span "[DATE]" at bounding box center [630, 234] width 172 height 18
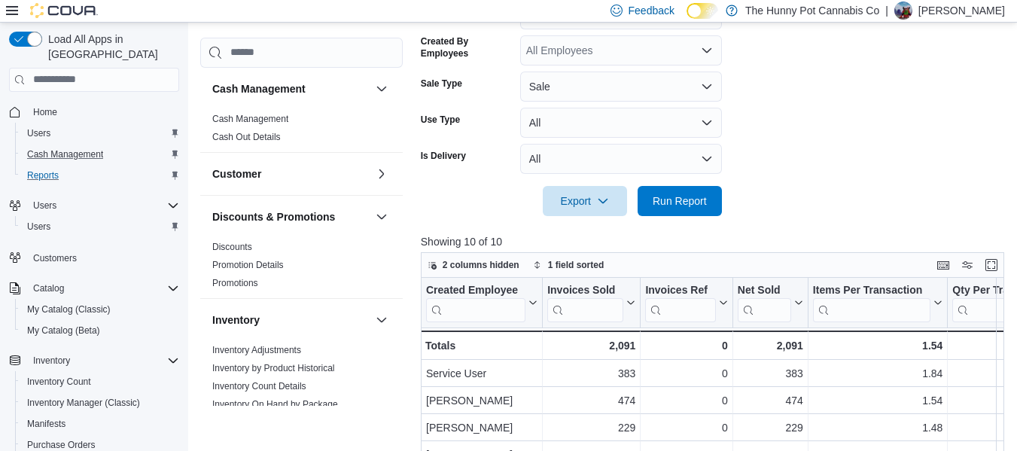
scroll to position [386, 0]
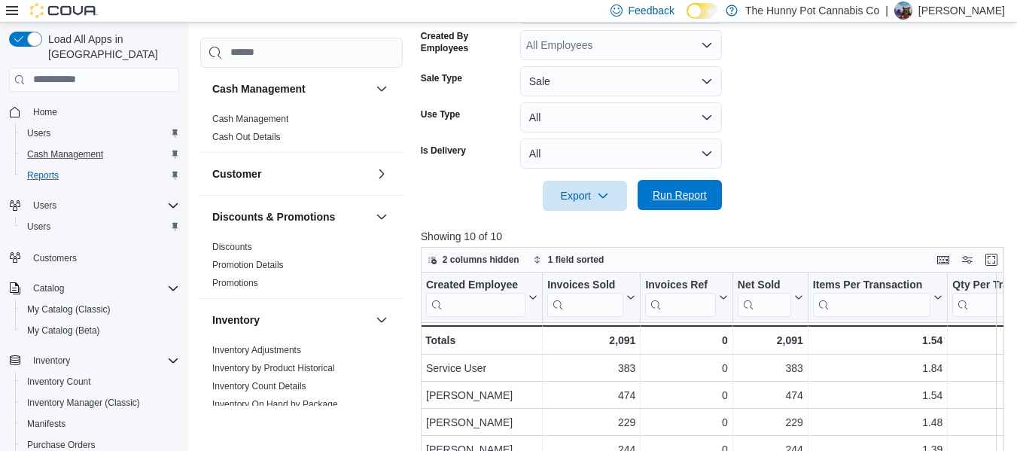
click at [705, 208] on span "Run Report" at bounding box center [680, 195] width 66 height 30
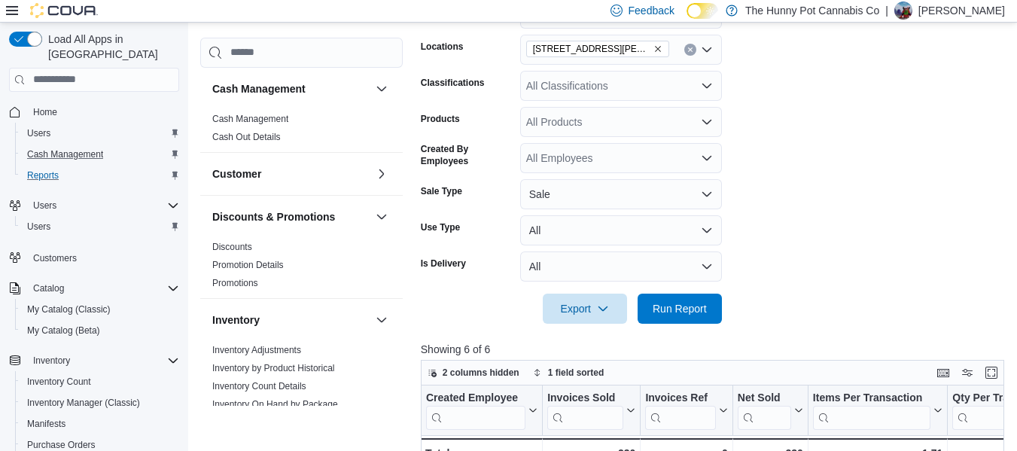
scroll to position [252, 0]
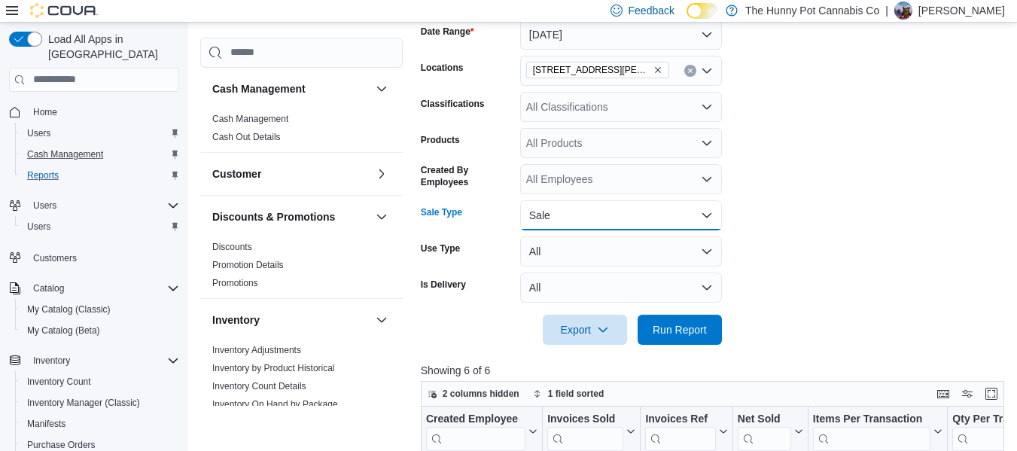
click at [611, 215] on button "Sale" at bounding box center [621, 215] width 202 height 30
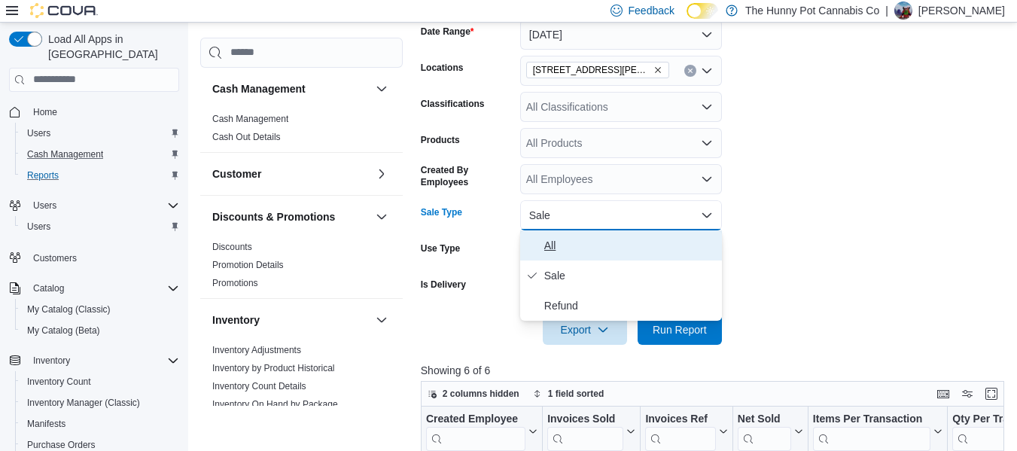
click at [556, 246] on span "All" at bounding box center [630, 245] width 172 height 18
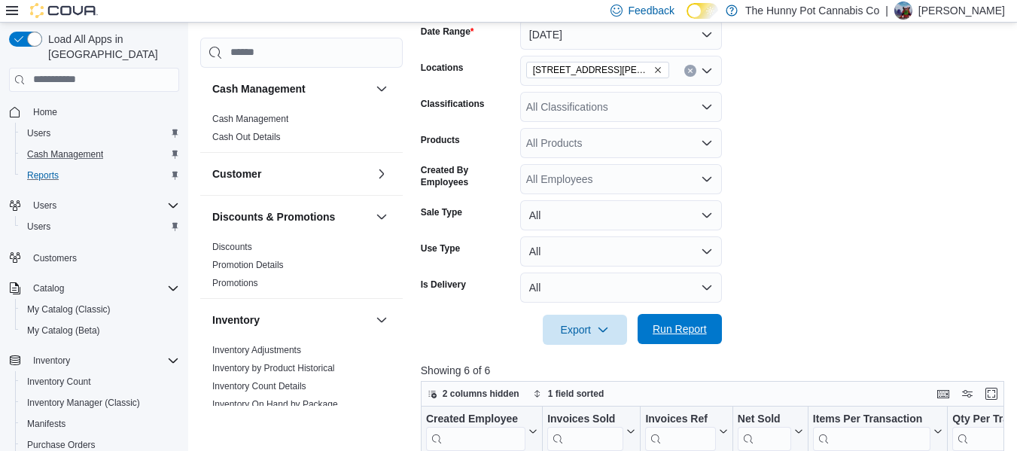
click at [674, 323] on span "Run Report" at bounding box center [680, 328] width 54 height 15
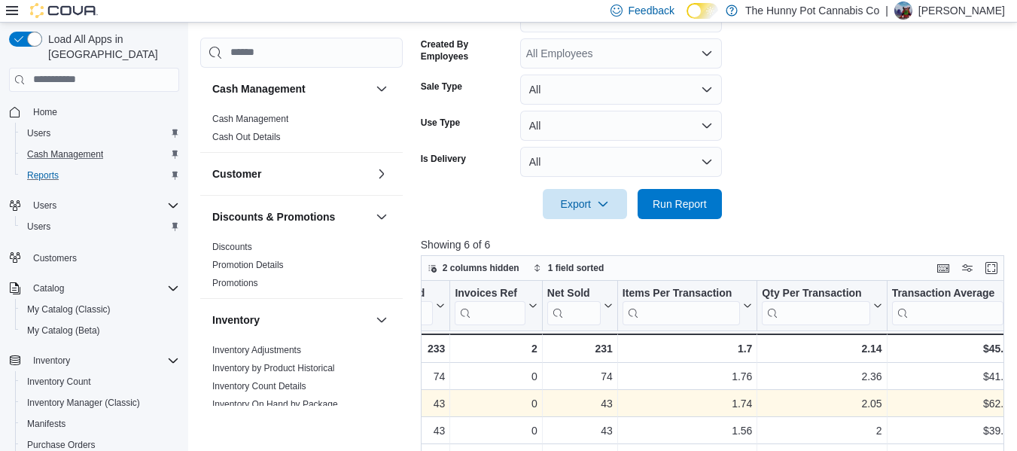
scroll to position [375, 0]
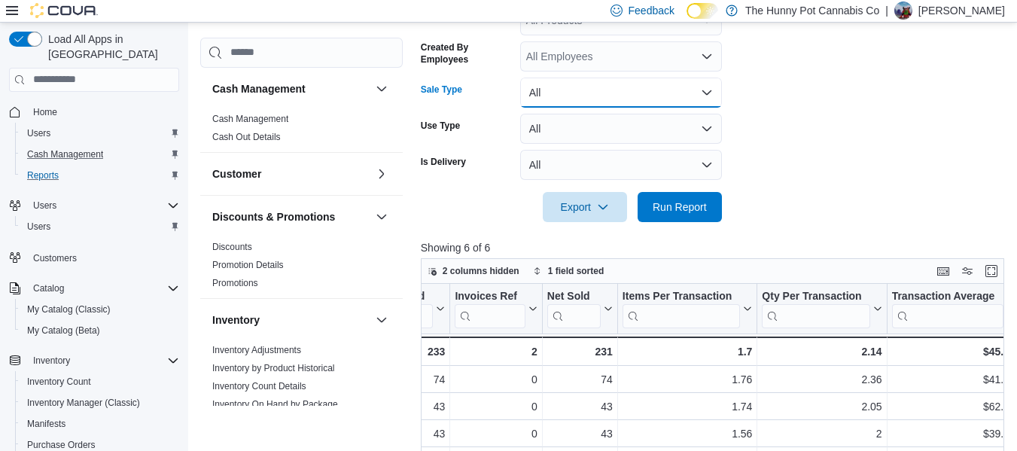
click at [587, 101] on button "All" at bounding box center [621, 93] width 202 height 30
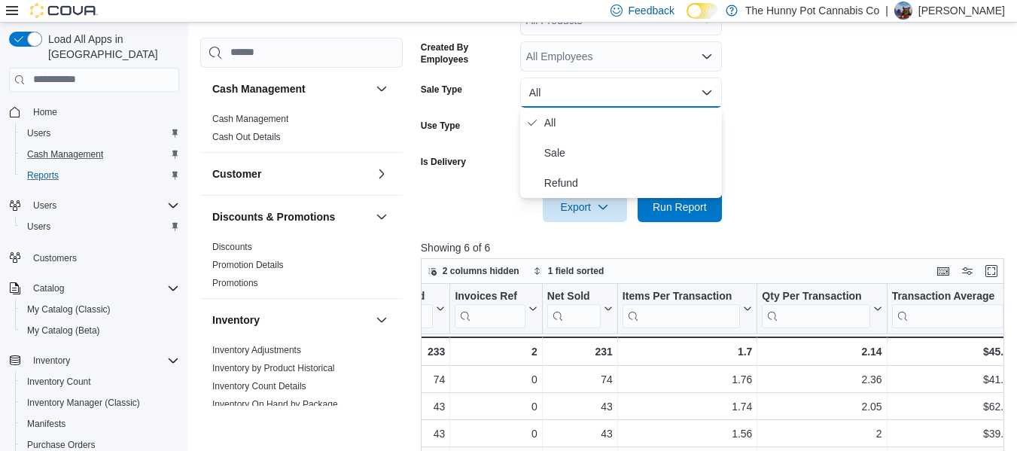
click at [909, 170] on form "Date Range [DATE] Locations [STREET_ADDRESS][PERSON_NAME] Classifications All C…" at bounding box center [715, 50] width 589 height 343
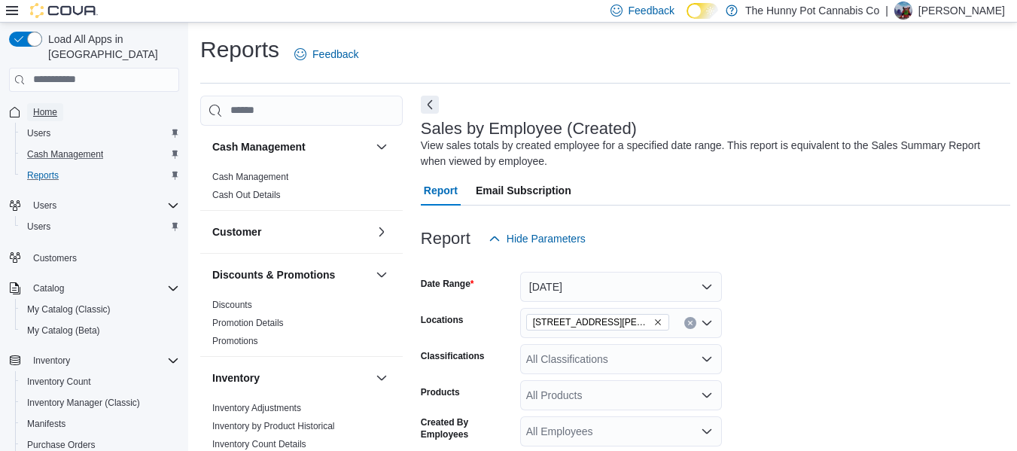
click at [56, 106] on span "Home" at bounding box center [45, 112] width 24 height 12
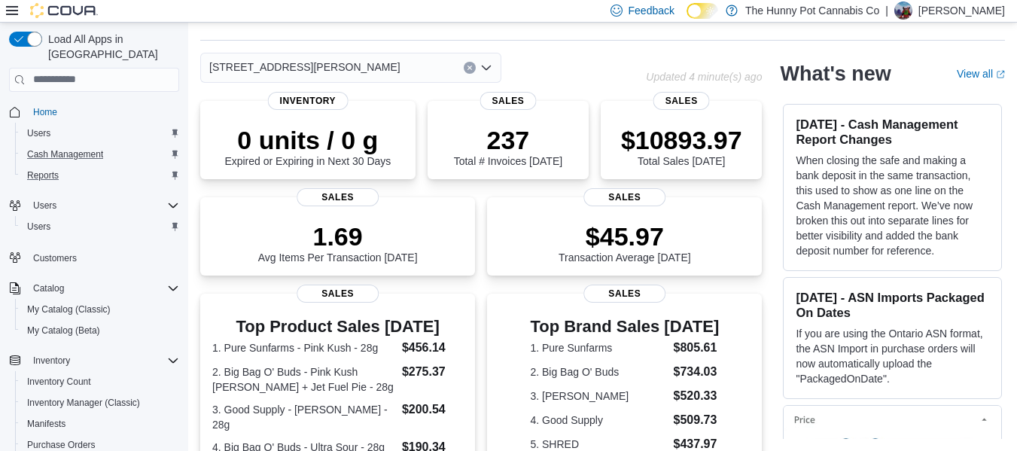
scroll to position [419, 0]
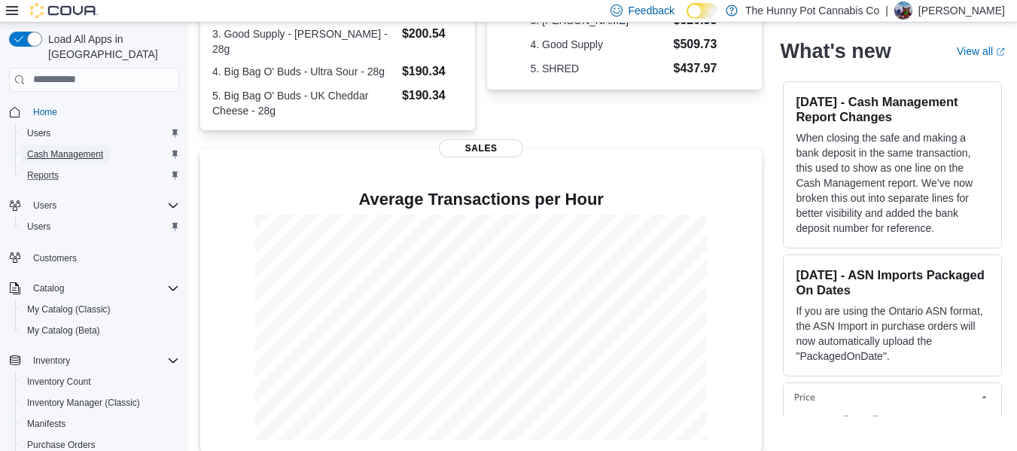
click at [73, 145] on span "Cash Management" at bounding box center [65, 154] width 76 height 18
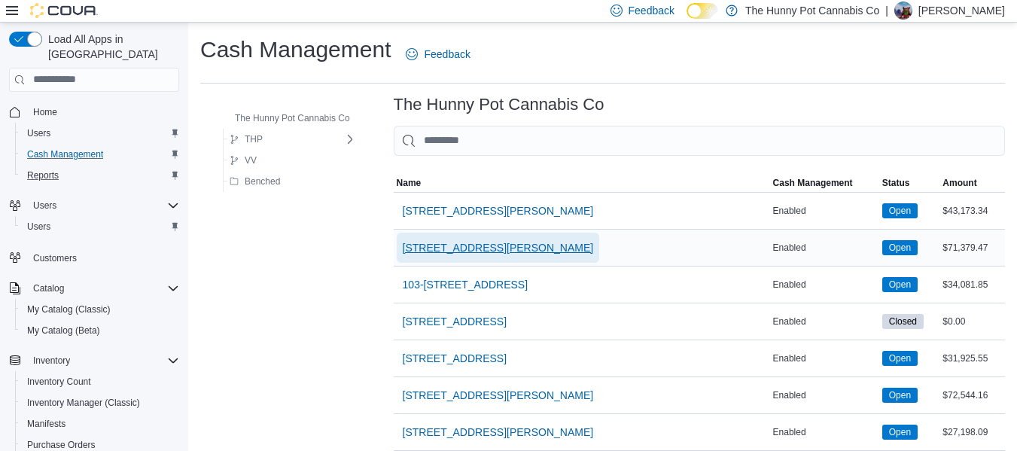
click at [433, 250] on span "[STREET_ADDRESS][PERSON_NAME]" at bounding box center [498, 247] width 191 height 15
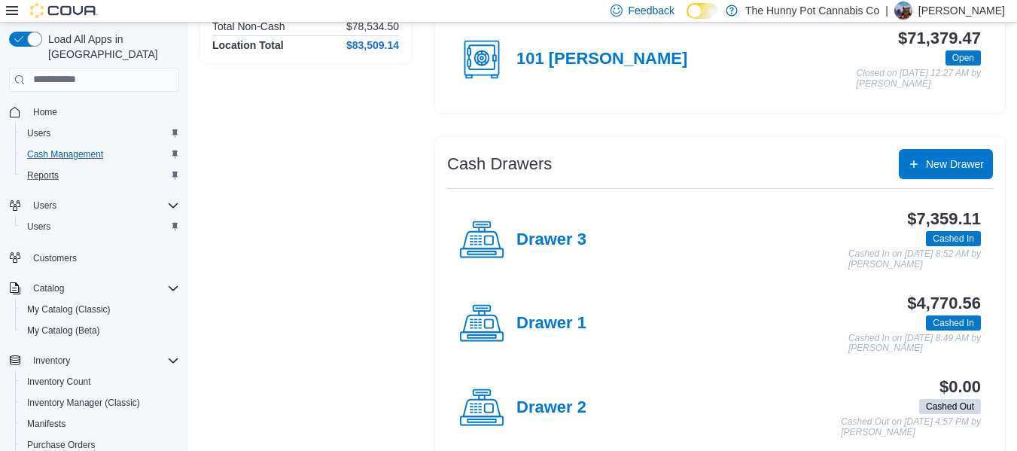
scroll to position [179, 0]
click at [556, 315] on h4 "Drawer 1" at bounding box center [551, 323] width 70 height 20
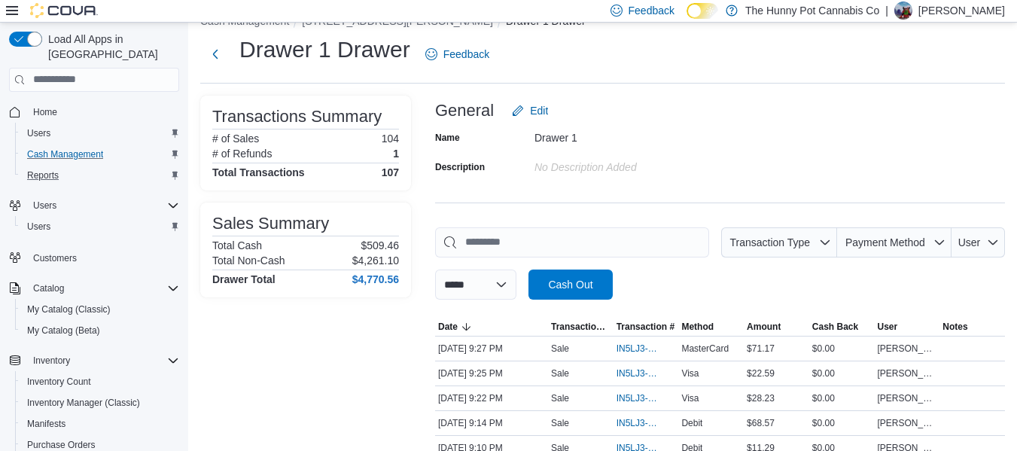
scroll to position [26, 0]
click at [227, 67] on button "Next" at bounding box center [215, 54] width 30 height 30
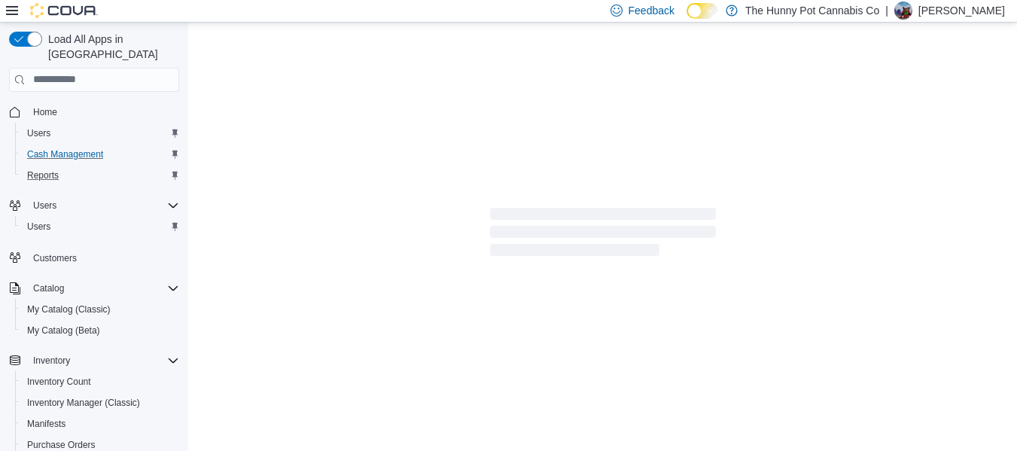
scroll to position [26, 0]
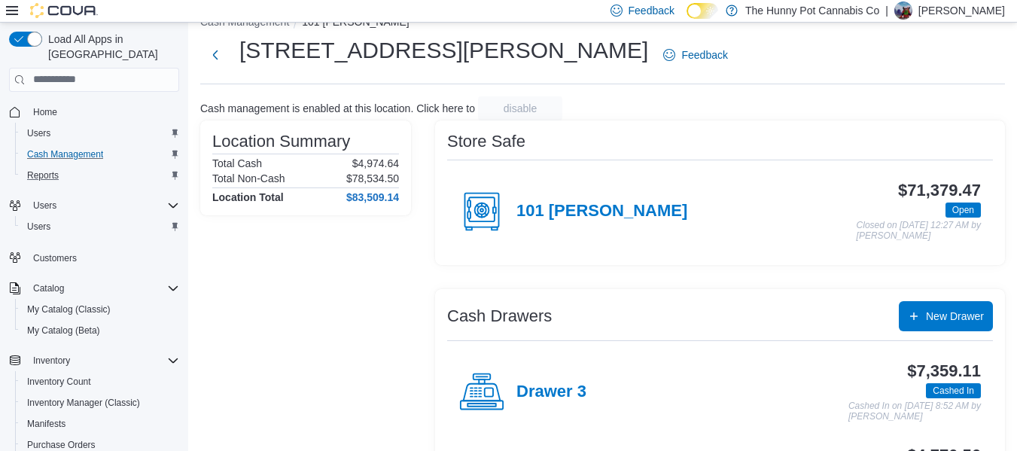
click at [537, 405] on div "Drawer 3" at bounding box center [522, 392] width 127 height 45
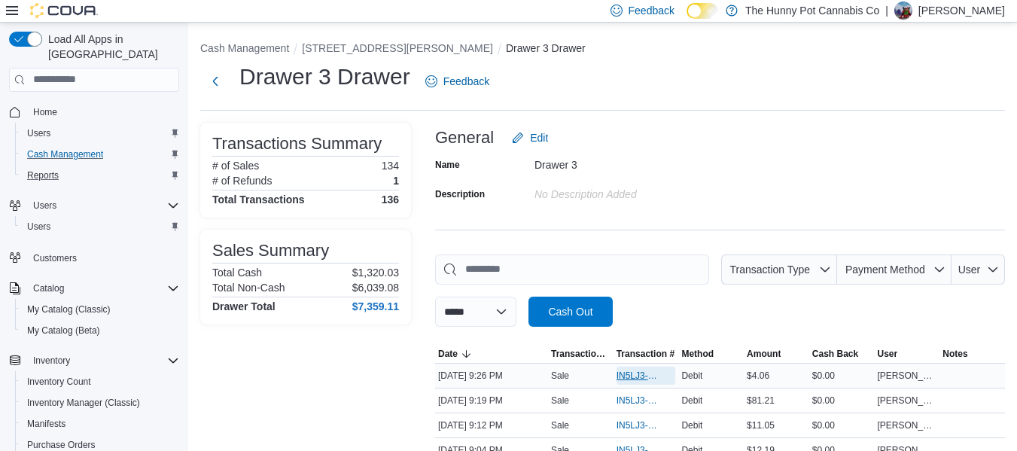
click at [653, 374] on span "IN5LJ3-6146046" at bounding box center [639, 376] width 44 height 12
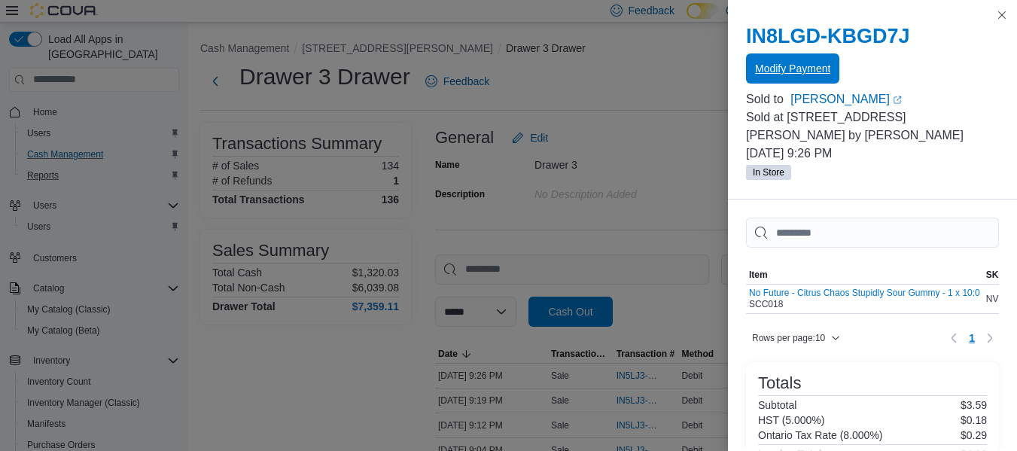
click at [816, 64] on span "Modify Payment" at bounding box center [792, 68] width 75 height 15
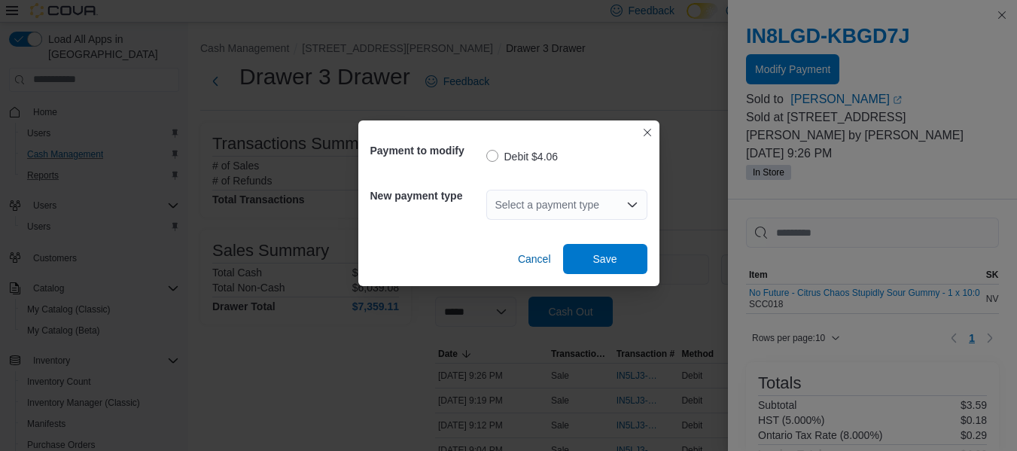
click at [573, 204] on div "Select a payment type" at bounding box center [566, 205] width 161 height 30
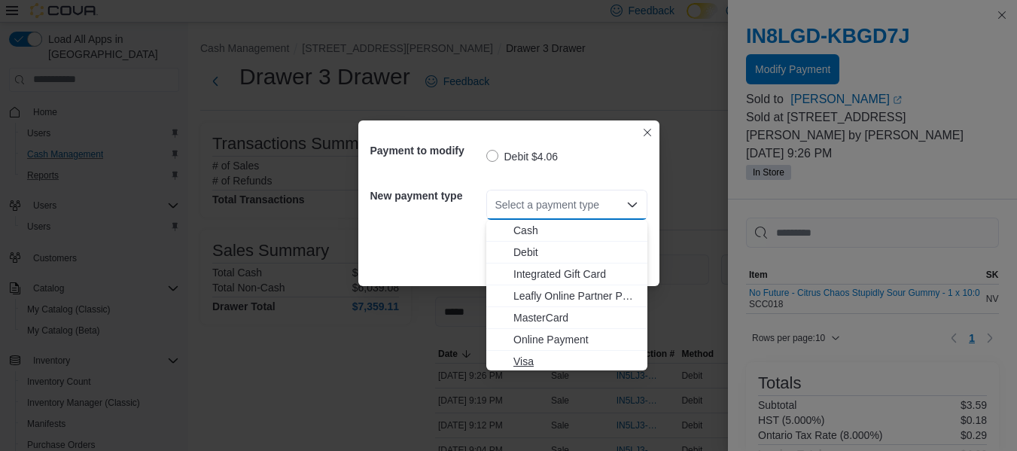
click at [524, 361] on span "Visa" at bounding box center [575, 361] width 125 height 15
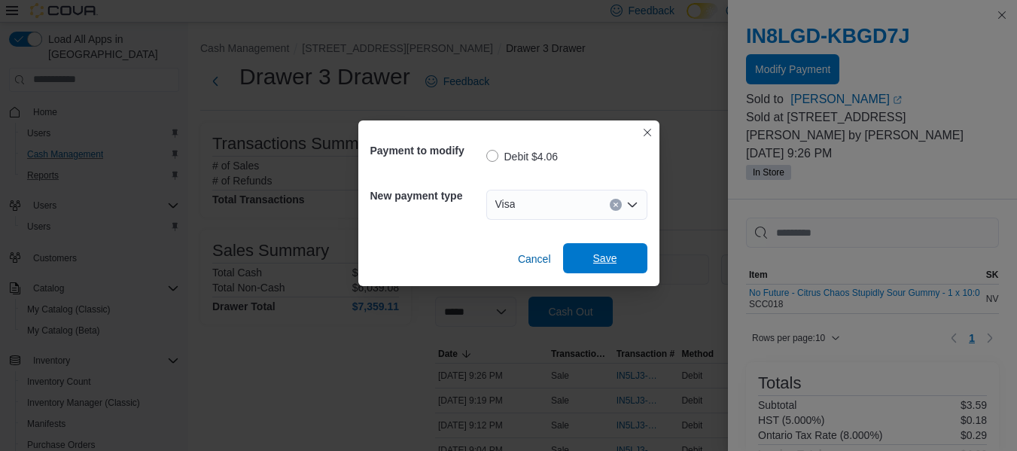
click at [588, 257] on span "Save" at bounding box center [605, 258] width 66 height 30
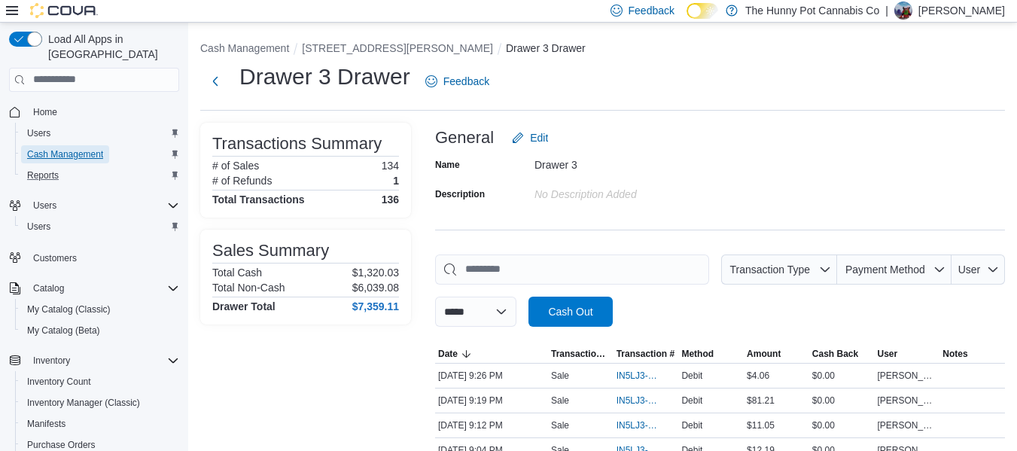
click at [78, 148] on span "Cash Management" at bounding box center [65, 154] width 76 height 12
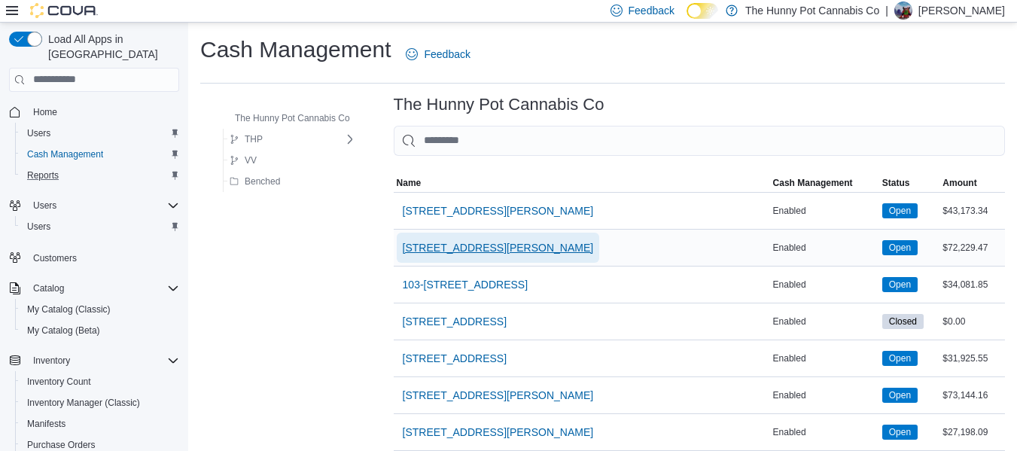
click at [435, 251] on span "[STREET_ADDRESS][PERSON_NAME]" at bounding box center [498, 247] width 191 height 15
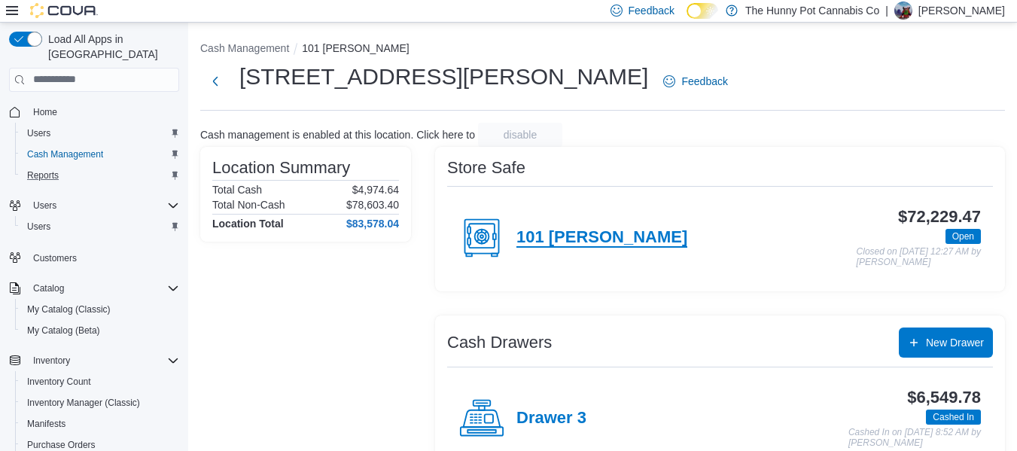
click at [583, 245] on h4 "101 [PERSON_NAME]" at bounding box center [601, 238] width 171 height 20
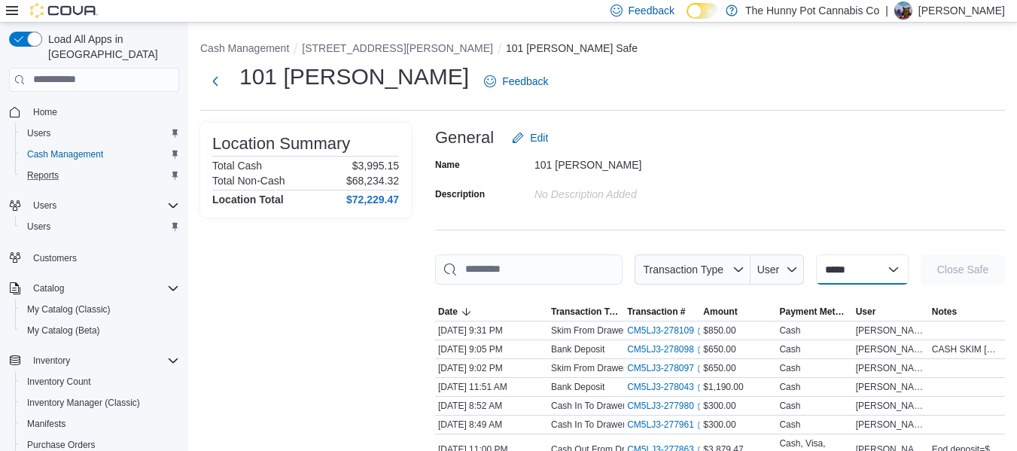
click at [870, 262] on select "**********" at bounding box center [862, 269] width 93 height 30
select select "**********"
click at [816, 254] on select "**********" at bounding box center [862, 269] width 93 height 30
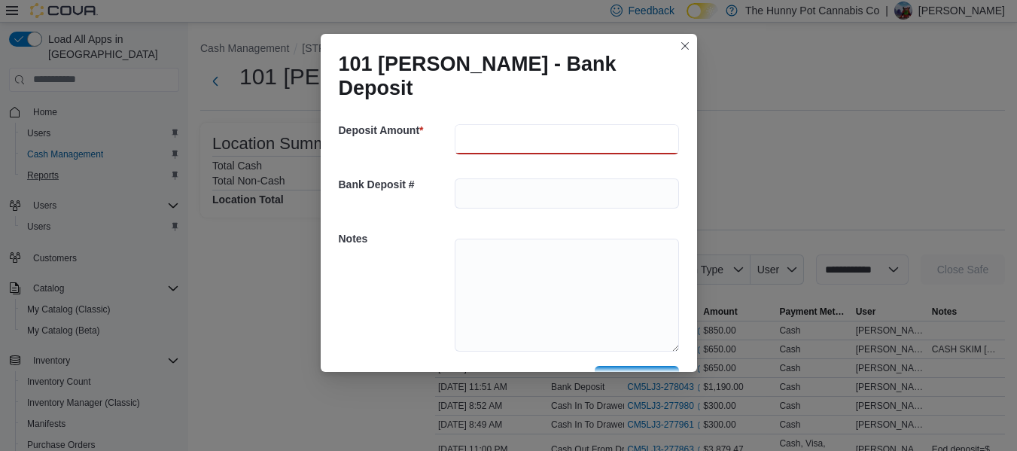
click at [515, 125] on input "number" at bounding box center [567, 139] width 224 height 30
type input "***"
click at [545, 243] on textarea at bounding box center [567, 295] width 224 height 113
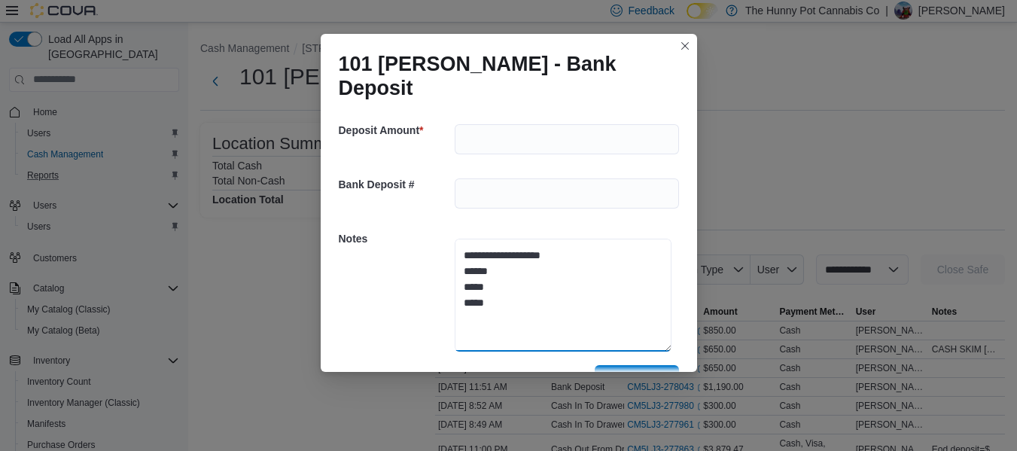
type textarea "**********"
click at [610, 365] on span "Save" at bounding box center [637, 380] width 66 height 30
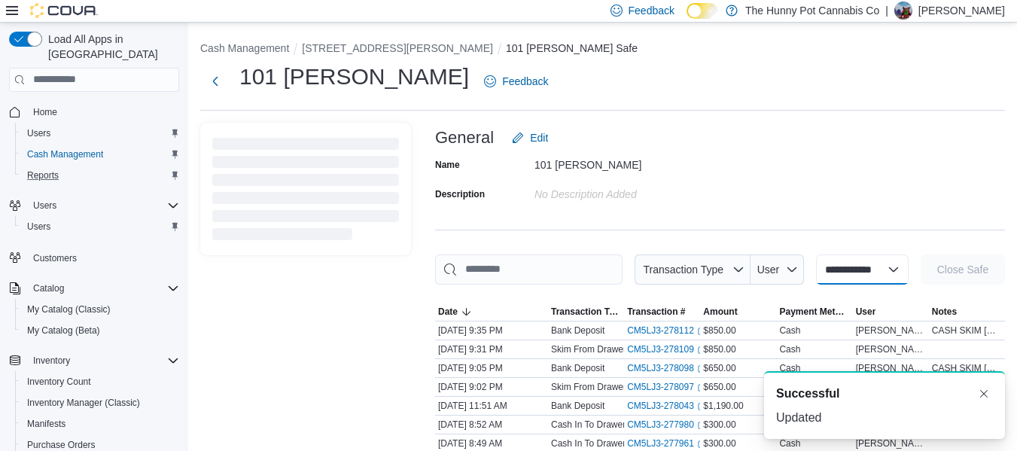
select select
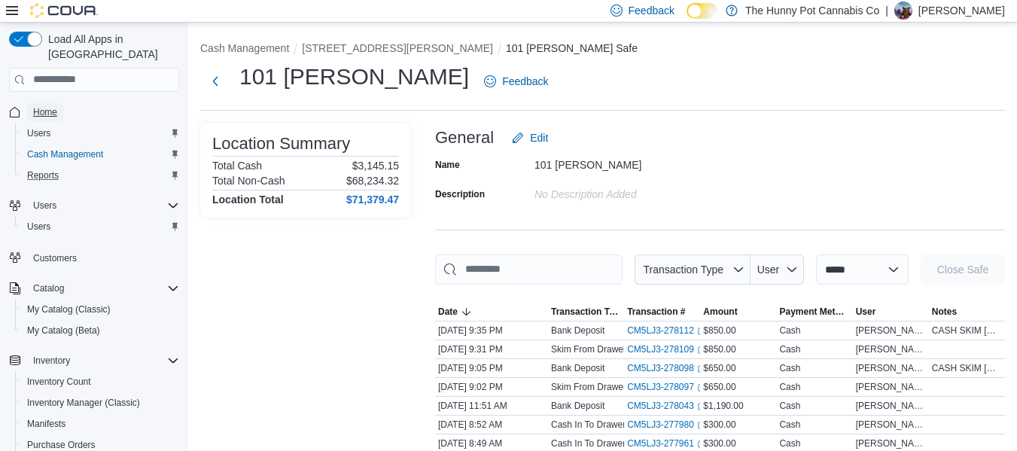
click at [53, 103] on span "Home" at bounding box center [45, 112] width 24 height 18
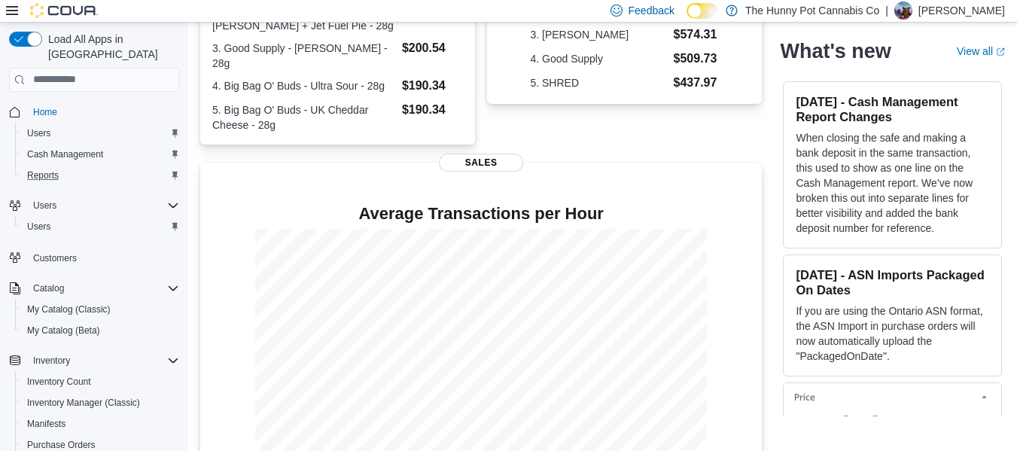
scroll to position [419, 0]
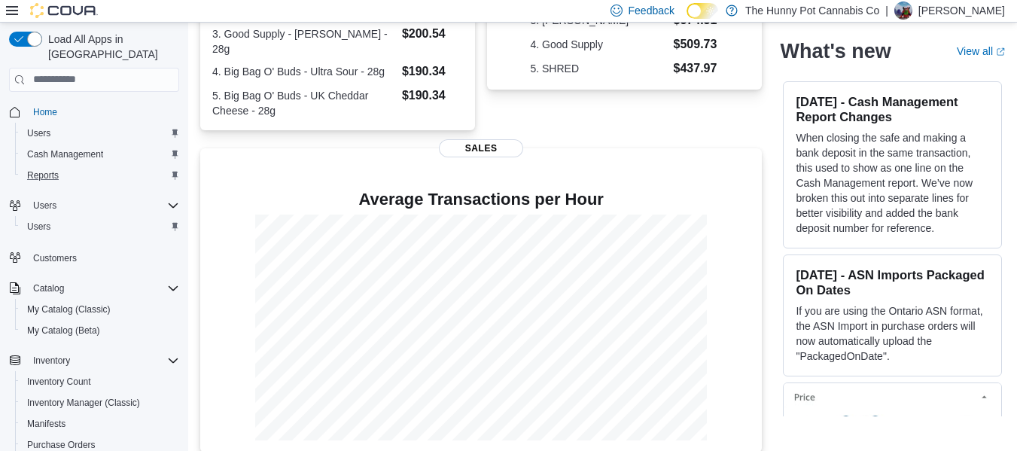
click at [69, 166] on div "Reports" at bounding box center [100, 175] width 158 height 18
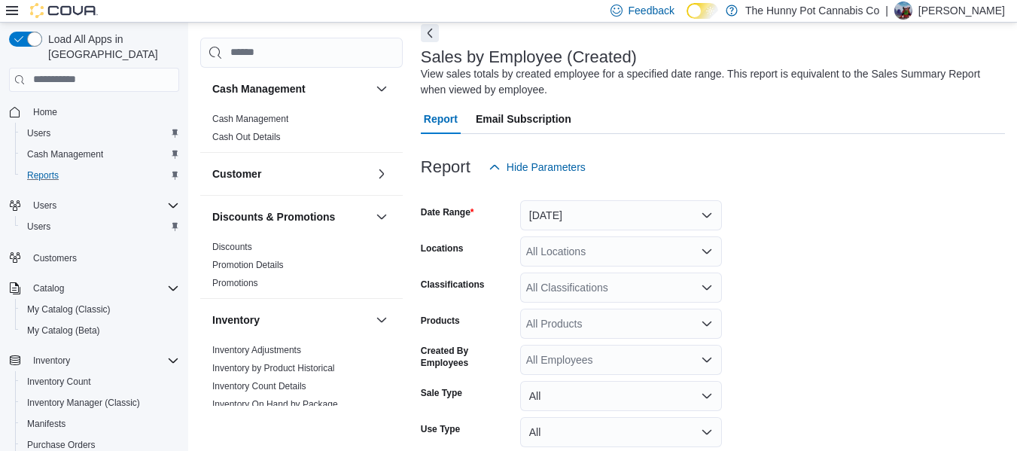
scroll to position [50, 0]
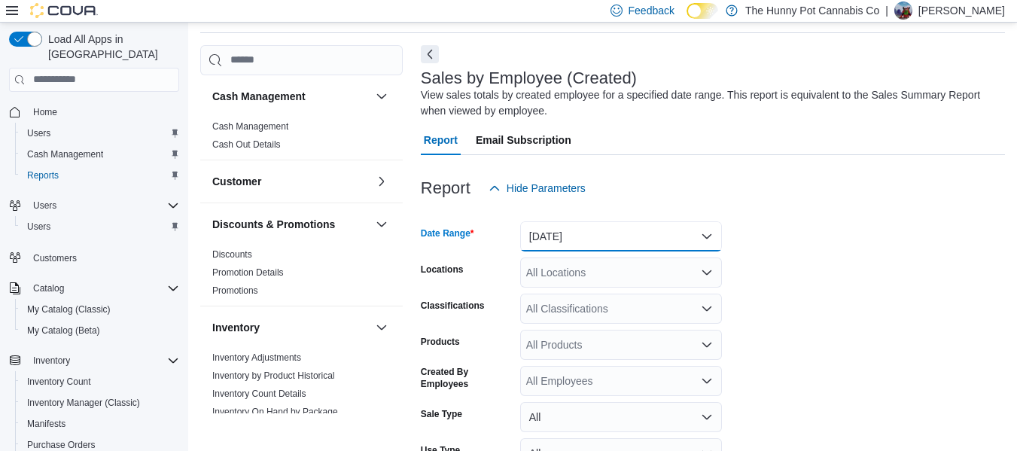
click at [617, 243] on button "[DATE]" at bounding box center [621, 236] width 202 height 30
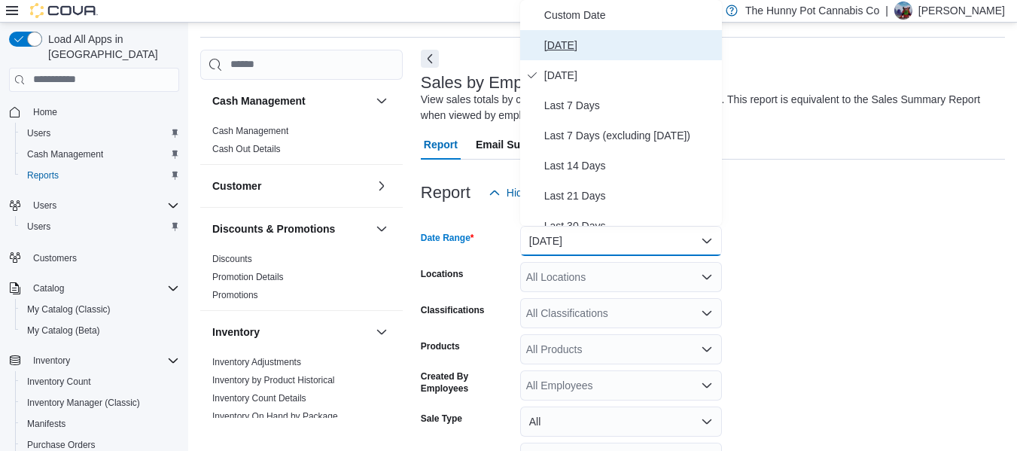
click at [555, 48] on span "[DATE]" at bounding box center [630, 45] width 172 height 18
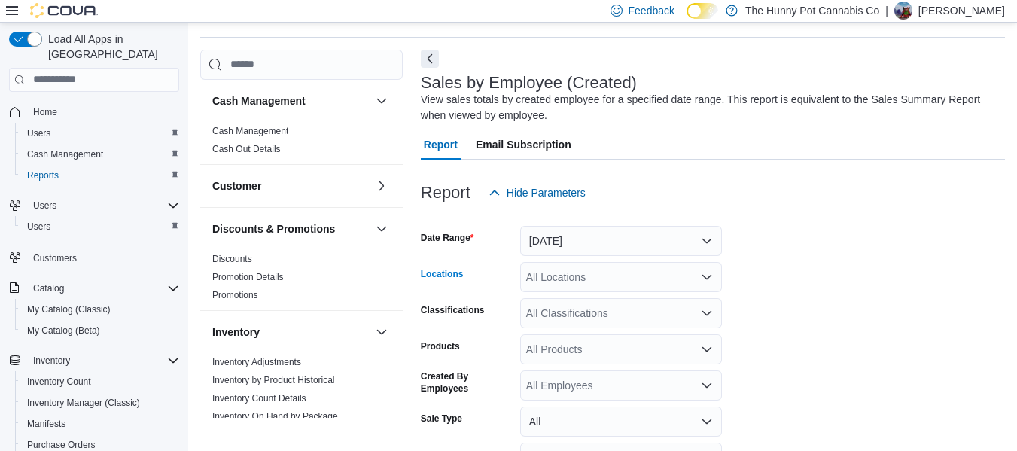
click at [587, 281] on div "All Locations" at bounding box center [621, 277] width 202 height 30
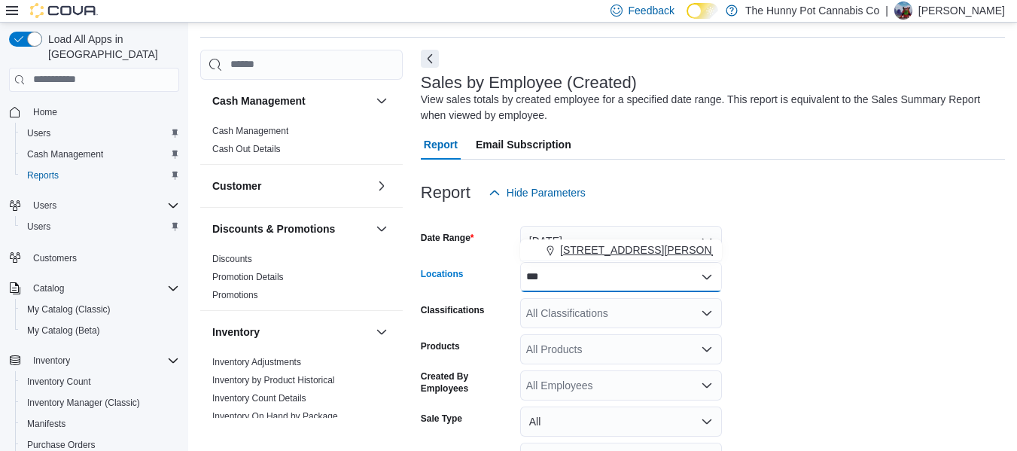
type input "***"
click at [588, 256] on span "[STREET_ADDRESS][PERSON_NAME]" at bounding box center [655, 249] width 191 height 15
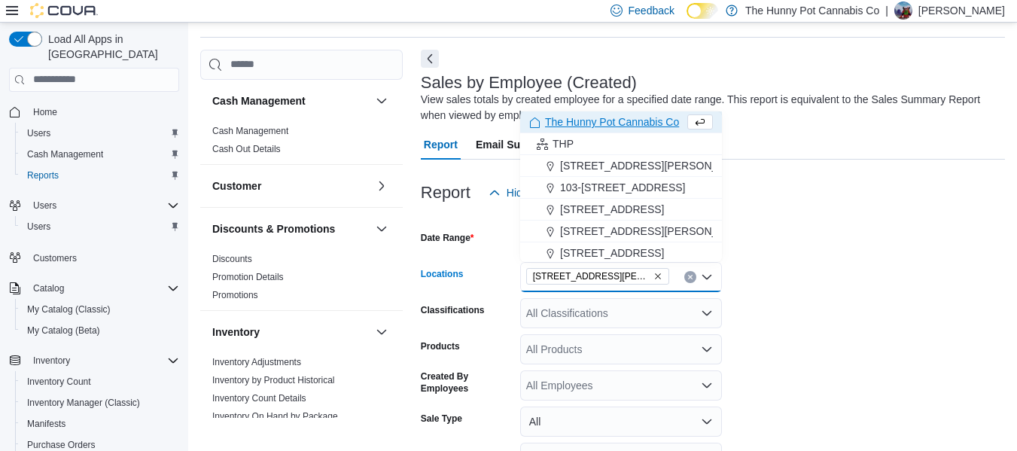
scroll to position [176, 0]
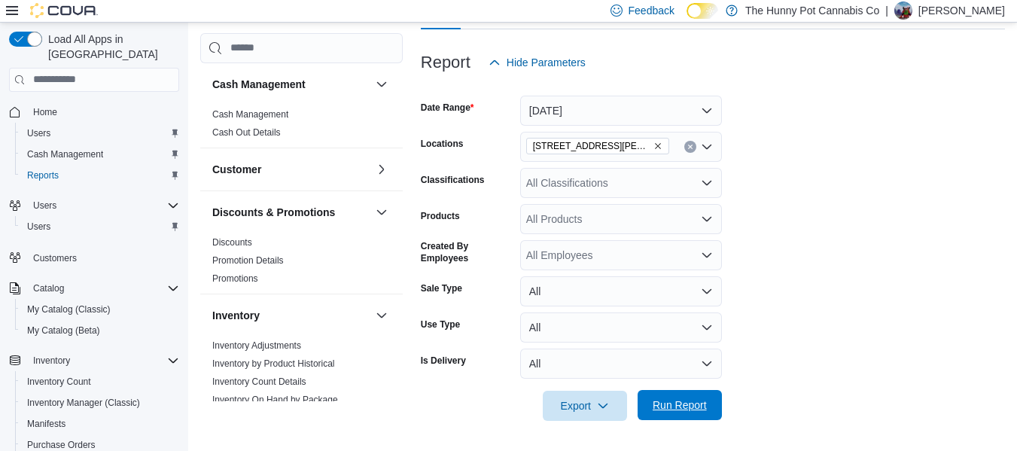
click at [682, 407] on span "Run Report" at bounding box center [680, 404] width 54 height 15
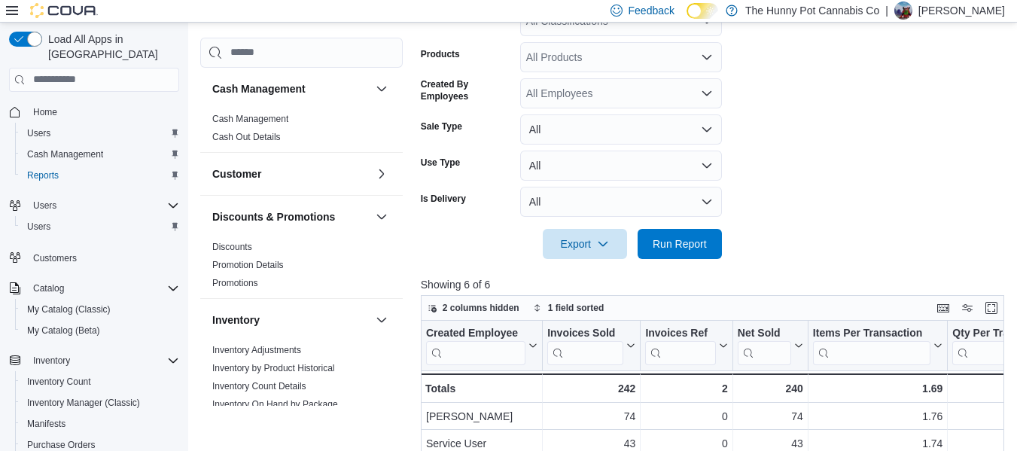
scroll to position [288, 0]
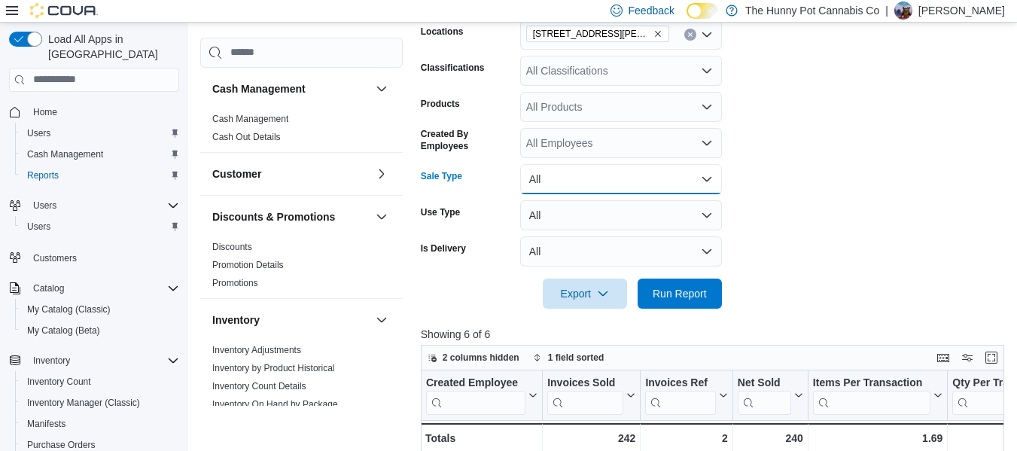
click at [601, 181] on button "All" at bounding box center [621, 179] width 202 height 30
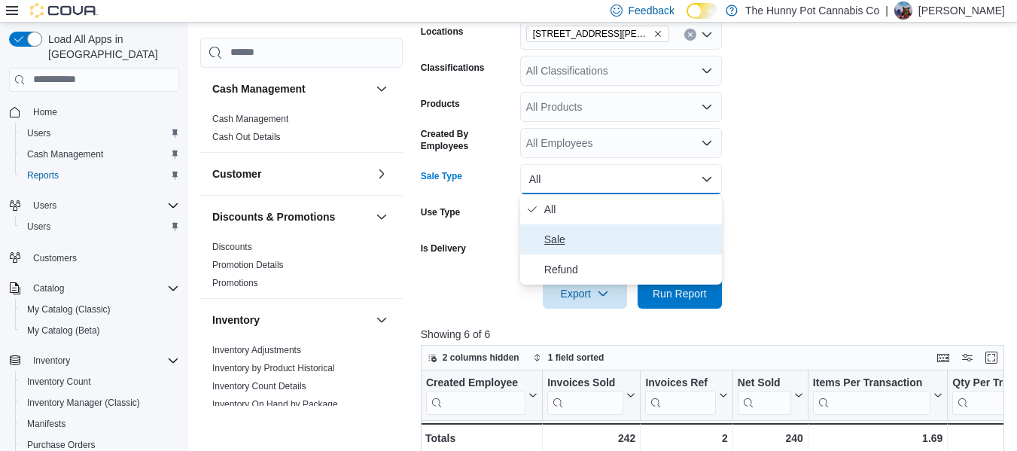
click at [578, 230] on span "Sale" at bounding box center [630, 239] width 172 height 18
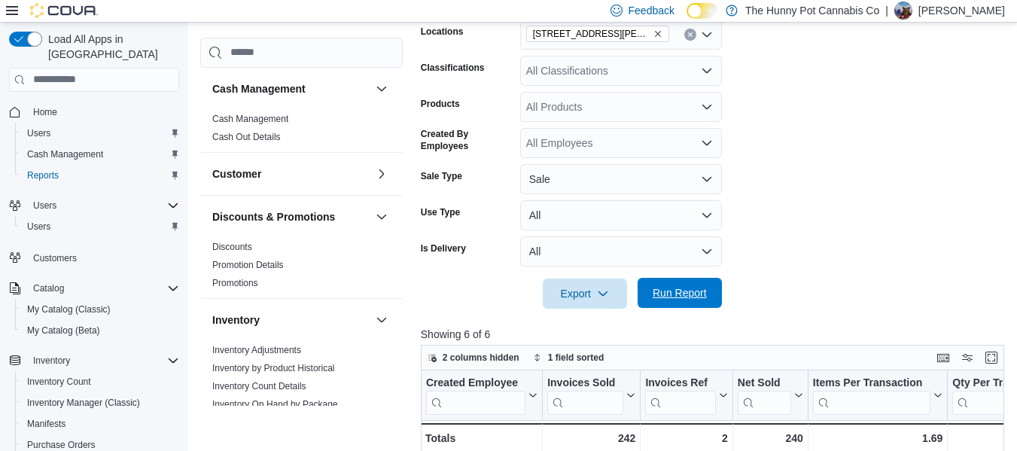
click at [656, 281] on span "Run Report" at bounding box center [680, 293] width 66 height 30
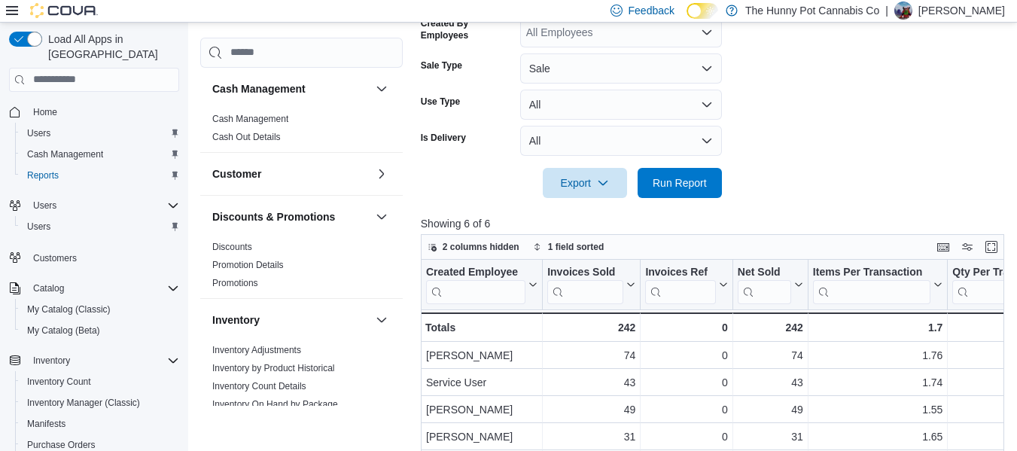
scroll to position [391, 0]
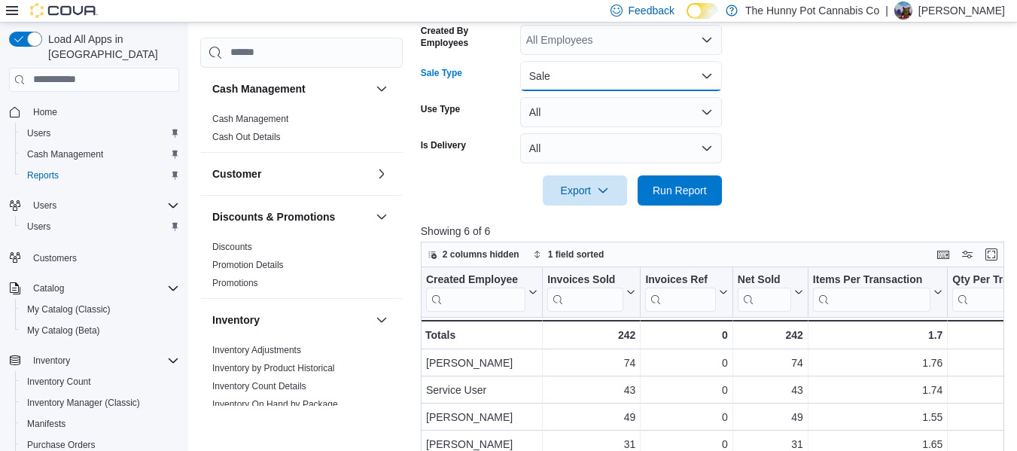
click at [595, 79] on button "Sale" at bounding box center [621, 76] width 202 height 30
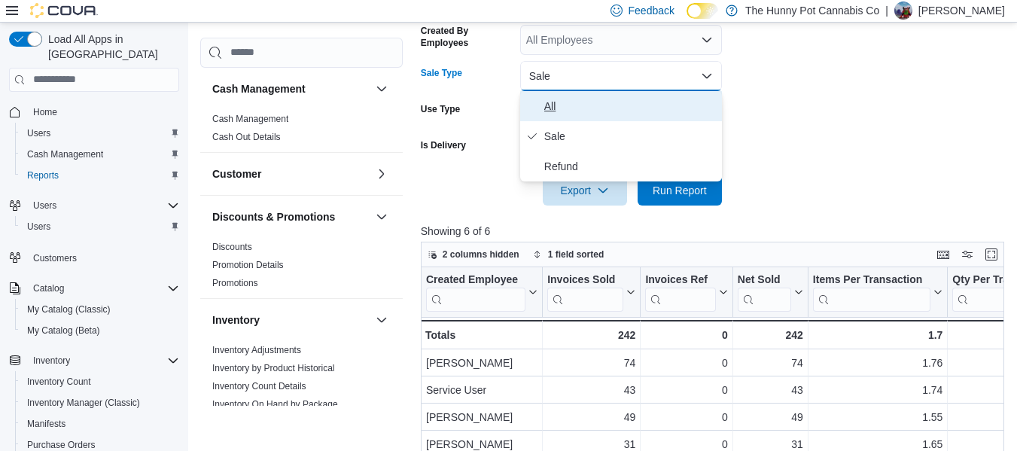
click at [574, 117] on button "All" at bounding box center [621, 106] width 202 height 30
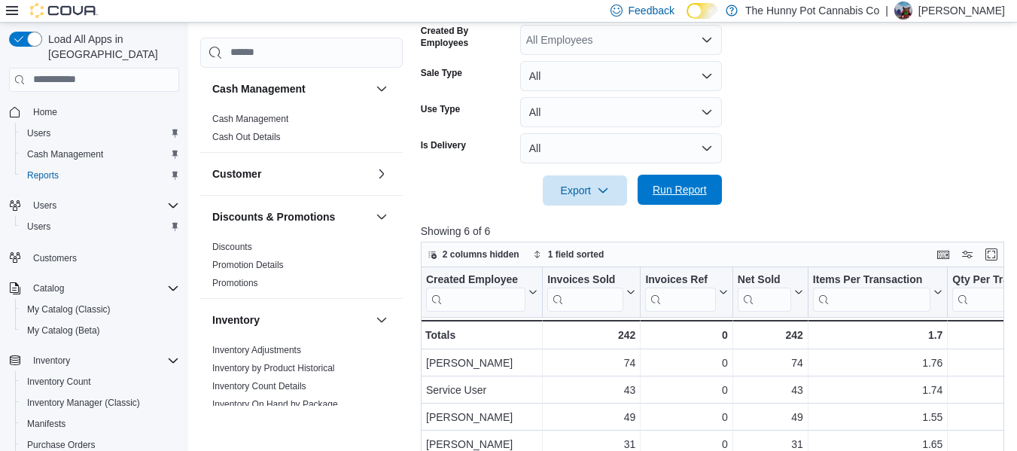
click at [680, 193] on span "Run Report" at bounding box center [680, 189] width 54 height 15
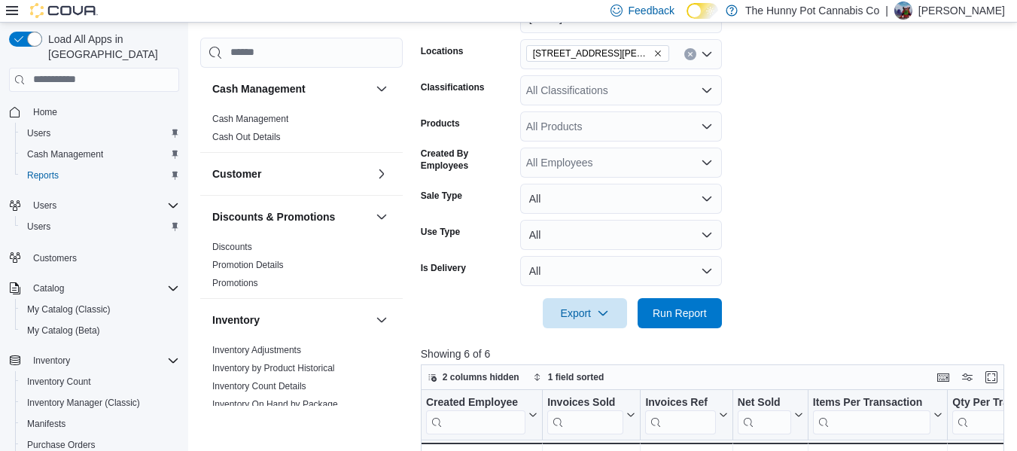
scroll to position [268, 0]
click at [613, 100] on div "All Classifications" at bounding box center [621, 91] width 202 height 30
click at [857, 139] on form "Date Range [DATE] Locations [STREET_ADDRESS][PERSON_NAME] Classifications All C…" at bounding box center [715, 157] width 589 height 343
click at [568, 123] on div "All Products" at bounding box center [621, 127] width 202 height 30
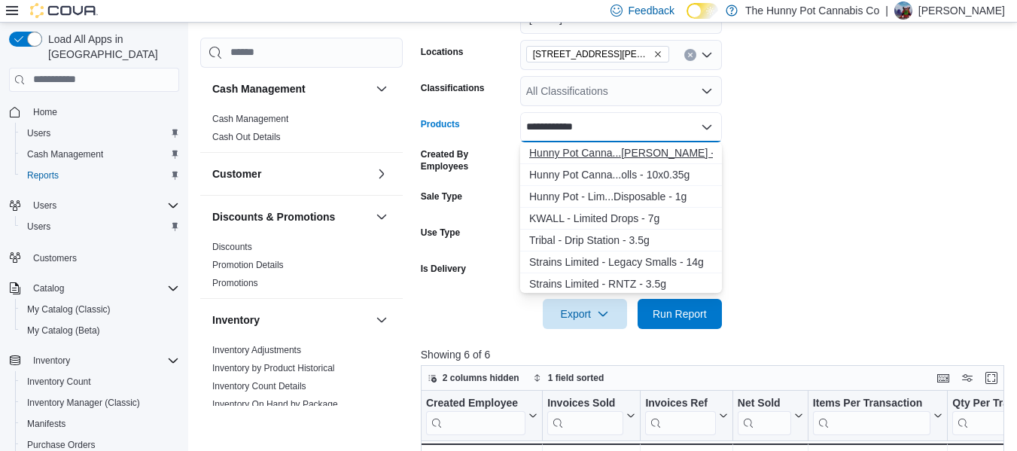
type input "**********"
click at [617, 154] on div "Hunny Pot Canna...[PERSON_NAME] - 3.5g" at bounding box center [621, 152] width 184 height 15
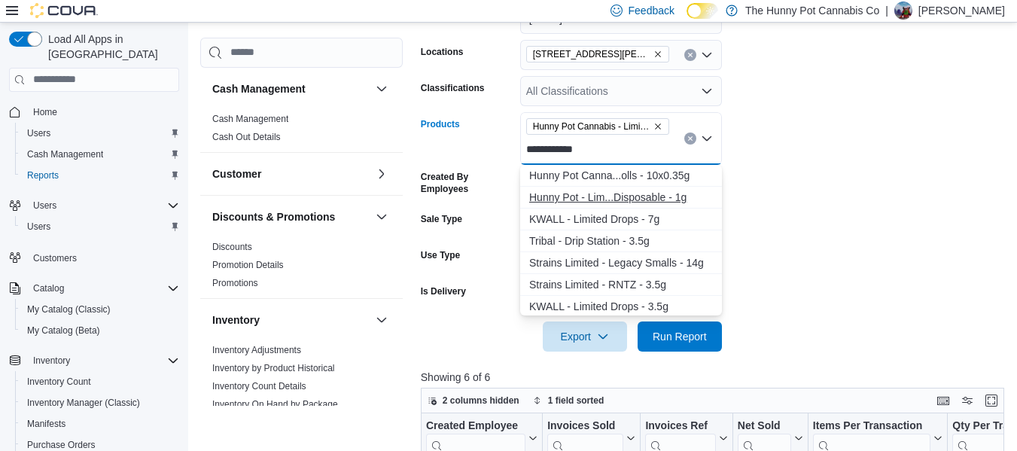
type input "**********"
click at [649, 190] on div "Hunny Pot - Lim...Disposable - 1g" at bounding box center [621, 197] width 184 height 15
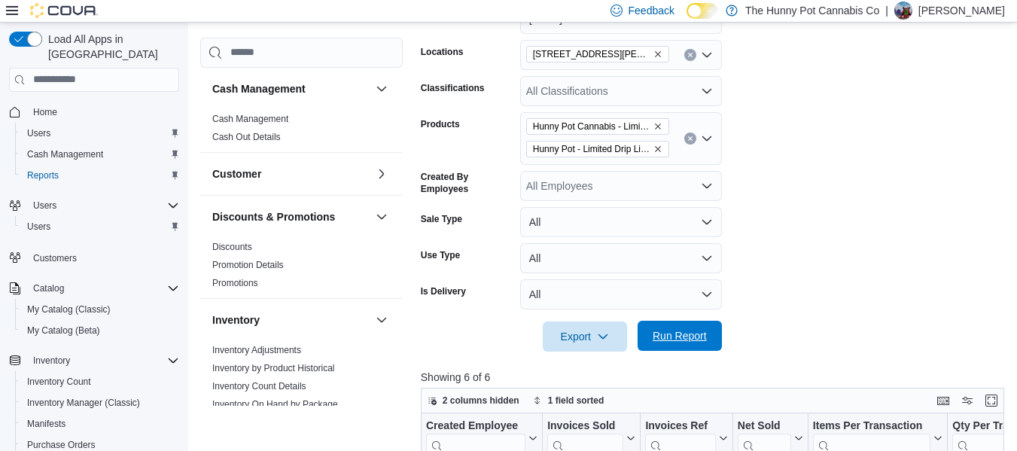
click at [684, 330] on span "Run Report" at bounding box center [680, 335] width 54 height 15
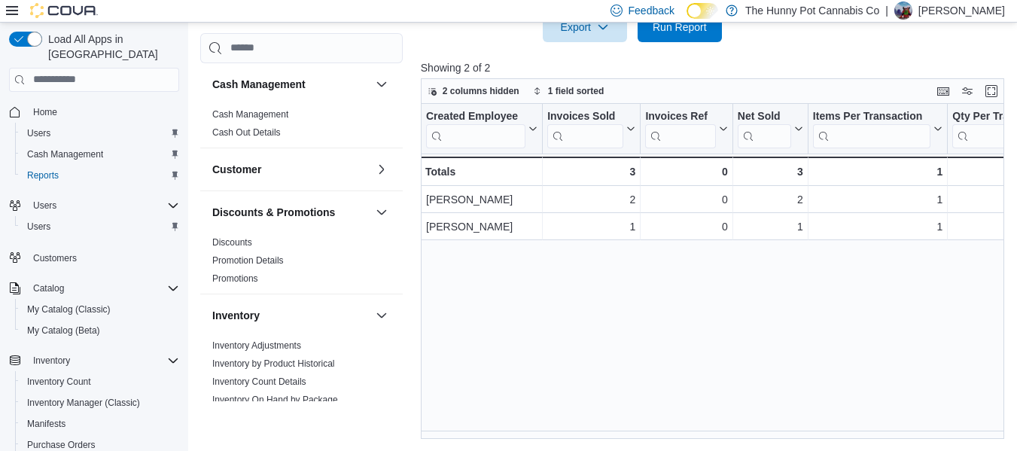
drag, startPoint x: 888, startPoint y: 237, endPoint x: 475, endPoint y: 338, distance: 425.4
click at [475, 338] on div "Created Employee Click to view column header actions Invoices Sold Click to vie…" at bounding box center [715, 271] width 589 height 335
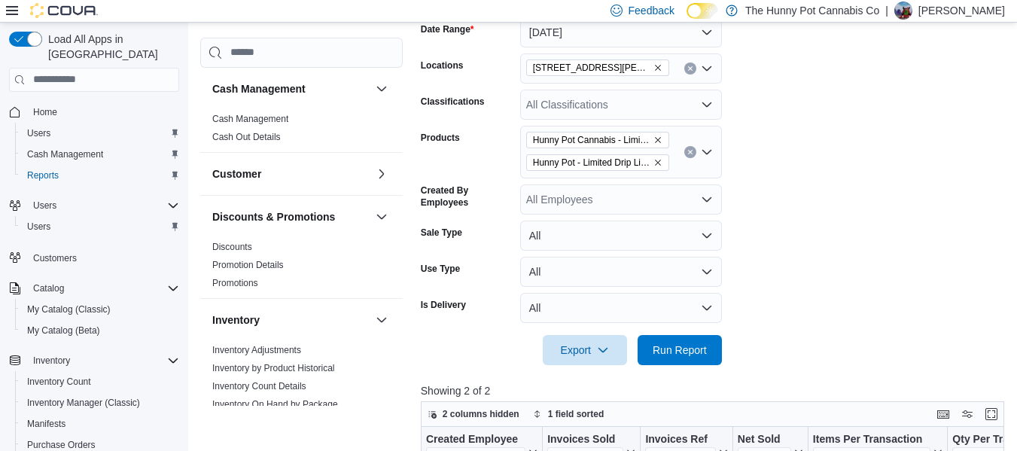
scroll to position [237, 0]
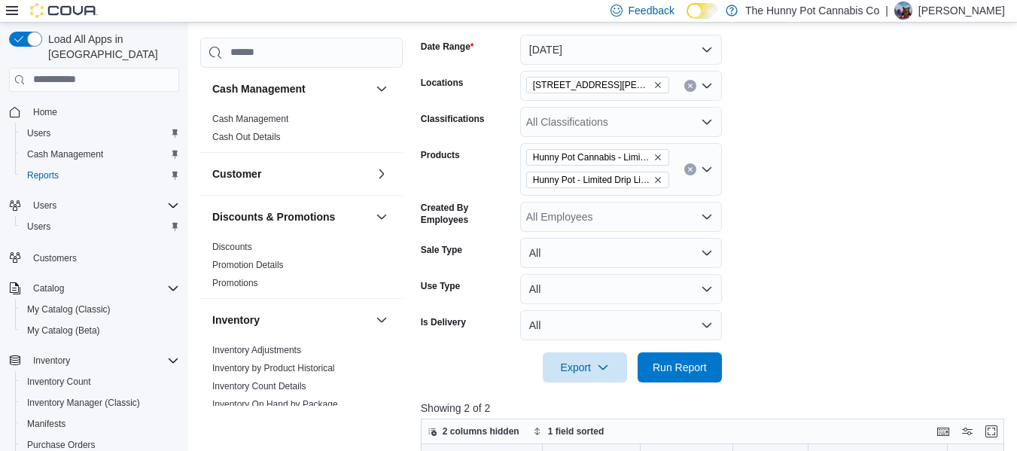
click at [686, 167] on button "Clear input" at bounding box center [690, 169] width 12 height 12
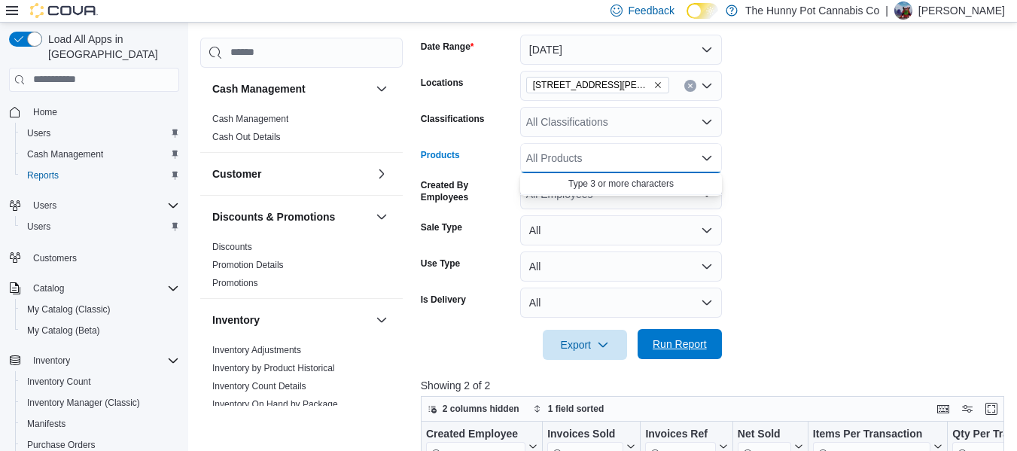
click at [680, 358] on span "Run Report" at bounding box center [680, 344] width 66 height 30
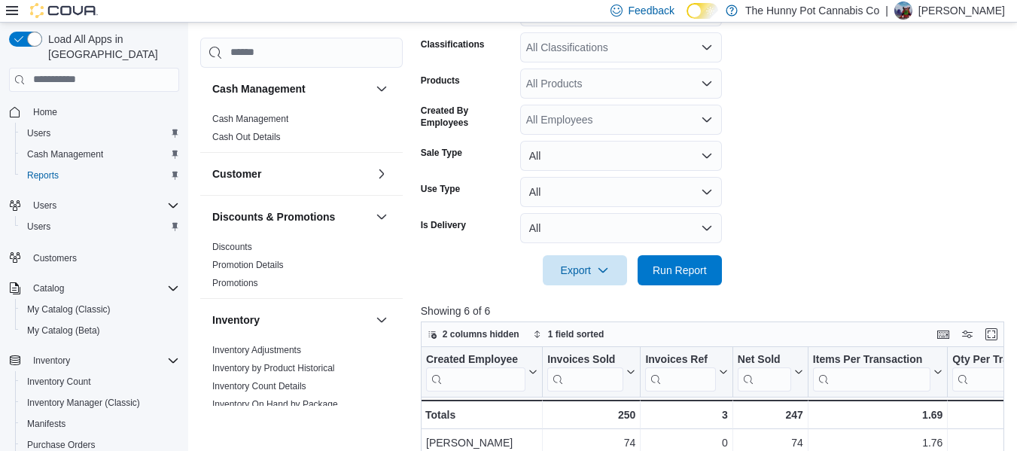
scroll to position [309, 0]
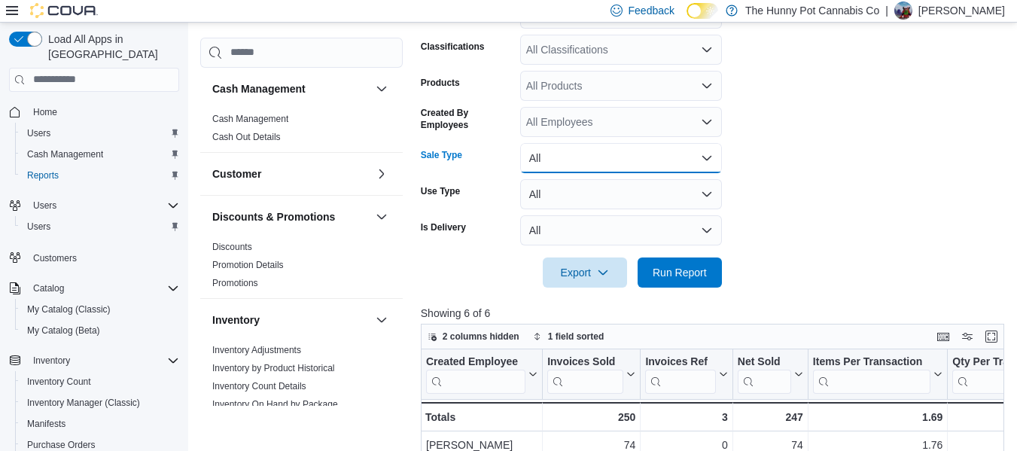
click at [612, 164] on button "All" at bounding box center [621, 158] width 202 height 30
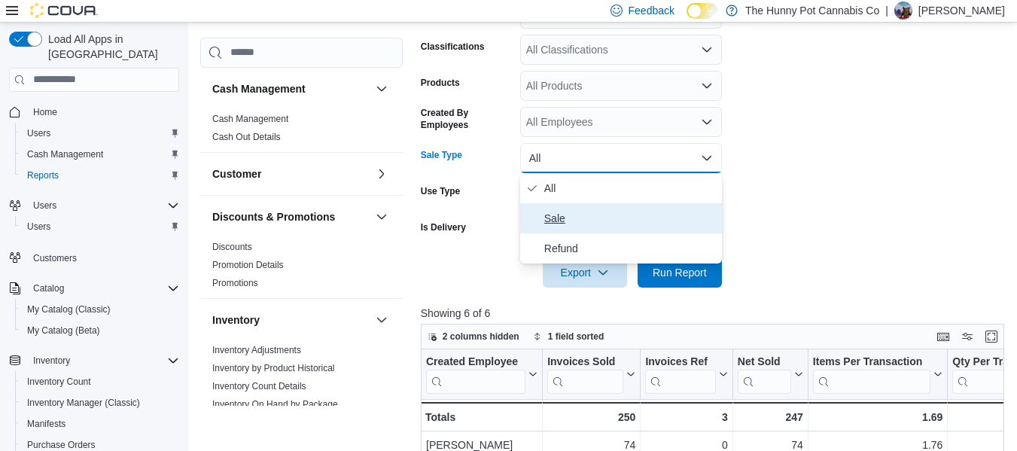
click at [537, 208] on button "Sale" at bounding box center [621, 218] width 202 height 30
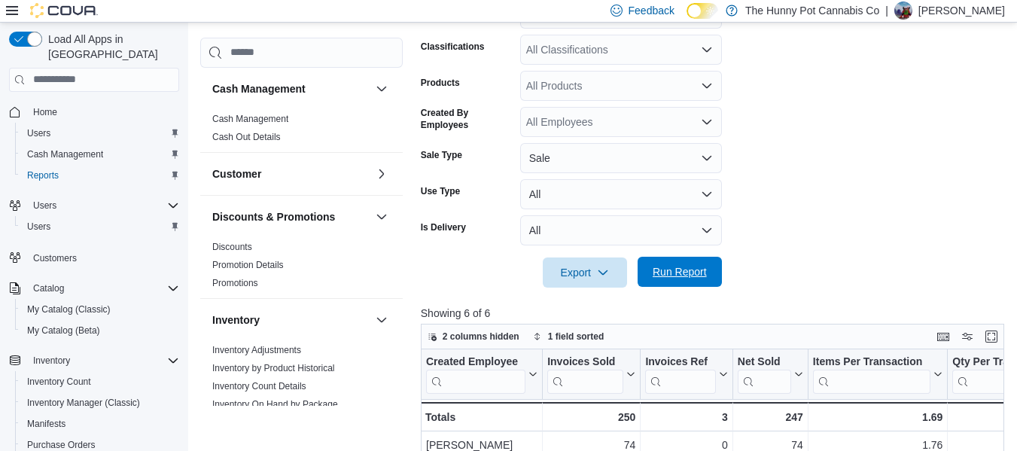
click at [715, 276] on button "Run Report" at bounding box center [680, 272] width 84 height 30
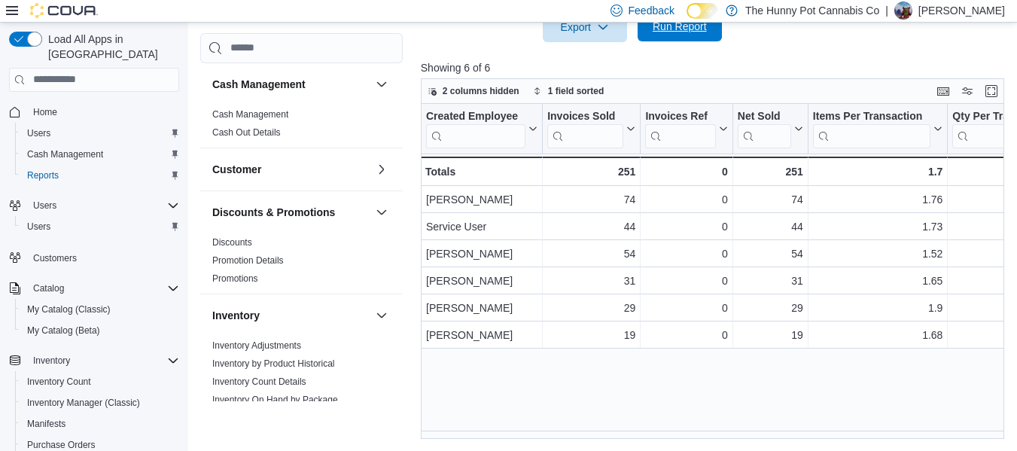
click at [685, 29] on span "Run Report" at bounding box center [680, 26] width 54 height 15
click at [44, 106] on span "Home" at bounding box center [45, 112] width 24 height 12
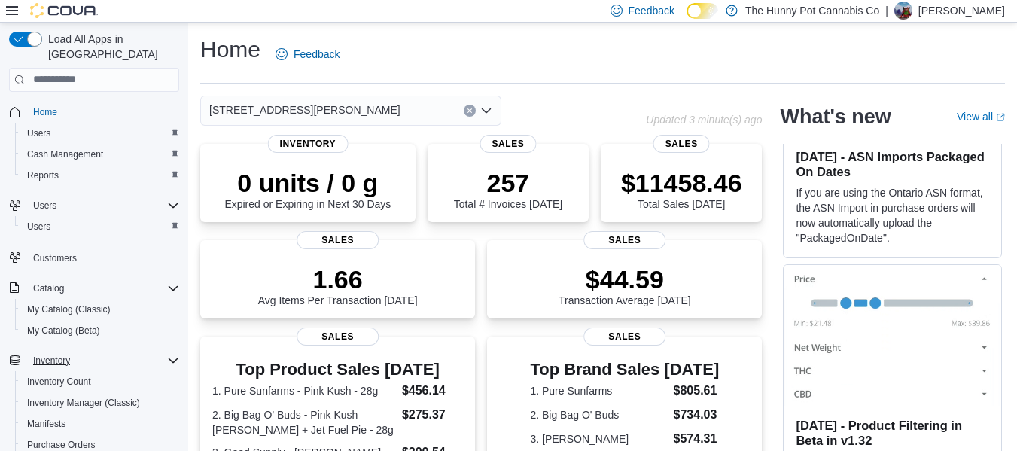
scroll to position [195, 0]
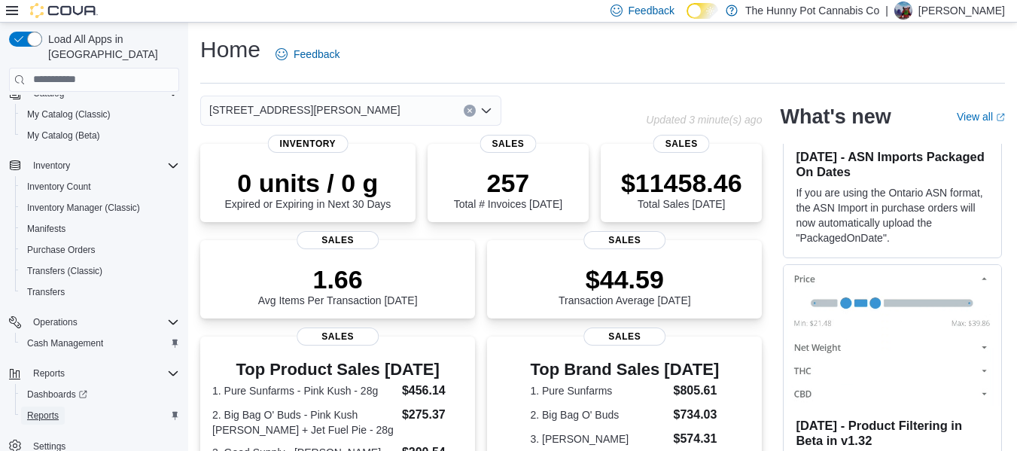
click at [56, 410] on span "Reports" at bounding box center [43, 416] width 32 height 12
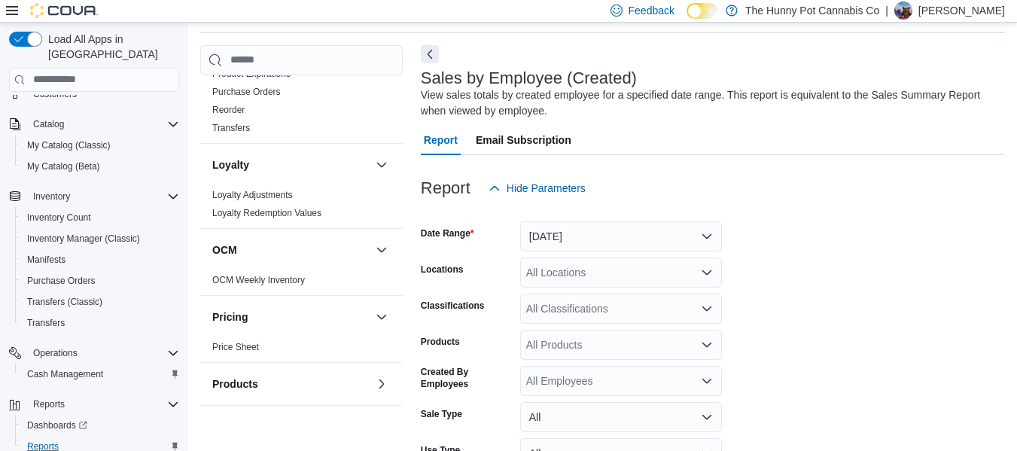
scroll to position [675, 0]
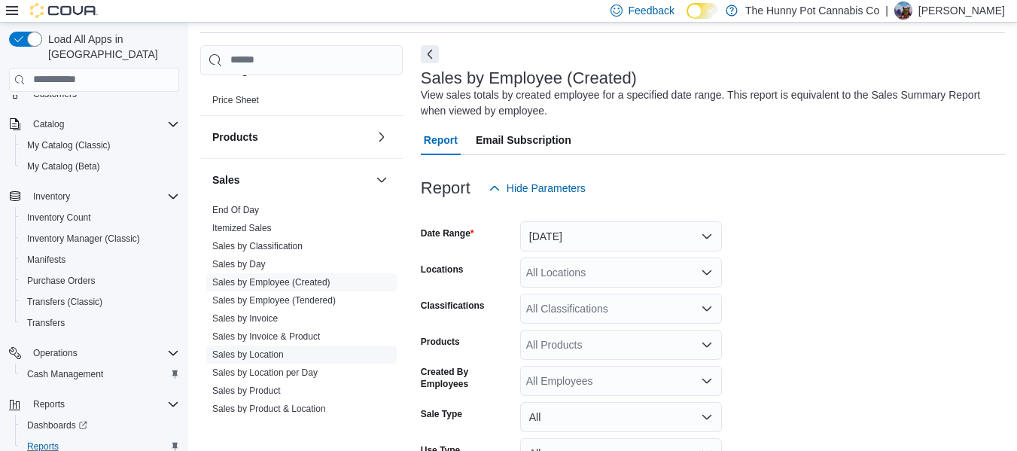
click at [247, 354] on link "Sales by Location" at bounding box center [248, 354] width 72 height 11
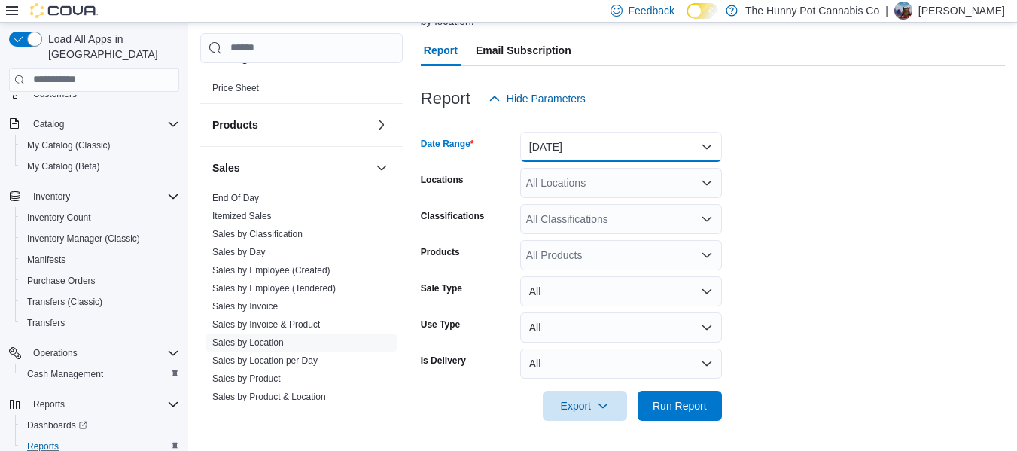
click at [607, 150] on button "[DATE]" at bounding box center [621, 147] width 202 height 30
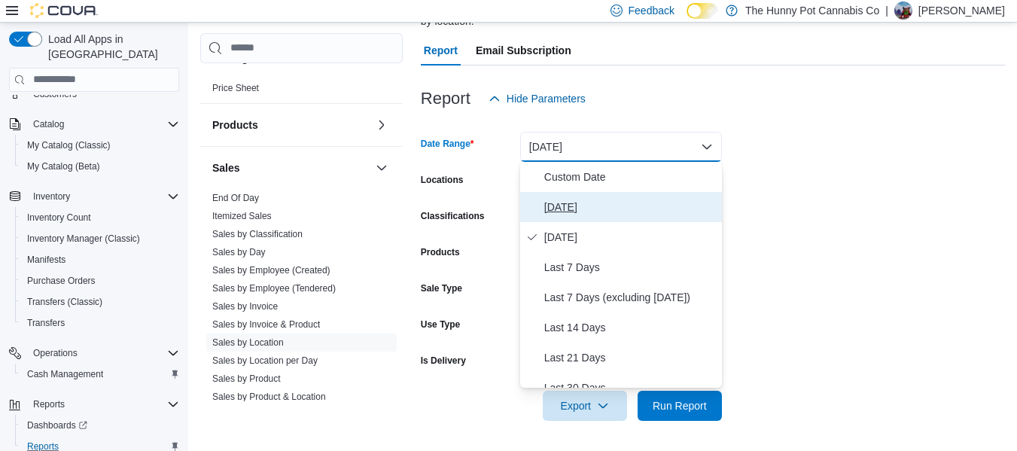
click at [582, 202] on span "[DATE]" at bounding box center [630, 207] width 172 height 18
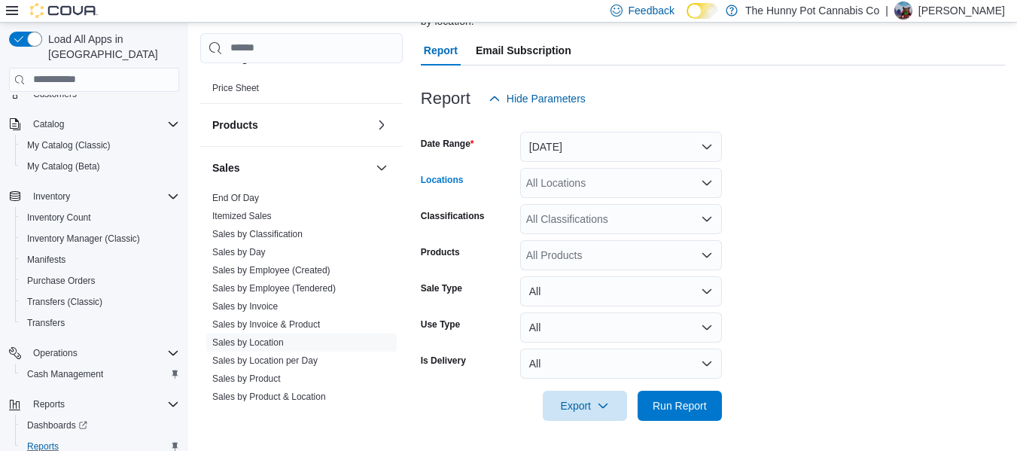
click at [610, 180] on div "All Locations" at bounding box center [621, 183] width 202 height 30
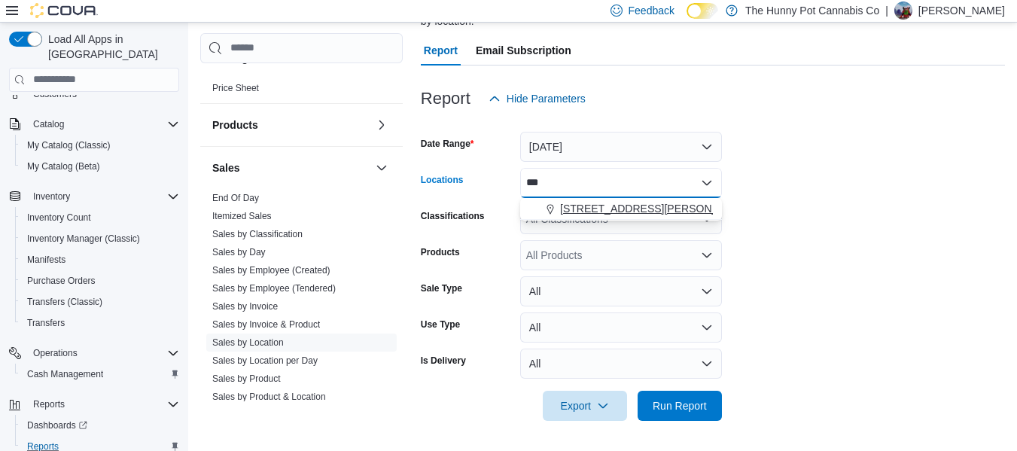
type input "***"
click at [620, 207] on span "[STREET_ADDRESS][PERSON_NAME]" at bounding box center [655, 208] width 191 height 15
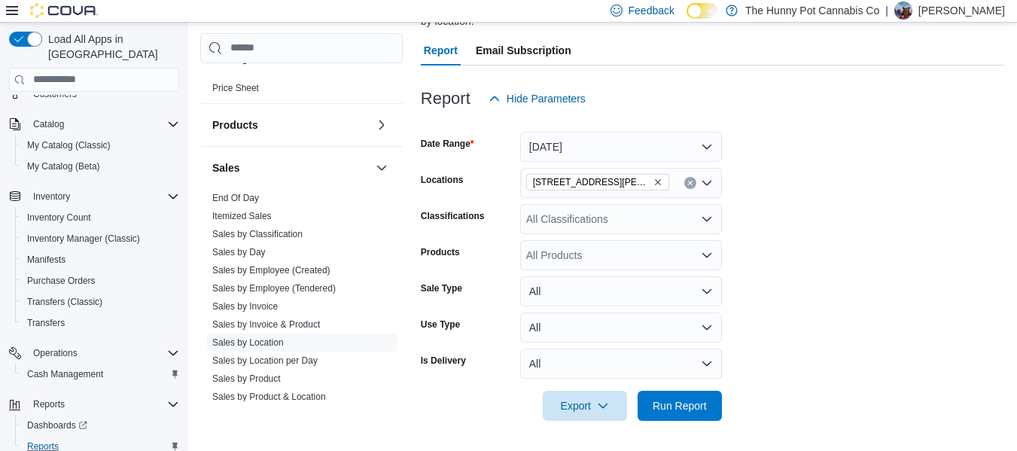
click at [891, 206] on form "Date Range [DATE] Locations [STREET_ADDRESS][PERSON_NAME] Classifications All C…" at bounding box center [713, 267] width 584 height 307
click at [635, 154] on button "[DATE]" at bounding box center [621, 147] width 202 height 30
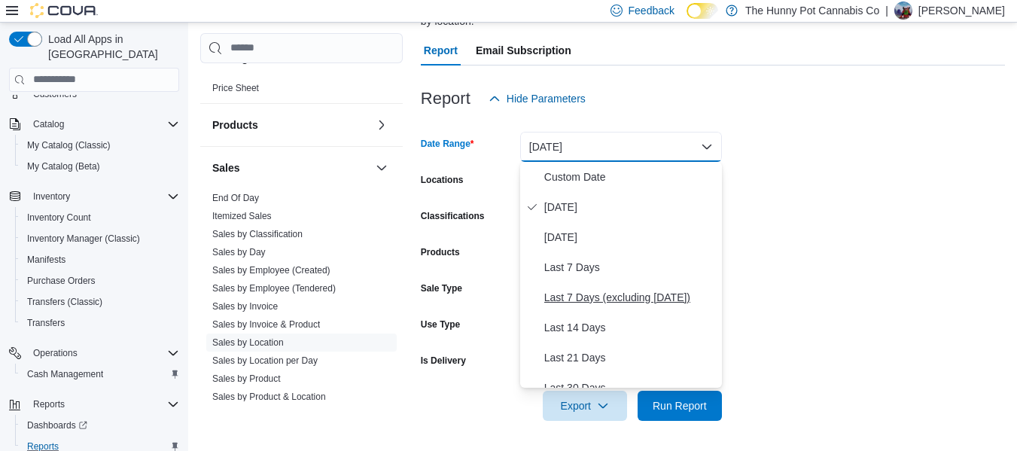
scroll to position [226, 0]
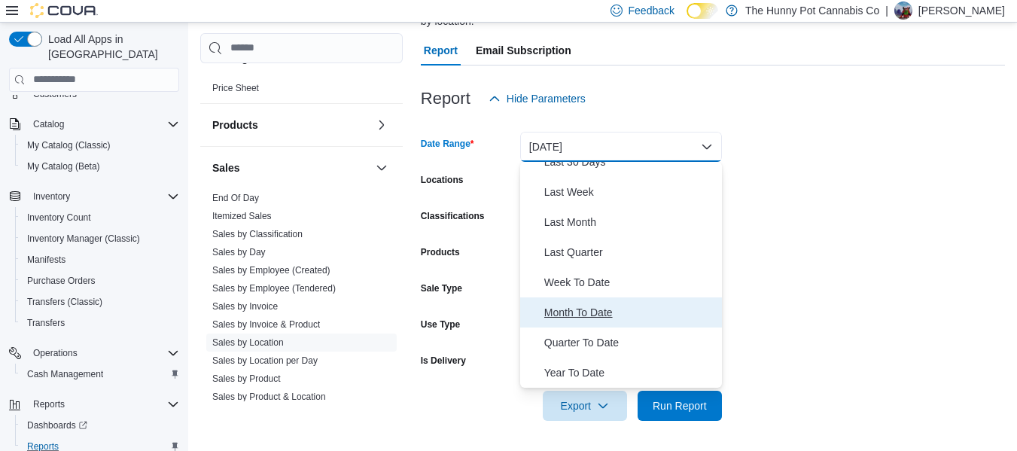
click at [594, 315] on span "Month To Date" at bounding box center [630, 312] width 172 height 18
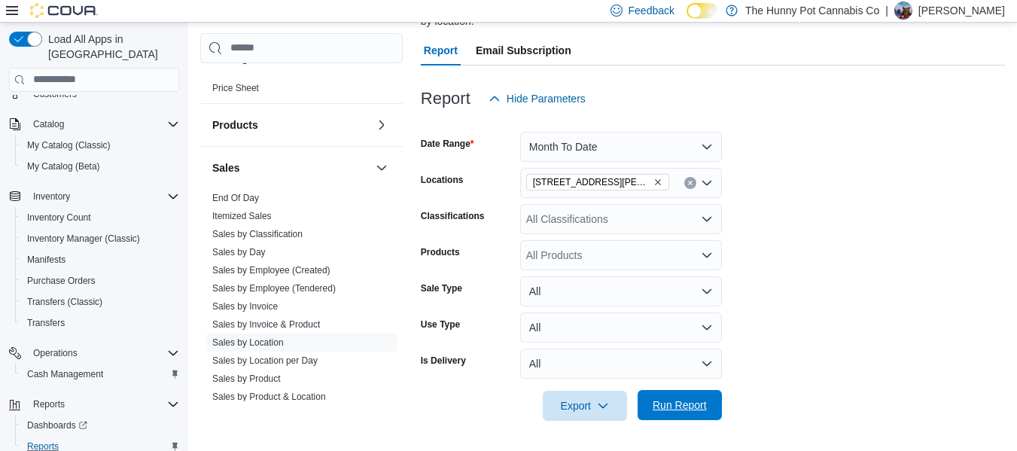
click at [671, 400] on span "Run Report" at bounding box center [680, 404] width 54 height 15
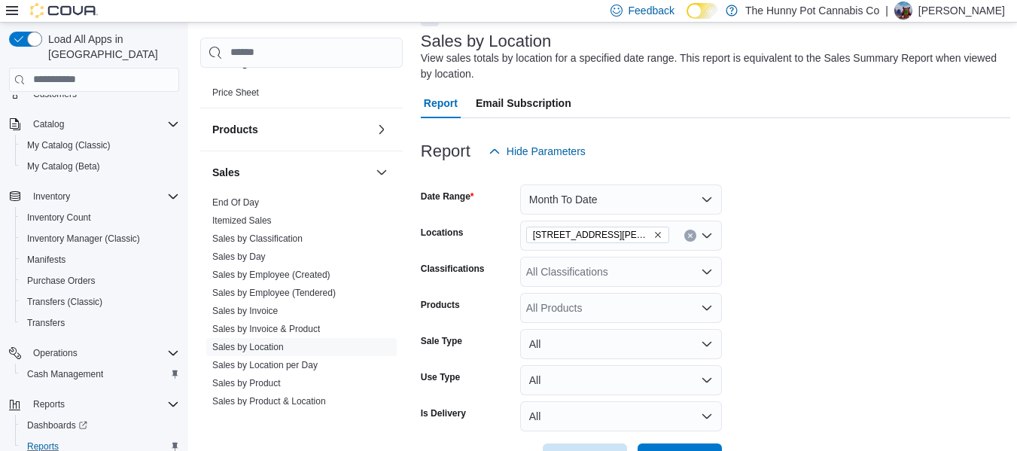
scroll to position [73, 0]
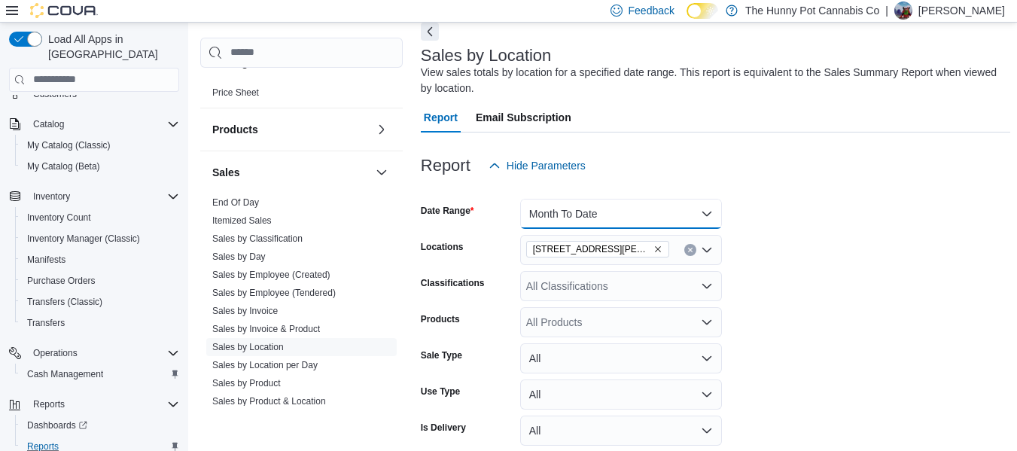
click at [641, 227] on button "Month To Date" at bounding box center [621, 214] width 202 height 30
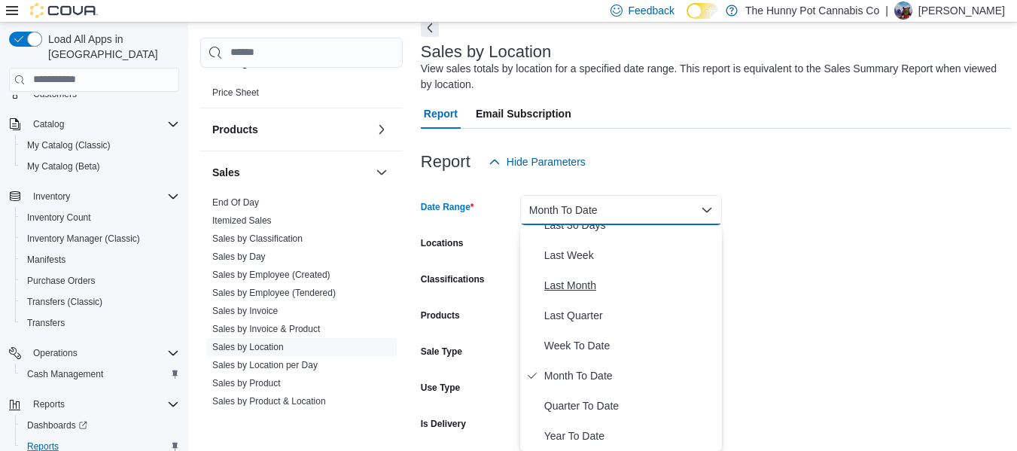
scroll to position [0, 0]
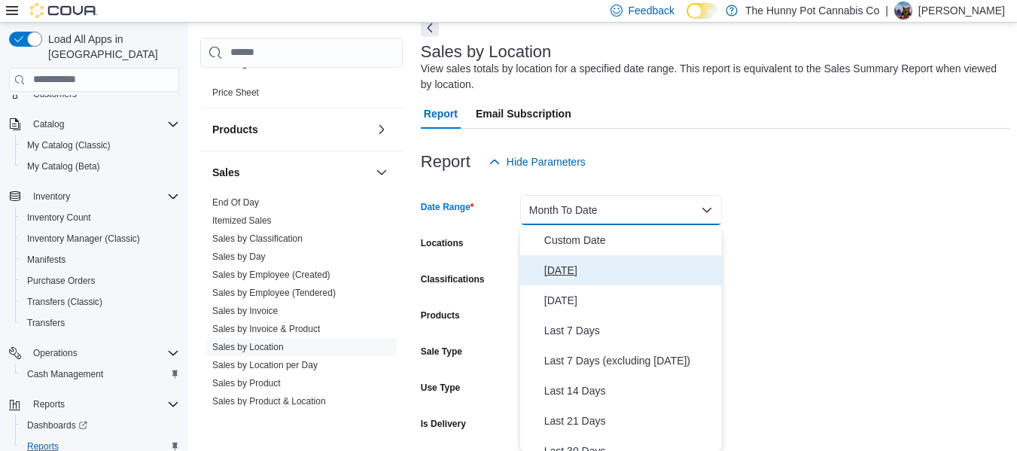
click at [558, 276] on span "[DATE]" at bounding box center [630, 270] width 172 height 18
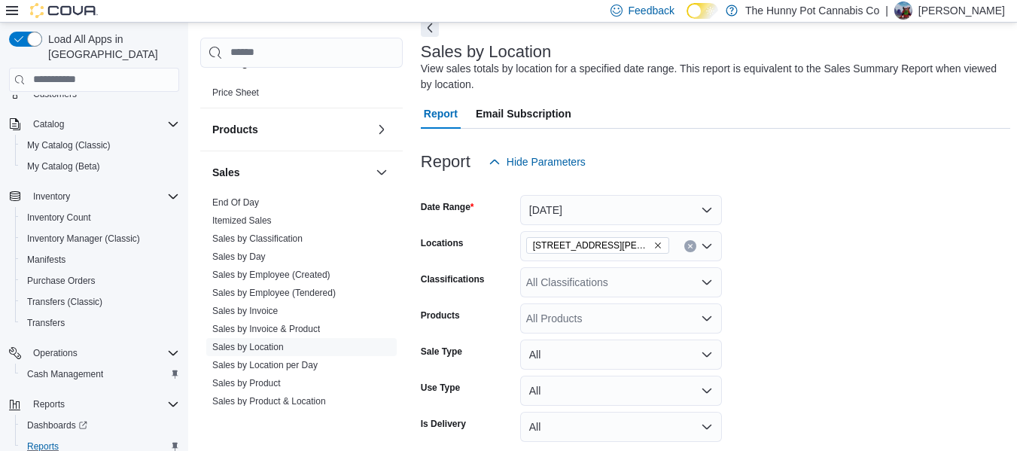
click at [887, 218] on form "Date Range [DATE] Locations [STREET_ADDRESS][PERSON_NAME] Classifications All C…" at bounding box center [715, 330] width 589 height 307
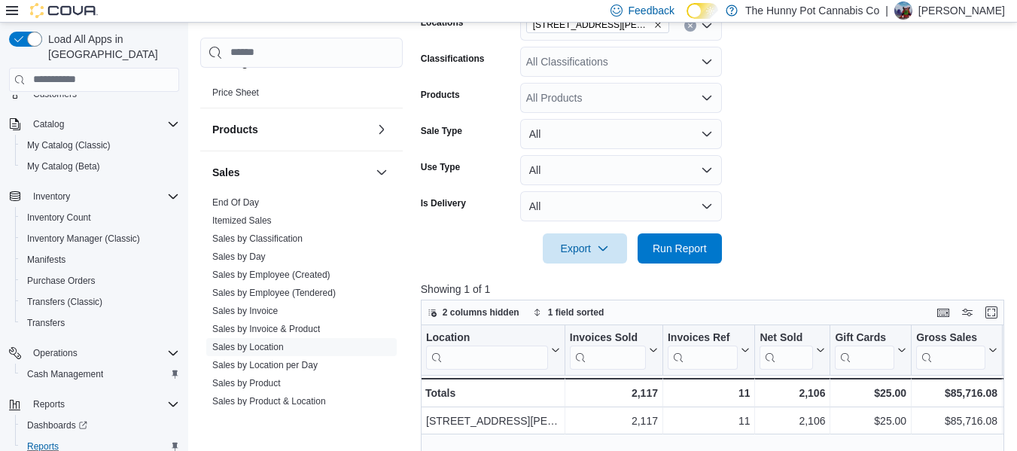
scroll to position [298, 0]
click at [681, 251] on span "Run Report" at bounding box center [680, 246] width 54 height 15
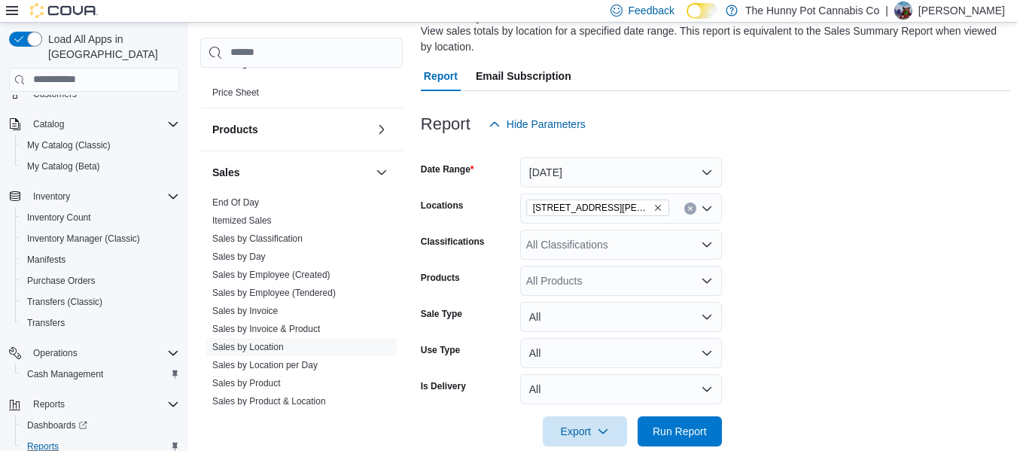
scroll to position [120, 0]
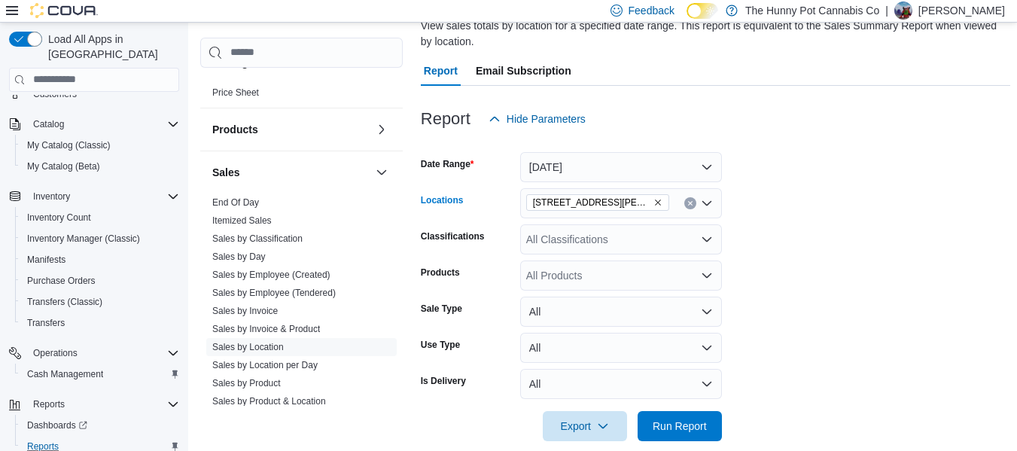
click at [692, 207] on button "Clear input" at bounding box center [690, 203] width 12 height 12
click at [670, 419] on span "Run Report" at bounding box center [680, 425] width 54 height 15
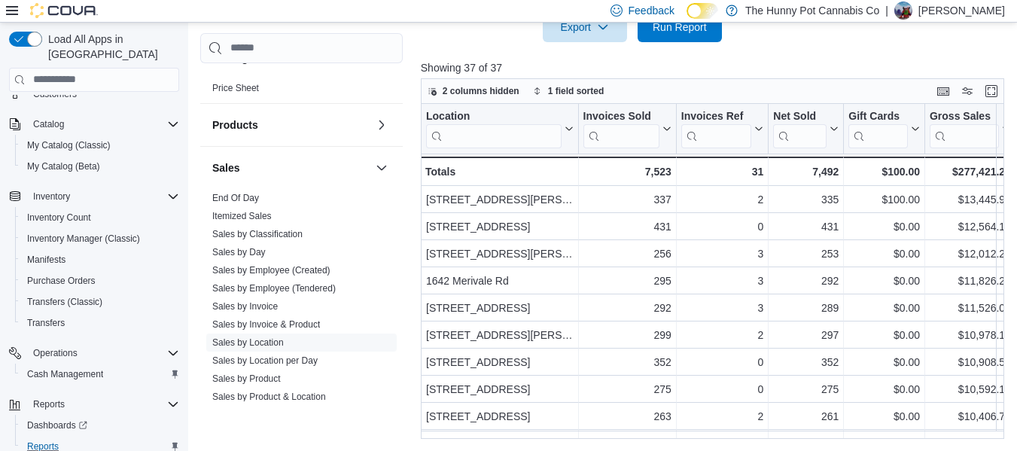
scroll to position [364, 0]
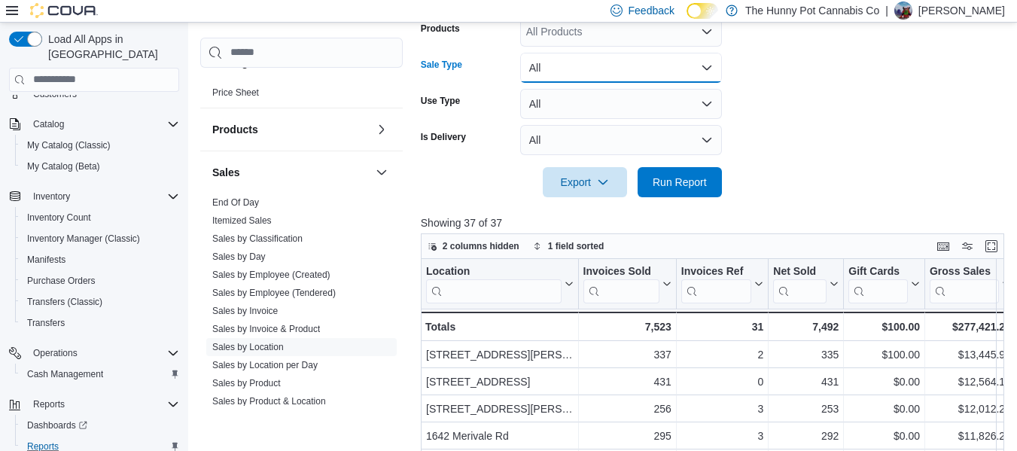
click at [624, 63] on button "All" at bounding box center [621, 68] width 202 height 30
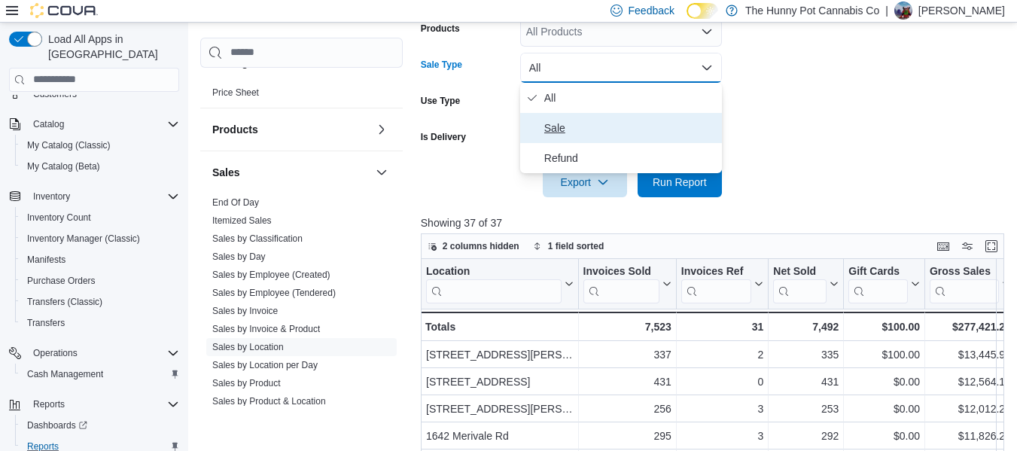
click at [596, 119] on span "Sale" at bounding box center [630, 128] width 172 height 18
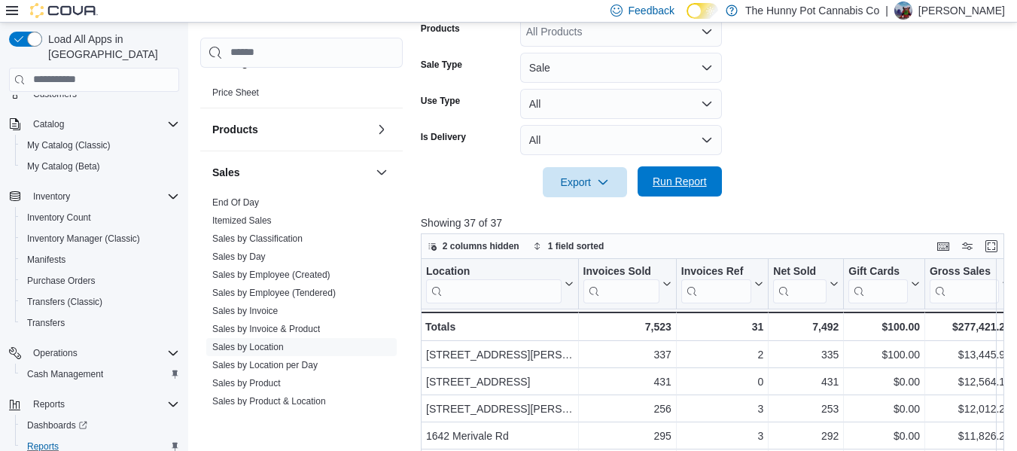
click at [678, 184] on span "Run Report" at bounding box center [680, 181] width 54 height 15
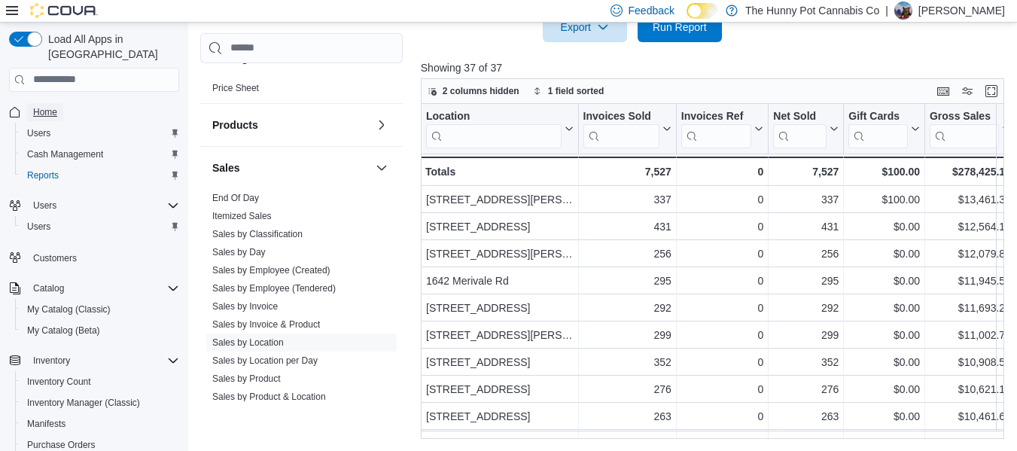
click at [47, 106] on span "Home" at bounding box center [45, 112] width 24 height 12
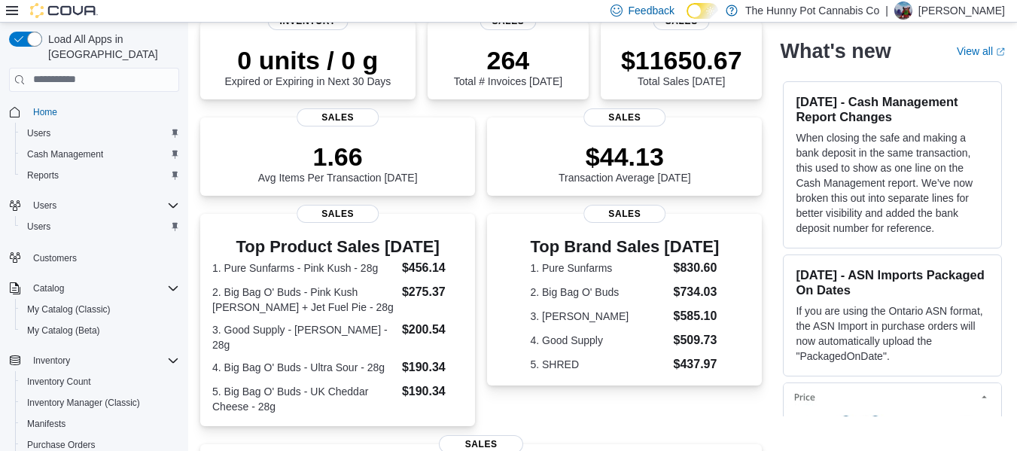
scroll to position [123, 0]
click at [52, 169] on span "Reports" at bounding box center [43, 175] width 32 height 12
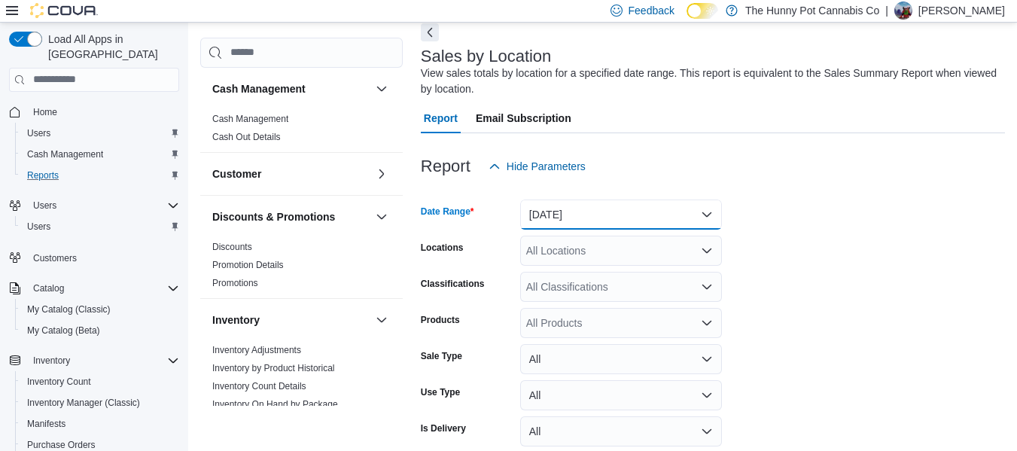
click at [587, 202] on button "[DATE]" at bounding box center [621, 214] width 202 height 30
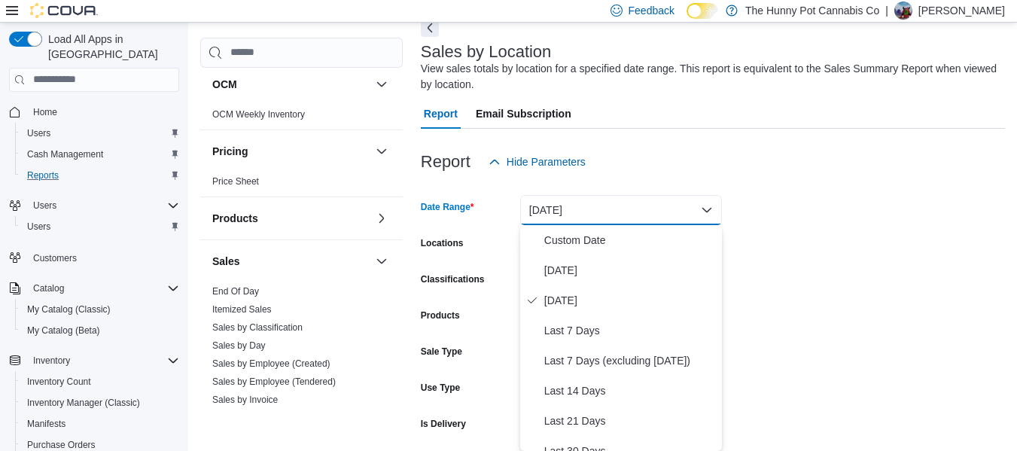
scroll to position [589, 0]
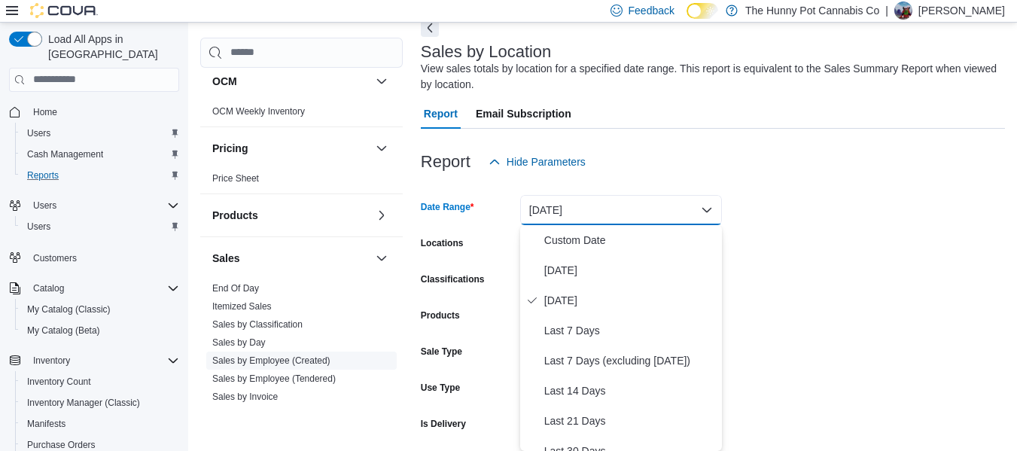
click at [300, 360] on link "Sales by Employee (Created)" at bounding box center [271, 360] width 118 height 11
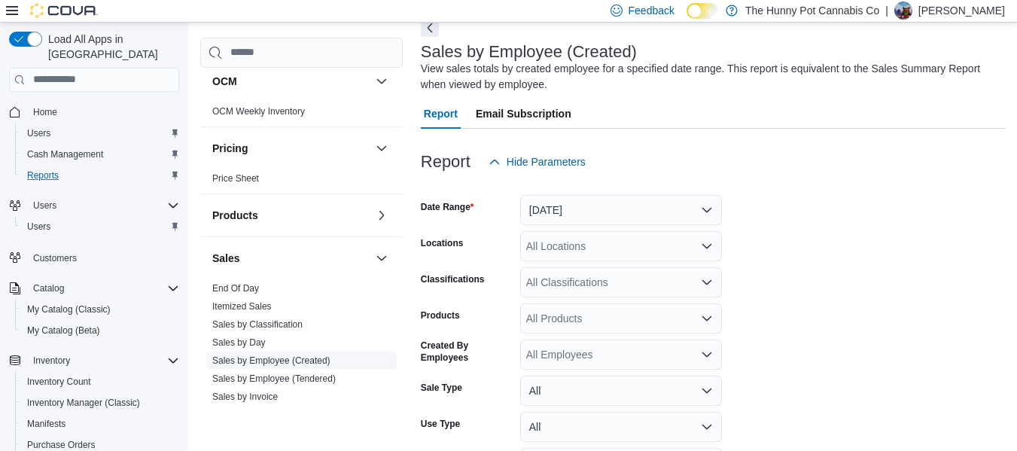
scroll to position [50, 0]
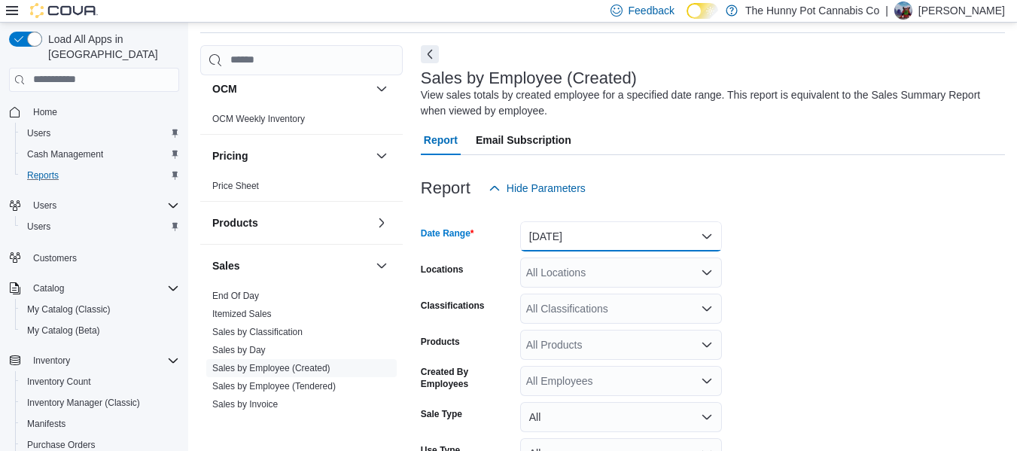
click at [610, 239] on button "[DATE]" at bounding box center [621, 236] width 202 height 30
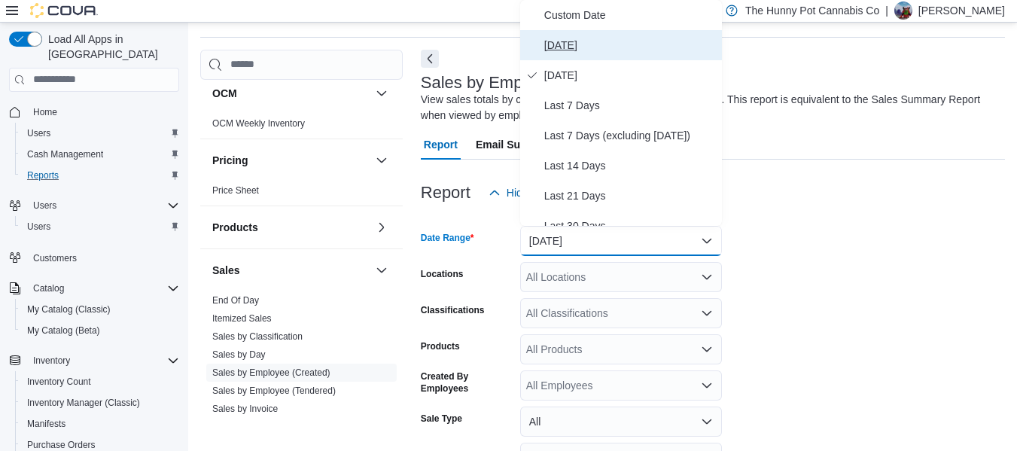
click at [558, 54] on button "[DATE]" at bounding box center [621, 45] width 202 height 30
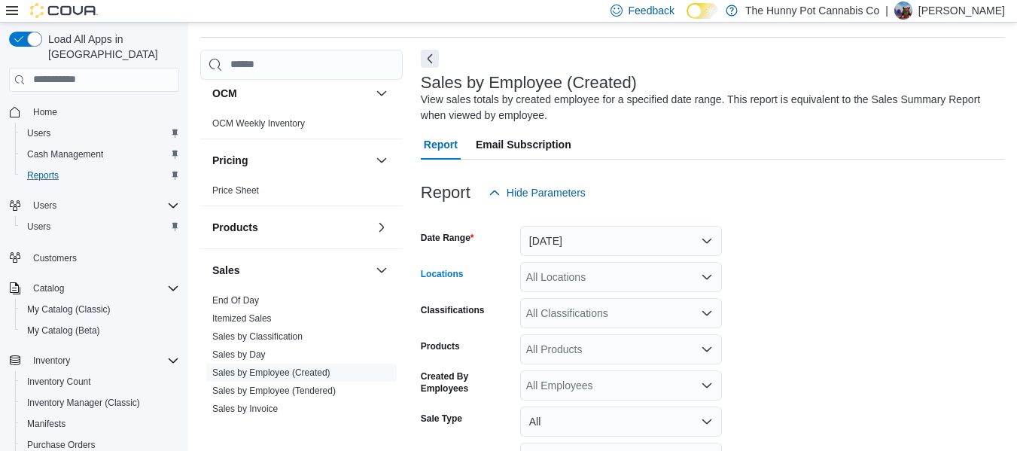
click at [556, 288] on div "All Locations" at bounding box center [621, 277] width 202 height 30
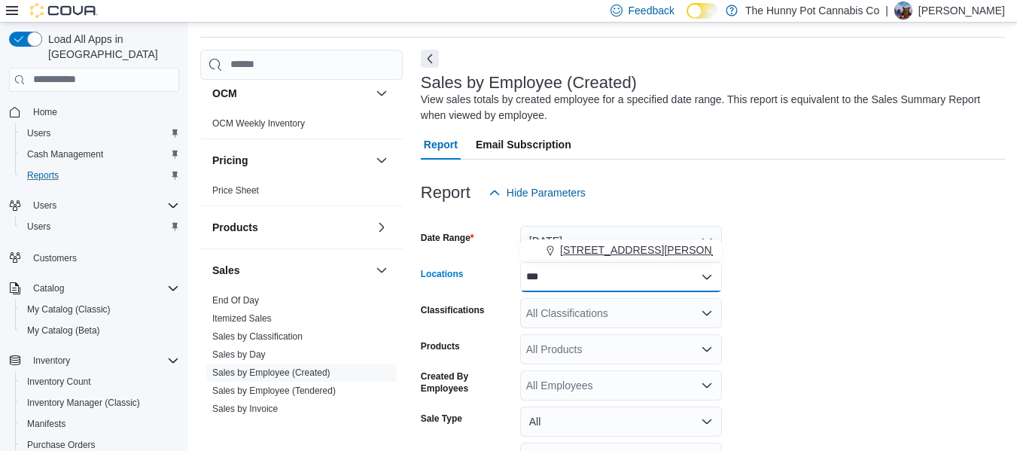
type input "***"
click at [597, 255] on span "[STREET_ADDRESS][PERSON_NAME]" at bounding box center [655, 249] width 191 height 15
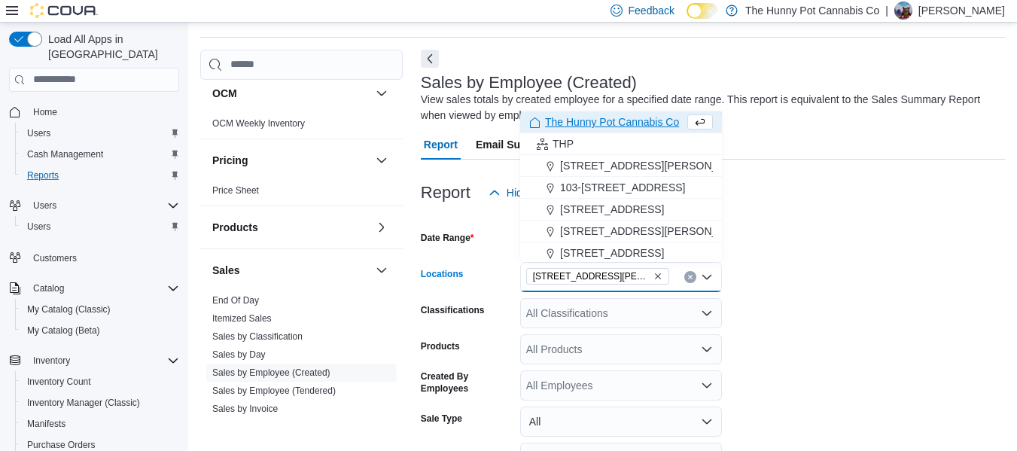
scroll to position [176, 0]
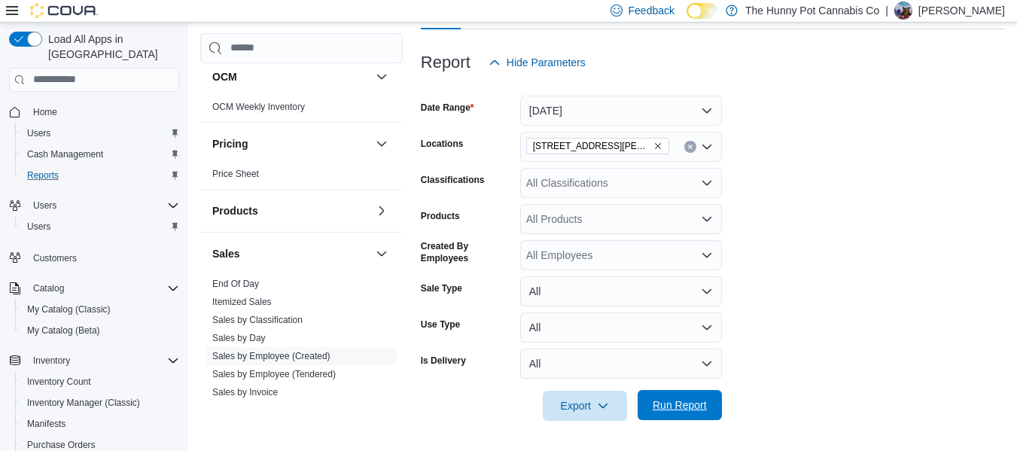
click at [692, 413] on span "Run Report" at bounding box center [680, 405] width 66 height 30
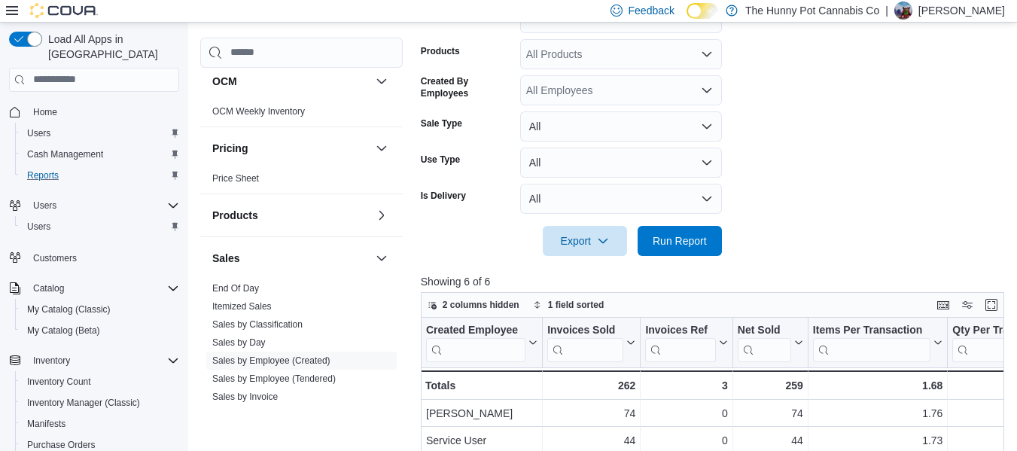
scroll to position [340, 0]
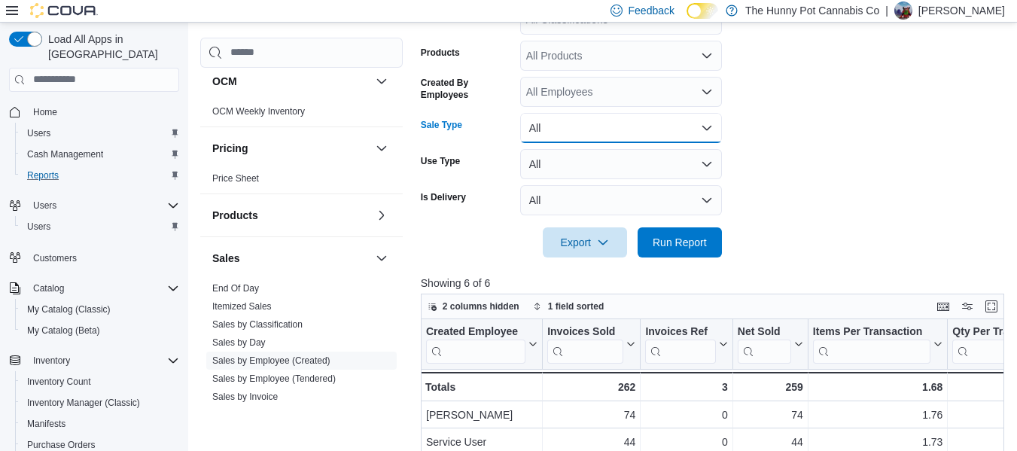
click at [626, 139] on button "All" at bounding box center [621, 128] width 202 height 30
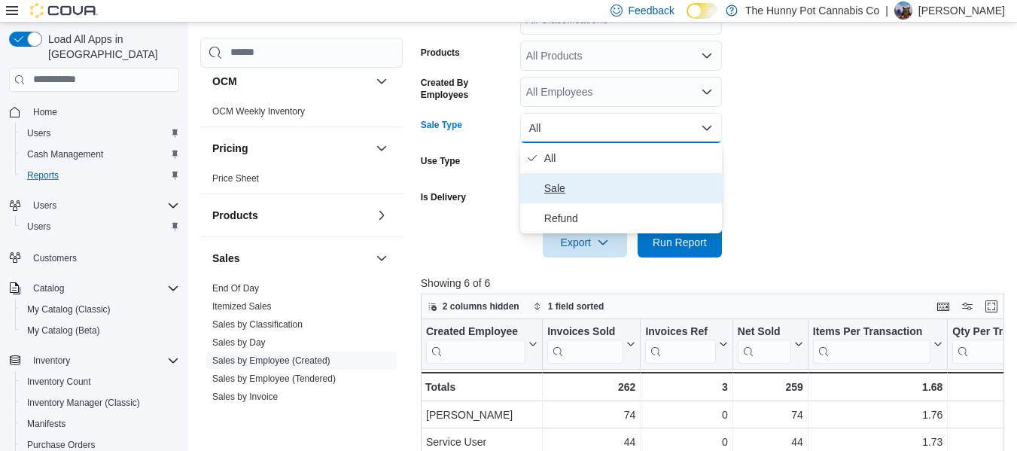
click at [552, 183] on span "Sale" at bounding box center [630, 188] width 172 height 18
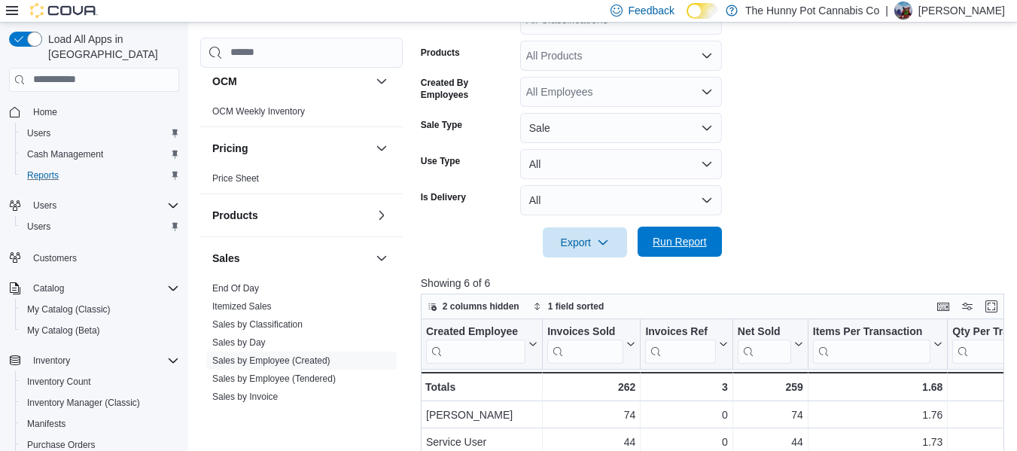
click at [659, 233] on span "Run Report" at bounding box center [680, 242] width 66 height 30
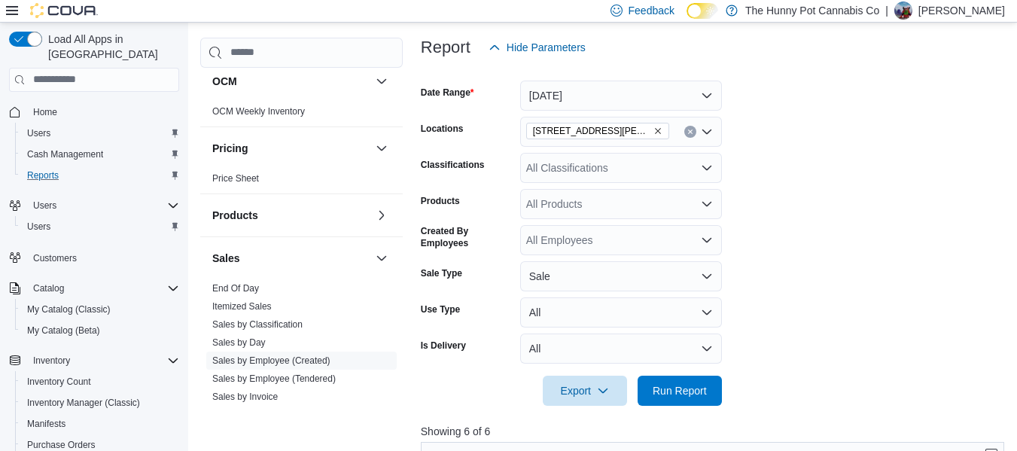
scroll to position [190, 0]
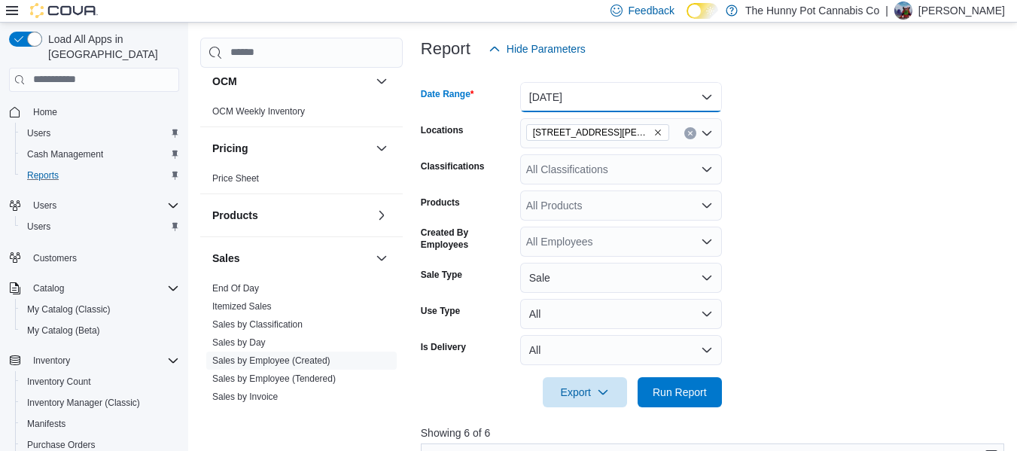
click at [621, 90] on button "[DATE]" at bounding box center [621, 97] width 202 height 30
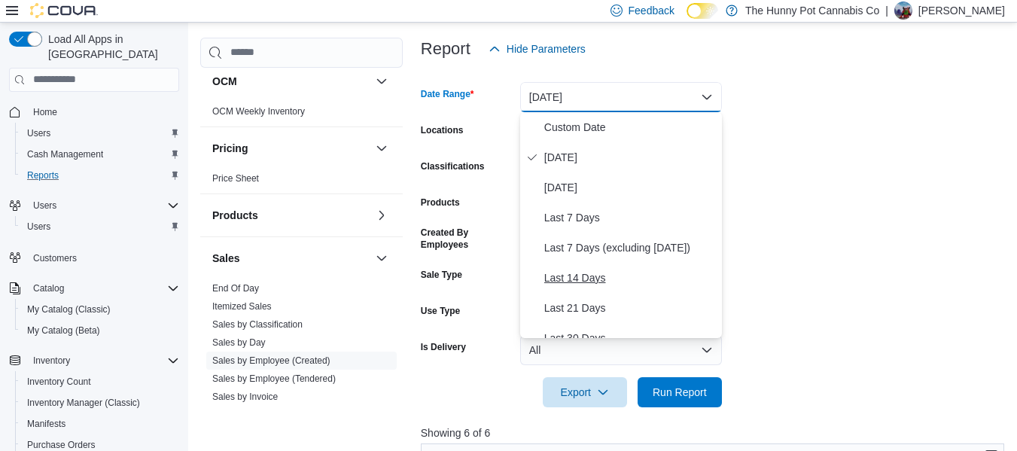
scroll to position [226, 0]
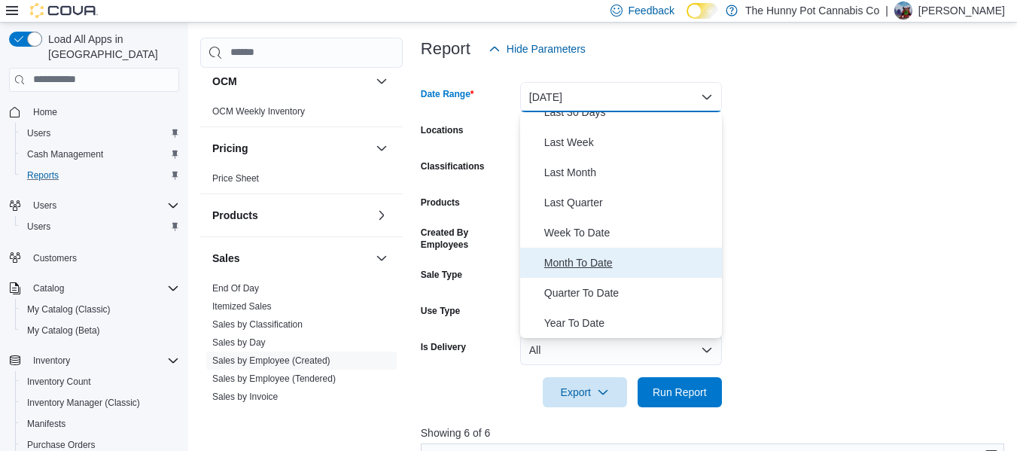
click at [597, 261] on span "Month To Date" at bounding box center [630, 263] width 172 height 18
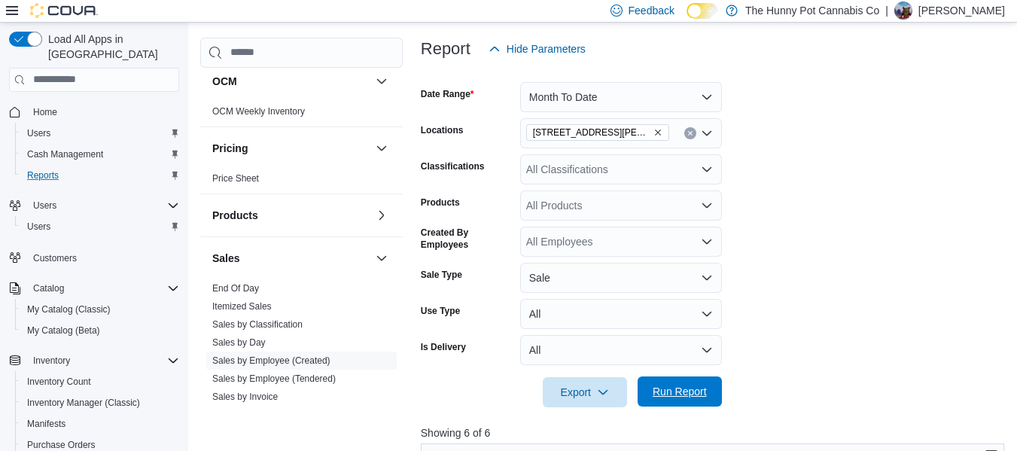
click at [662, 381] on span "Run Report" at bounding box center [680, 391] width 66 height 30
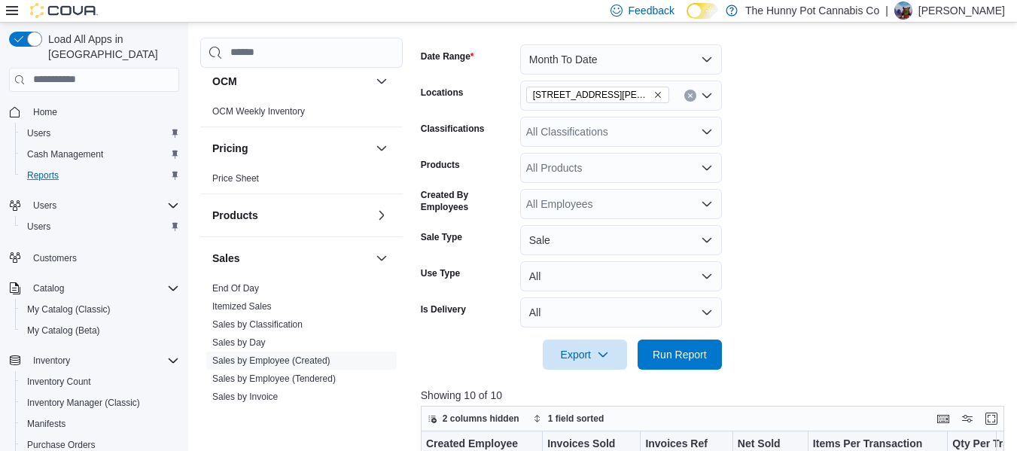
scroll to position [221, 0]
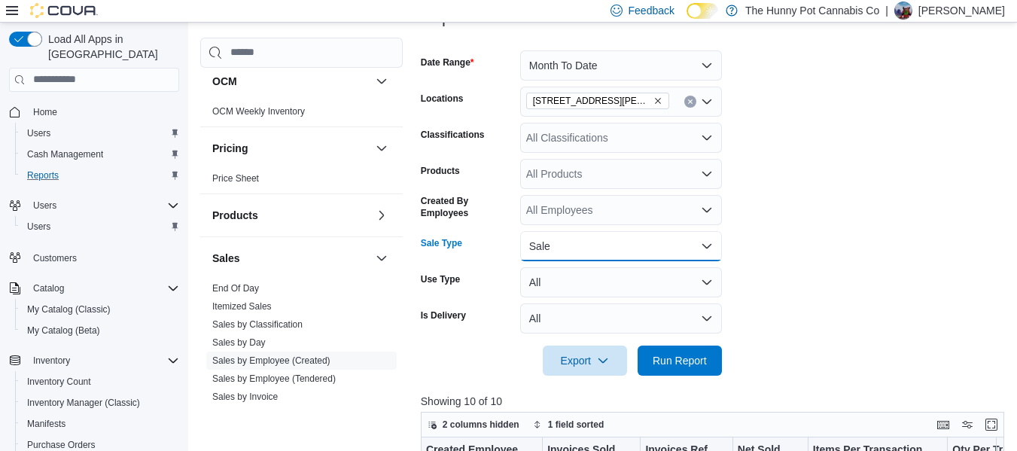
click at [576, 246] on button "Sale" at bounding box center [621, 246] width 202 height 30
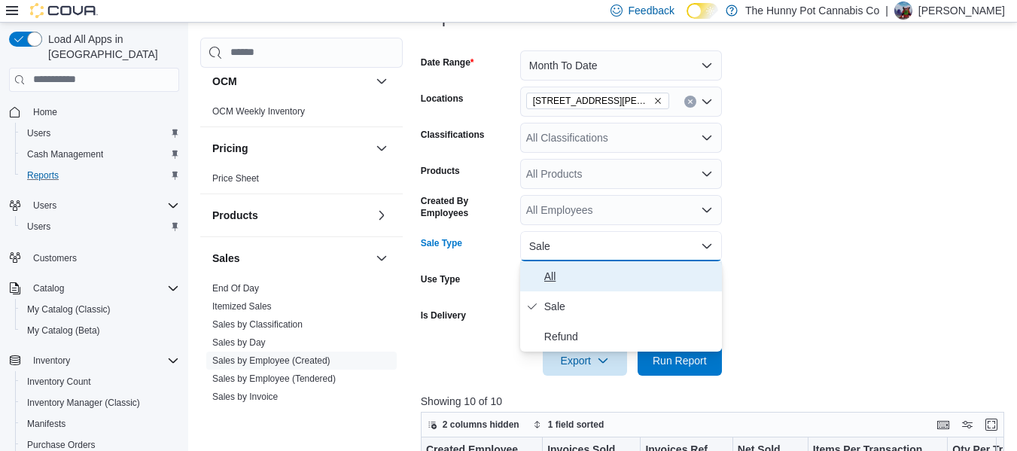
click at [563, 277] on span "All" at bounding box center [630, 276] width 172 height 18
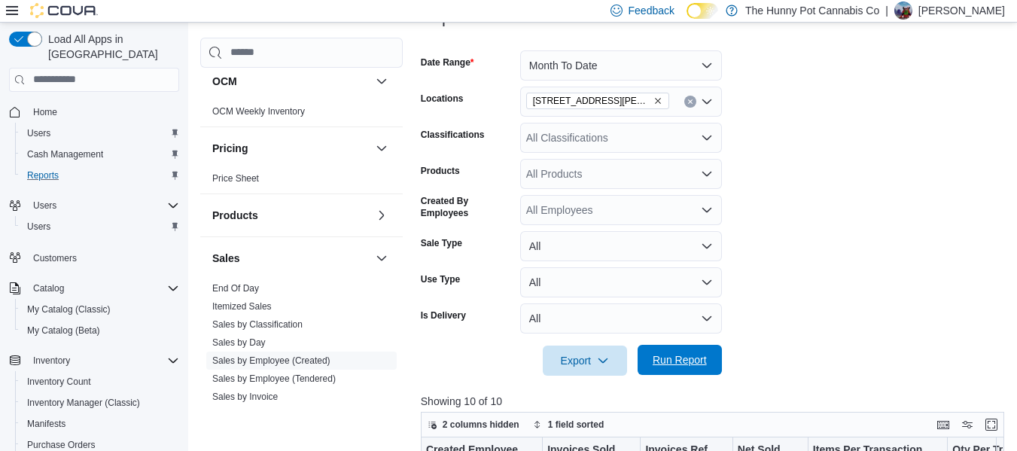
click at [673, 352] on span "Run Report" at bounding box center [680, 360] width 66 height 30
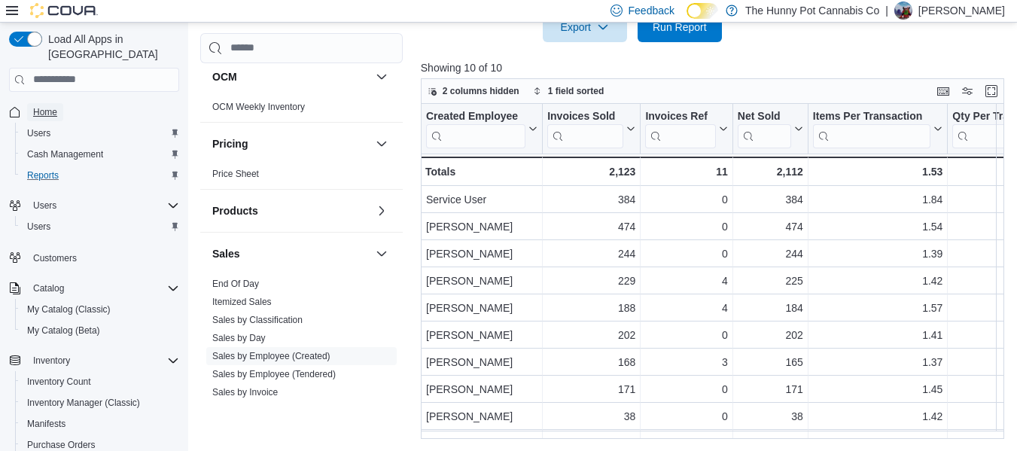
click at [40, 106] on span "Home" at bounding box center [45, 112] width 24 height 12
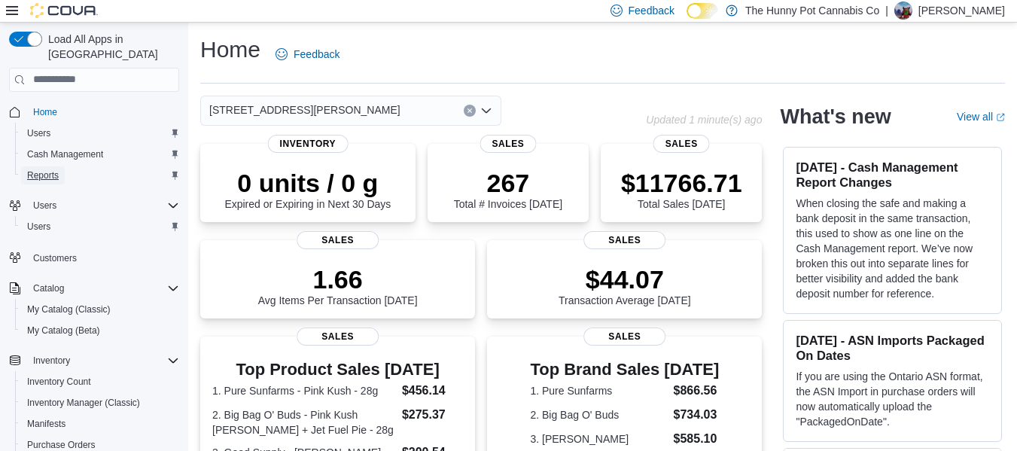
click at [26, 166] on link "Reports" at bounding box center [43, 175] width 44 height 18
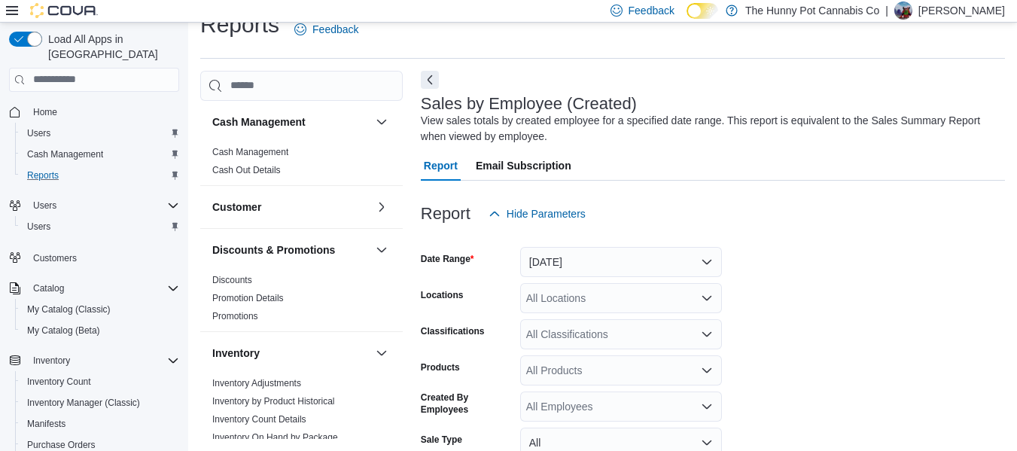
scroll to position [50, 0]
